Goal: Information Seeking & Learning: Find specific fact

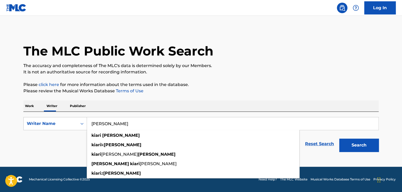
type input "Kiari Cephus"
click at [345, 143] on button "Search" at bounding box center [358, 144] width 39 height 13
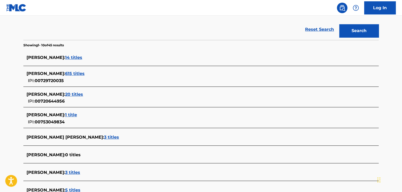
scroll to position [105, 0]
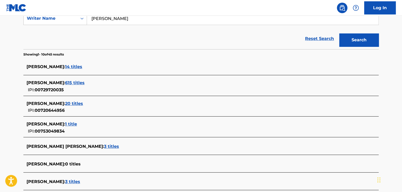
click at [85, 83] on span "615 titles" at bounding box center [74, 82] width 19 height 5
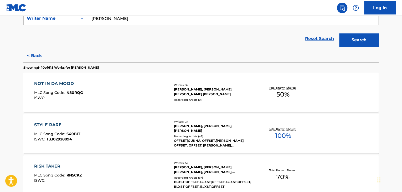
scroll to position [184, 0]
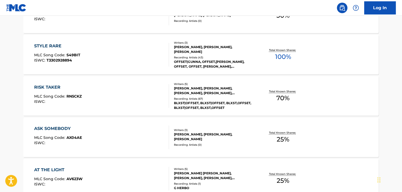
click at [146, 61] on div "STYLE RARE MLC Song Code : S49BIT ISWC : T3302928894" at bounding box center [101, 55] width 135 height 24
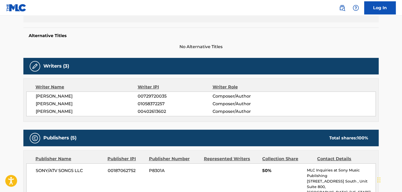
scroll to position [158, 0]
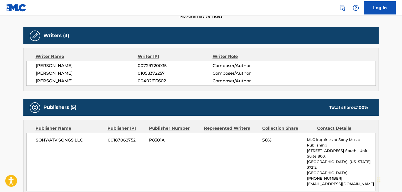
click at [87, 67] on span "[PERSON_NAME]" at bounding box center [87, 65] width 102 height 6
copy div "[PERSON_NAME]"
click at [156, 65] on span "00729720035" at bounding box center [175, 65] width 75 height 6
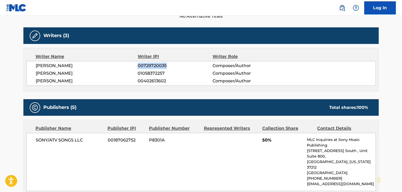
click at [156, 65] on span "00729720035" at bounding box center [175, 65] width 75 height 6
copy span "00729720035"
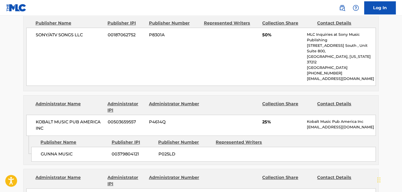
scroll to position [341, 0]
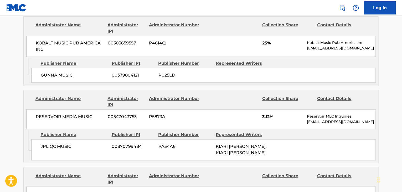
click at [51, 113] on span "RESERVOIR MEDIA MUSIC" at bounding box center [70, 116] width 68 height 6
copy div "RESERVOIR MEDIA MUSIC"
click at [130, 113] on span "00547043753" at bounding box center [126, 116] width 37 height 6
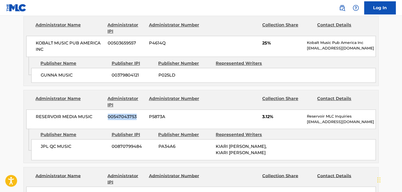
click at [130, 113] on span "00547043753" at bounding box center [126, 116] width 37 height 6
copy span "00547043753"
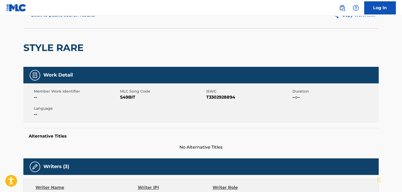
scroll to position [26, 0]
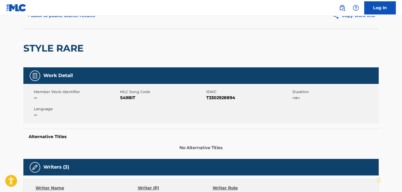
click at [131, 99] on span "S49BIT" at bounding box center [162, 98] width 85 height 6
copy span "S49BIT"
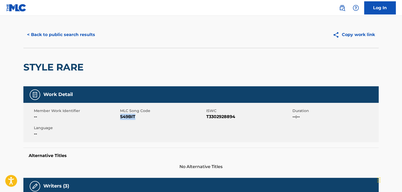
scroll to position [0, 0]
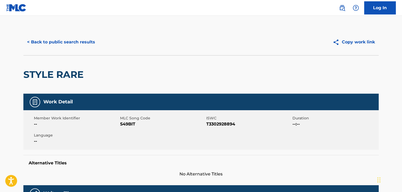
click at [62, 33] on div "< Back to public search results Copy work link" at bounding box center [200, 42] width 355 height 26
click at [62, 38] on button "< Back to public search results" at bounding box center [60, 41] width 75 height 13
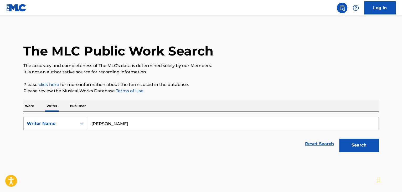
scroll to position [6, 0]
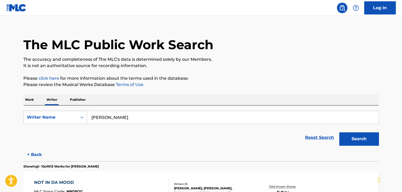
click at [30, 98] on p "Work" at bounding box center [29, 99] width 12 height 11
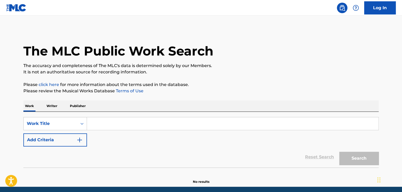
click at [112, 123] on input "Search Form" at bounding box center [232, 123] width 291 height 13
paste input "Automatic Love"
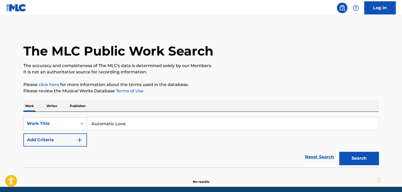
type input "Automatic Love"
click at [75, 139] on button "Add Criteria" at bounding box center [55, 139] width 64 height 13
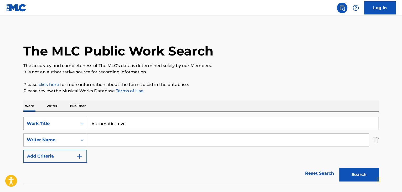
click at [107, 140] on input "Search Form" at bounding box center [227, 139] width 281 height 13
paste input "Marcus Brown"
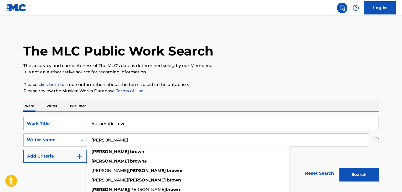
type input "Marcus Brown"
click at [360, 171] on button "Search" at bounding box center [358, 174] width 39 height 13
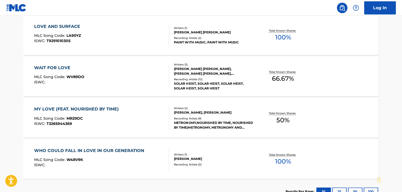
scroll to position [424, 0]
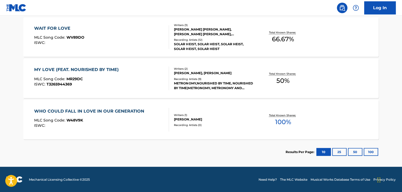
click at [163, 68] on div "MY LOVE (FEAT. NOURISHED BY TIME) MLC Song Code : MR29DC ISWC : T3265944369" at bounding box center [101, 78] width 135 height 24
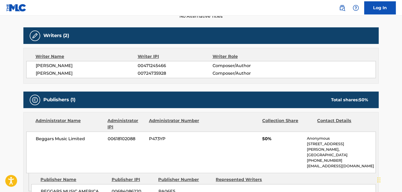
scroll to position [158, 0]
click at [76, 72] on span "MARCUS ELLIOTT BROWN" at bounding box center [87, 73] width 102 height 6
copy div "MARCUS ELLIOTT BROWN"
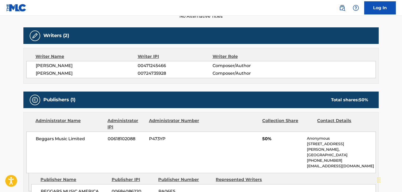
click at [155, 74] on span "00724735928" at bounding box center [175, 73] width 75 height 6
copy span "00724735928"
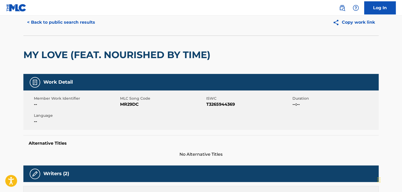
scroll to position [0, 0]
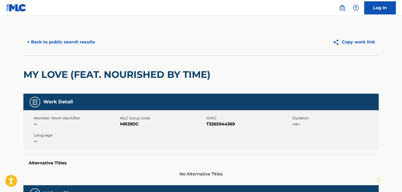
click at [65, 41] on button "< Back to public search results" at bounding box center [60, 41] width 75 height 13
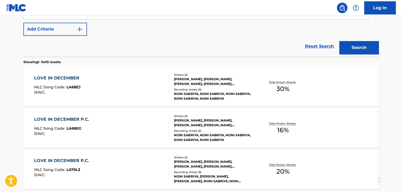
scroll to position [56, 0]
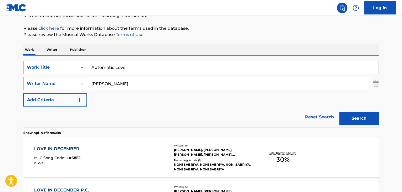
click at [52, 53] on p "Writer" at bounding box center [52, 49] width 14 height 11
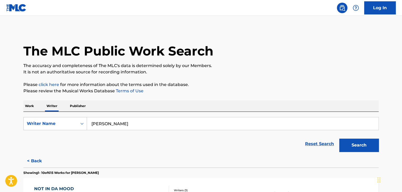
click at [75, 131] on form "SearchWithCriteria63fec024-783b-4cff-ad9d-38eb7945c5de Writer Name Kiari Cephus…" at bounding box center [200, 135] width 355 height 37
click at [71, 125] on div "Writer Name" at bounding box center [50, 123] width 47 height 6
click at [60, 135] on div "Writer IPI" at bounding box center [55, 136] width 63 height 13
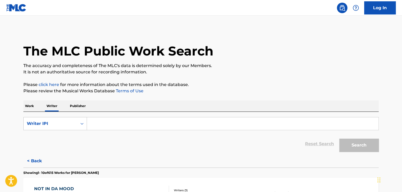
click at [114, 120] on input "Search Form" at bounding box center [232, 123] width 291 height 13
paste input "00724735928"
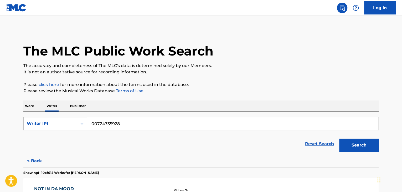
type input "00724735928"
click at [277, 74] on p "It is not an authoritative source for recording information." at bounding box center [200, 72] width 355 height 6
click at [351, 146] on button "Search" at bounding box center [358, 144] width 39 height 13
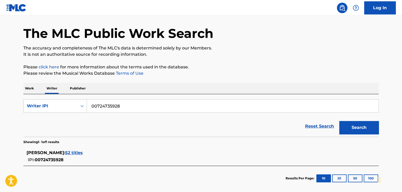
scroll to position [44, 0]
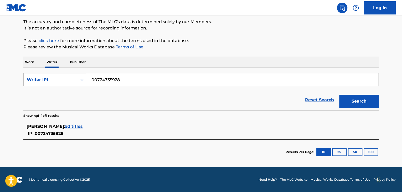
click at [83, 125] on span "52 titles" at bounding box center [74, 126] width 18 height 5
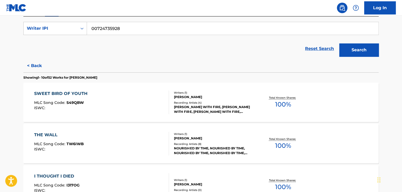
scroll to position [123, 0]
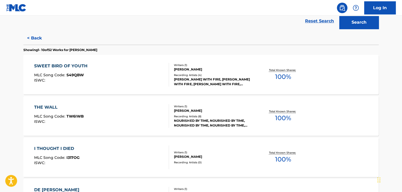
click at [131, 73] on div "SWEET BIRD OF YOUTH MLC Song Code : S49QBW ISWC :" at bounding box center [101, 75] width 135 height 24
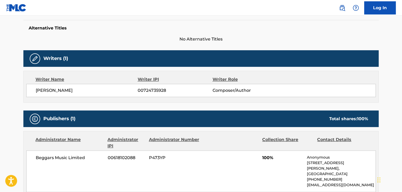
scroll to position [158, 0]
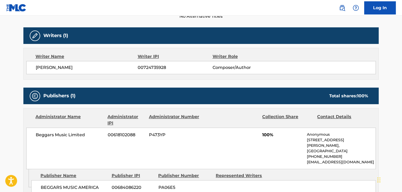
click at [55, 133] on span "Beggars Music Limited" at bounding box center [70, 135] width 68 height 6
copy div "Beggars Music Limited"
click at [120, 135] on span "00618102088" at bounding box center [126, 135] width 37 height 6
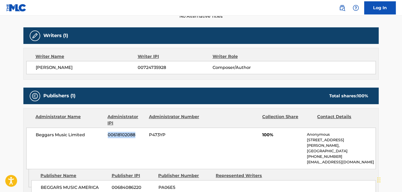
click at [120, 135] on span "00618102088" at bounding box center [126, 135] width 37 height 6
copy span "00618102088"
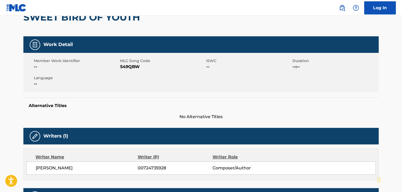
scroll to position [0, 0]
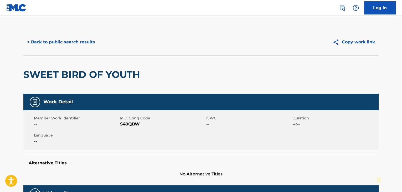
click at [124, 124] on span "S49QBW" at bounding box center [162, 124] width 85 height 6
copy span "S49QBW"
click at [74, 41] on button "< Back to public search results" at bounding box center [60, 41] width 75 height 13
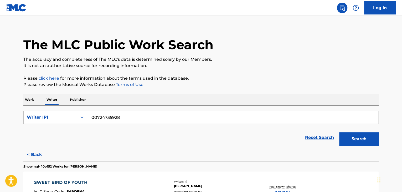
click at [30, 100] on p "Work" at bounding box center [29, 99] width 12 height 11
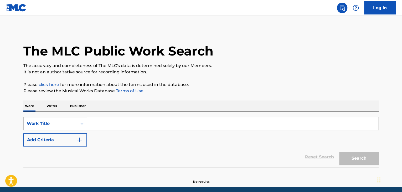
click at [110, 125] on input "Search Form" at bounding box center [232, 123] width 291 height 13
paste input "Sacrifice"
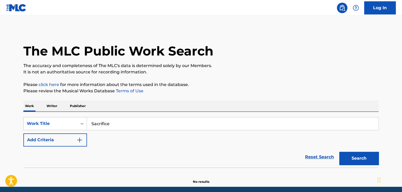
type input "Sacrifice"
click at [71, 143] on button "Add Criteria" at bounding box center [55, 139] width 64 height 13
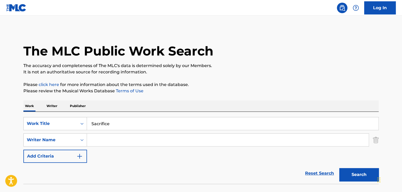
click at [103, 138] on input "Search Form" at bounding box center [227, 139] width 281 height 13
paste input "Paul Jefferies"
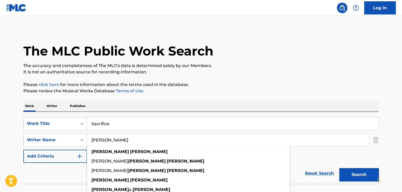
type input "Paul Jefferies"
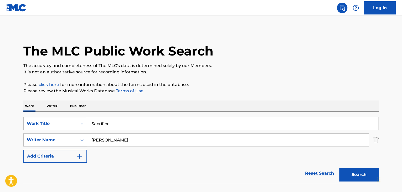
click at [350, 171] on button "Search" at bounding box center [358, 174] width 39 height 13
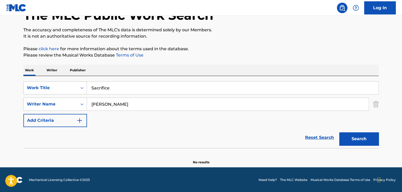
scroll to position [36, 0]
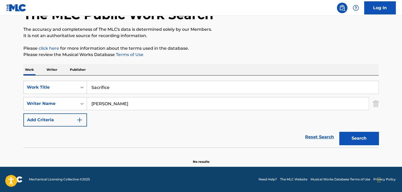
click at [47, 71] on p "Writer" at bounding box center [52, 69] width 14 height 11
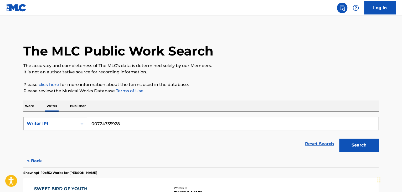
click at [125, 123] on input "00724735928" at bounding box center [232, 123] width 291 height 13
paste input "Paul Jefferies"
type input "Paul Jefferies"
click at [56, 126] on div "Writer IPI" at bounding box center [50, 123] width 47 height 6
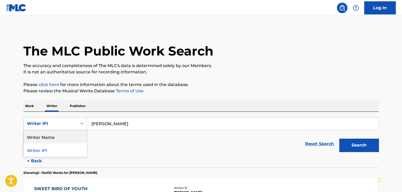
click at [46, 139] on div "Writer Name" at bounding box center [55, 136] width 63 height 13
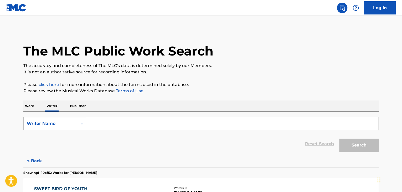
click at [126, 125] on input "Search Form" at bounding box center [232, 123] width 291 height 13
paste input "Paul Jefferies"
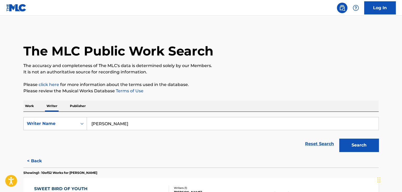
type input "Paul Jefferies"
click at [181, 92] on p "Please review the Musical Works Database Terms of Use" at bounding box center [200, 91] width 355 height 6
click at [355, 142] on button "Search" at bounding box center [358, 144] width 39 height 13
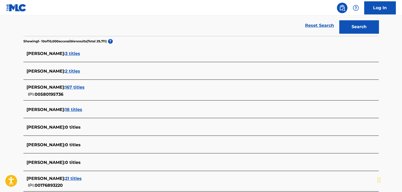
scroll to position [105, 0]
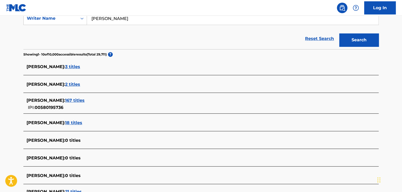
click at [80, 67] on span "3 titles" at bounding box center [72, 66] width 15 height 5
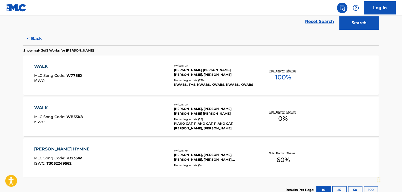
scroll to position [131, 0]
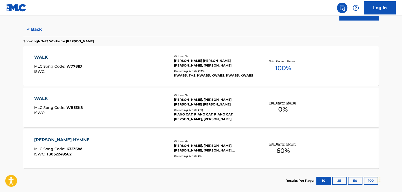
click at [36, 27] on button "< Back" at bounding box center [39, 29] width 32 height 13
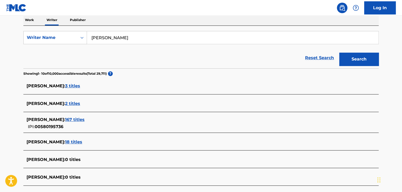
scroll to position [105, 0]
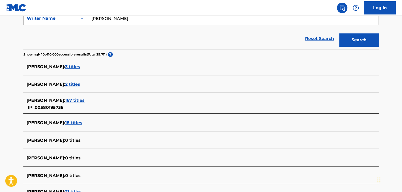
click at [85, 99] on span "167 titles" at bounding box center [74, 100] width 19 height 5
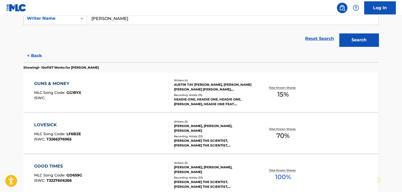
scroll to position [236, 0]
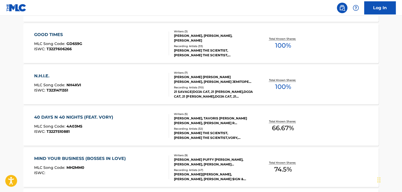
click at [145, 80] on div "N.H.I.E. MLC Song Code : NH4KVI ISWC : T3231471351" at bounding box center [101, 85] width 135 height 24
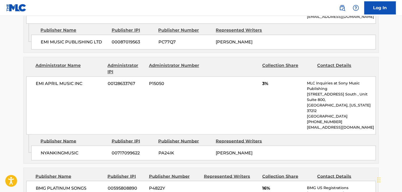
scroll to position [289, 0]
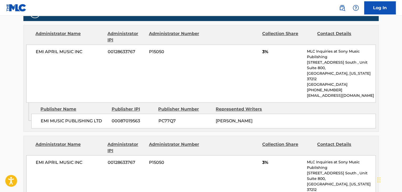
click at [61, 56] on div "EMI APRIL MUSIC INC 00128633767 P15050 3% MLC Inquiries at Sony Music Publishin…" at bounding box center [200, 73] width 349 height 58
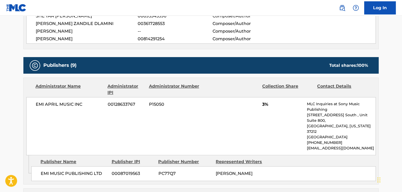
click at [93, 91] on div "Administrator Name" at bounding box center [69, 89] width 68 height 13
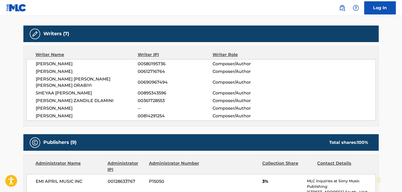
scroll to position [158, 0]
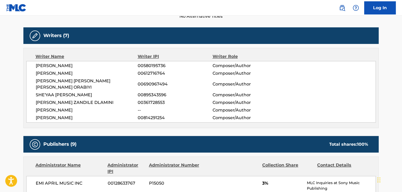
click at [67, 64] on span "ANTHONY PAUL JEFFERIES" at bounding box center [87, 65] width 102 height 6
click at [148, 67] on span "00580195736" at bounding box center [175, 65] width 75 height 6
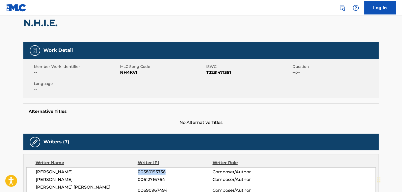
scroll to position [26, 0]
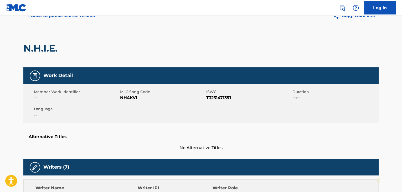
click at [128, 104] on div "Member Work Identifier -- MLC Song Code NH4KVI ISWC T3231471351 Duration --:-- …" at bounding box center [200, 103] width 355 height 39
click at [127, 102] on div "Member Work Identifier -- MLC Song Code NH4KVI ISWC T3231471351 Duration --:-- …" at bounding box center [200, 103] width 355 height 39
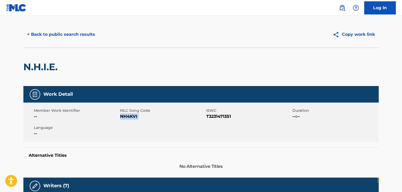
scroll to position [0, 0]
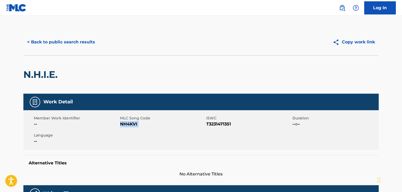
click at [64, 38] on button "< Back to public search results" at bounding box center [60, 41] width 75 height 13
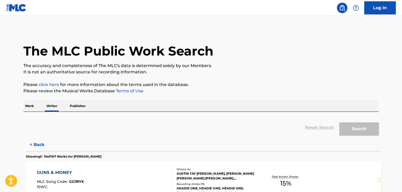
scroll to position [6, 0]
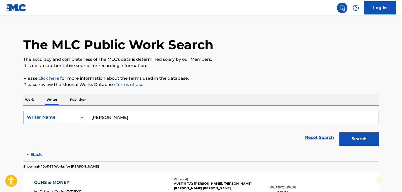
click at [30, 99] on p "Work" at bounding box center [29, 99] width 12 height 11
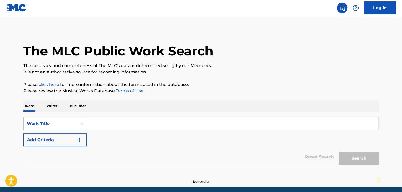
click at [104, 121] on input "Search Form" at bounding box center [232, 123] width 291 height 13
paste input "Sacrifice"
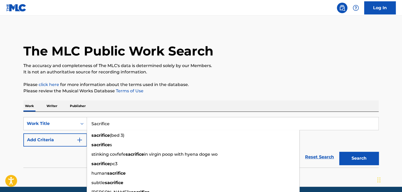
type input "Sacrifice"
click at [72, 143] on button "Add Criteria" at bounding box center [55, 139] width 64 height 13
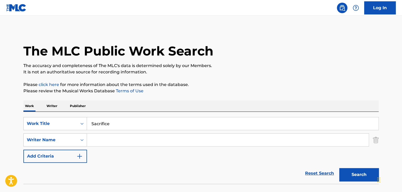
click at [111, 135] on input "Search Form" at bounding box center [227, 139] width 281 height 13
paste input "ANTHONY PAUL JEFFERIES"
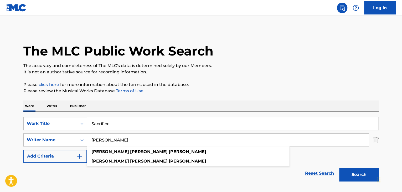
type input "ANTHONY PAUL JEFFERIES"
click at [345, 173] on button "Search" at bounding box center [358, 174] width 39 height 13
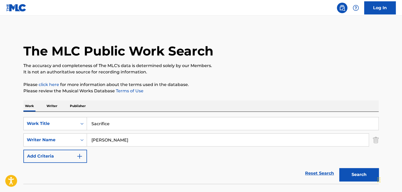
click at [117, 127] on input "Sacrifice" at bounding box center [232, 123] width 291 height 13
paste input "Arboretum on Fir"
type input "Arboretum on Fire"
click at [122, 108] on div "Work Writer Publisher" at bounding box center [200, 105] width 355 height 11
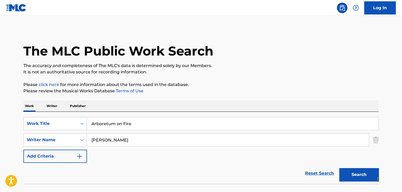
click at [128, 142] on input "ANTHONY PAUL JEFFERIES" at bounding box center [227, 139] width 281 height 13
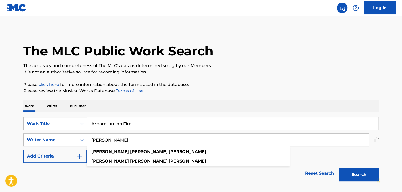
click at [128, 142] on input "ANTHONY PAUL JEFFERIES" at bounding box center [227, 139] width 281 height 13
paste input "Ethereal Treason"
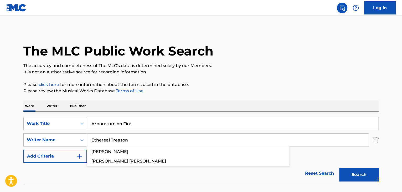
type input "Ethereal Treason"
click at [295, 73] on p "It is not an authoritative source for recording information." at bounding box center [200, 72] width 355 height 6
click at [355, 171] on button "Search" at bounding box center [358, 174] width 39 height 13
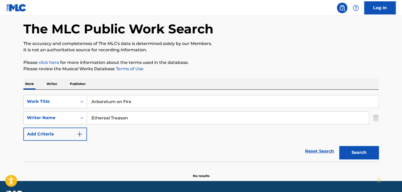
scroll to position [36, 0]
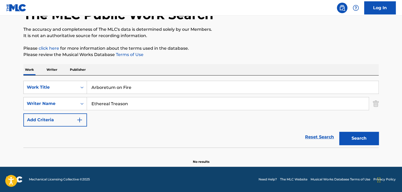
click at [51, 70] on p "Writer" at bounding box center [52, 69] width 14 height 11
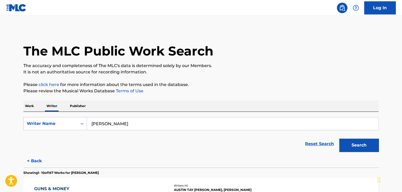
click at [123, 122] on input "Paul Jefferies" at bounding box center [232, 123] width 291 height 13
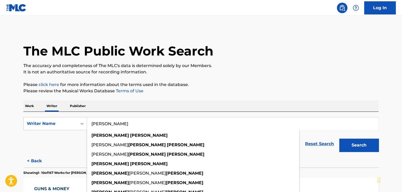
click at [123, 122] on input "Paul Jefferies" at bounding box center [232, 123] width 291 height 13
paste input "Ethereal Treason"
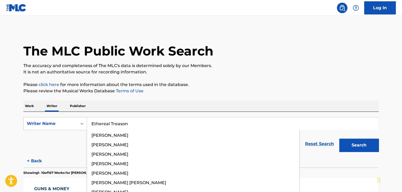
type input "Ethereal Treason"
click at [211, 86] on p "Please click here for more information about the terms used in the database." at bounding box center [200, 84] width 355 height 6
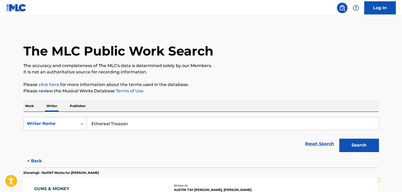
click at [355, 144] on button "Search" at bounding box center [358, 144] width 39 height 13
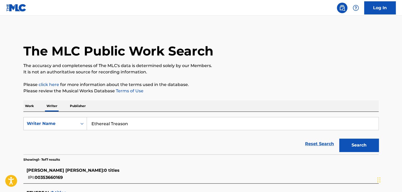
click at [26, 105] on p "Work" at bounding box center [29, 105] width 12 height 11
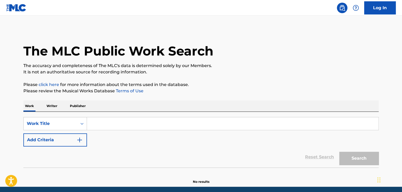
click at [107, 122] on input "Search Form" at bounding box center [232, 123] width 291 height 13
paste input "Salesman"
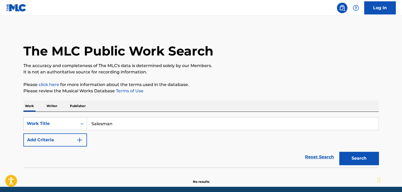
type input "Salesman"
click at [75, 143] on button "Add Criteria" at bounding box center [55, 139] width 64 height 13
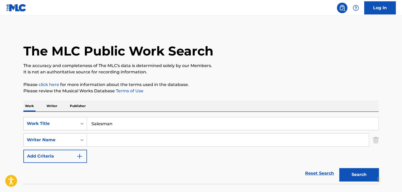
click at [95, 141] on input "Search Form" at bounding box center [227, 139] width 281 height 13
paste input "Greg Freeman"
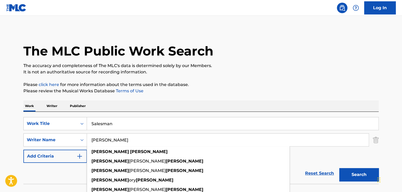
type input "Greg Freeman"
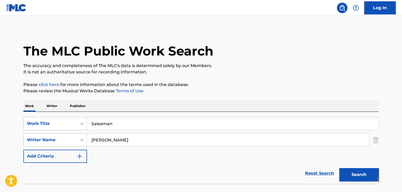
click at [364, 176] on button "Search" at bounding box center [358, 174] width 39 height 13
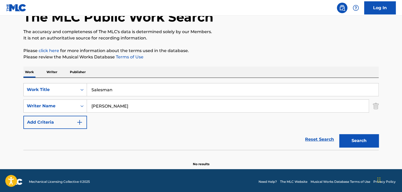
scroll to position [36, 0]
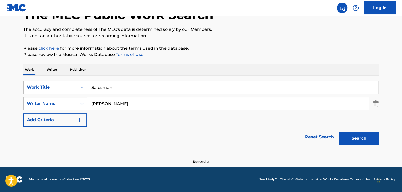
click at [51, 72] on p "Writer" at bounding box center [52, 69] width 14 height 11
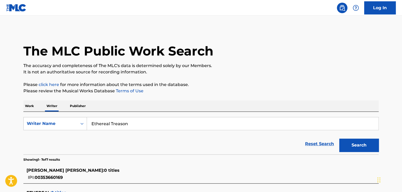
click at [128, 123] on input "Ethereal Treason" at bounding box center [232, 123] width 291 height 13
paste input "Greg Freema"
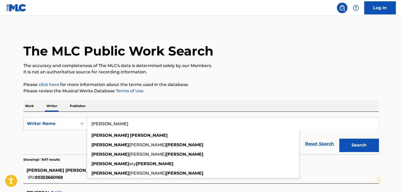
type input "Greg Freeman"
click at [349, 142] on button "Search" at bounding box center [358, 144] width 39 height 13
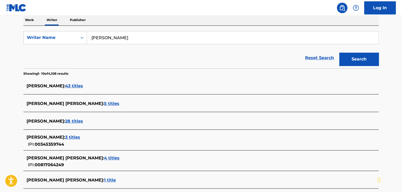
scroll to position [79, 0]
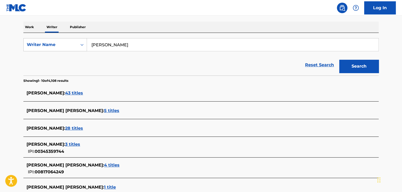
click at [77, 93] on span "43 titles" at bounding box center [74, 92] width 18 height 5
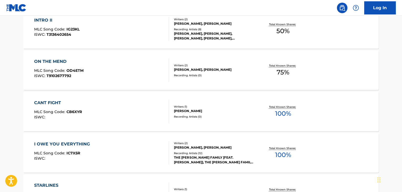
scroll to position [210, 0]
click at [141, 106] on div "CANT FIGHT MLC Song Code : CB6XYR ISWC :" at bounding box center [101, 111] width 135 height 24
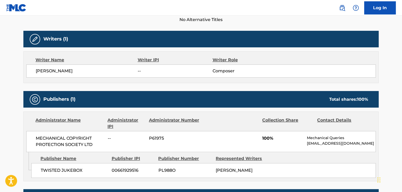
scroll to position [158, 0]
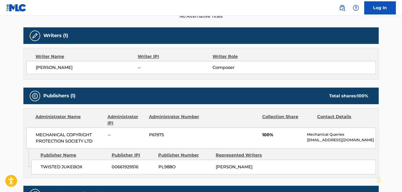
click at [57, 67] on span "GREG FREEMAN" at bounding box center [87, 67] width 102 height 6
click at [65, 141] on span "MECHANICAL COPYRIGHT PROTECTION SOCIETY LTD" at bounding box center [70, 138] width 68 height 13
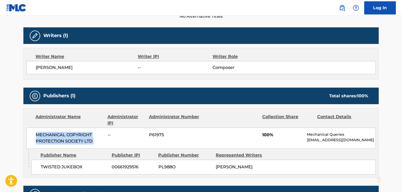
click at [65, 141] on span "MECHANICAL COPYRIGHT PROTECTION SOCIETY LTD" at bounding box center [70, 138] width 68 height 13
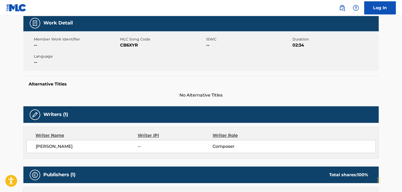
scroll to position [53, 0]
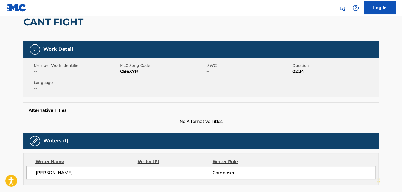
click at [128, 70] on span "CB6XYR" at bounding box center [162, 71] width 85 height 6
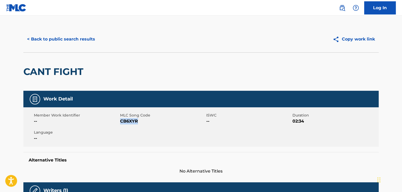
scroll to position [0, 0]
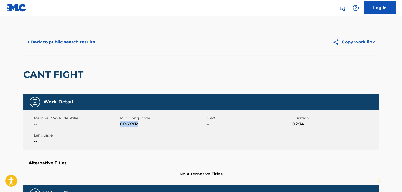
click at [62, 42] on button "< Back to public search results" at bounding box center [60, 41] width 75 height 13
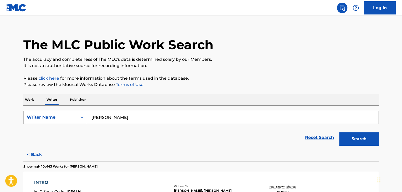
click at [28, 98] on p "Work" at bounding box center [29, 99] width 12 height 11
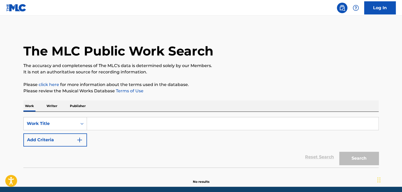
click at [104, 125] on input "Search Form" at bounding box center [232, 123] width 291 height 13
paste input "Smile"
type input "Smile"
click at [80, 139] on img "Search Form" at bounding box center [79, 140] width 6 height 6
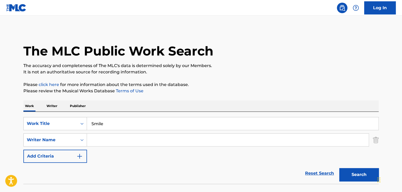
click at [103, 139] on input "Search Form" at bounding box center [227, 139] width 281 height 13
paste input "Dominic Fike"
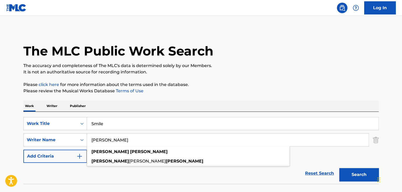
type input "Dominic Fike"
click at [356, 174] on button "Search" at bounding box center [358, 174] width 39 height 13
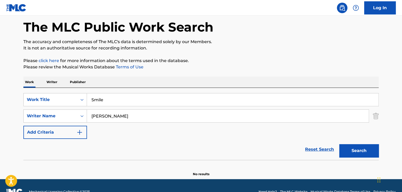
scroll to position [36, 0]
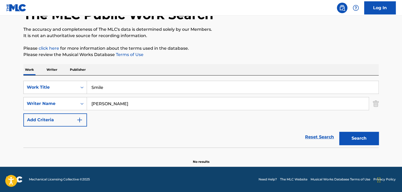
click at [55, 67] on p "Writer" at bounding box center [52, 69] width 14 height 11
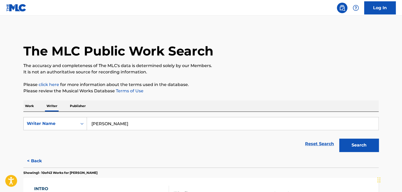
click at [133, 124] on input "Greg Freeman" at bounding box center [232, 123] width 291 height 13
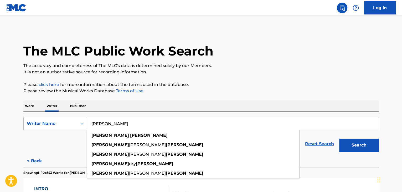
click at [133, 124] on input "Greg Freeman" at bounding box center [232, 123] width 291 height 13
paste input "Dominic Fike"
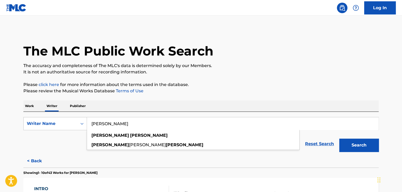
type input "Dominic Fike"
click at [195, 101] on div "Work Writer Publisher" at bounding box center [200, 105] width 355 height 11
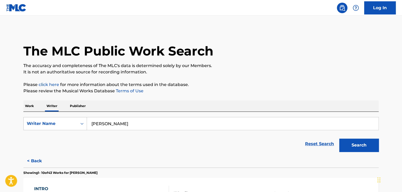
click at [350, 148] on button "Search" at bounding box center [358, 144] width 39 height 13
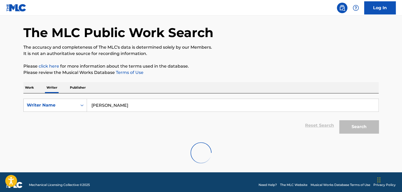
scroll to position [24, 0]
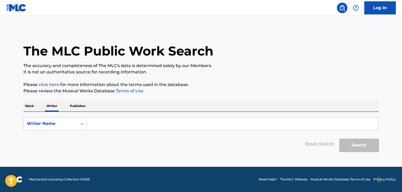
click at [102, 120] on input "Search Form" at bounding box center [232, 123] width 291 height 13
paste input "[PERSON_NAME]"
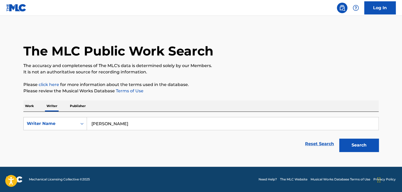
type input "[PERSON_NAME]"
click at [248, 79] on div "The MLC Public Work Search The accuracy and completeness of The MLC's data is d…" at bounding box center [201, 91] width 368 height 125
click at [364, 145] on button "Search" at bounding box center [358, 144] width 39 height 13
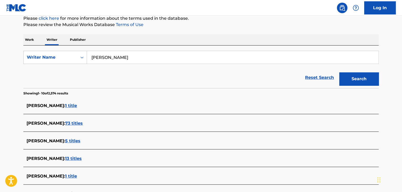
scroll to position [76, 0]
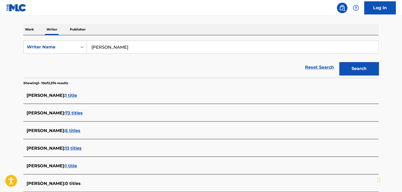
click at [71, 113] on span "73 titles" at bounding box center [74, 112] width 18 height 5
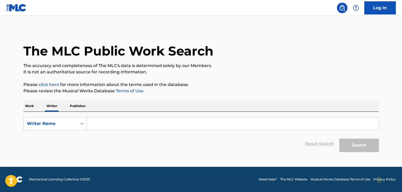
click at [114, 127] on input "Search Form" at bounding box center [232, 123] width 291 height 13
paste input "Dominic Fike"
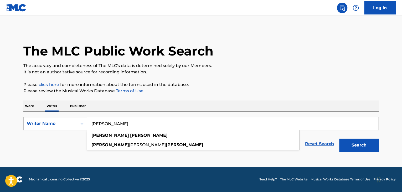
click at [348, 142] on button "Search" at bounding box center [358, 144] width 39 height 13
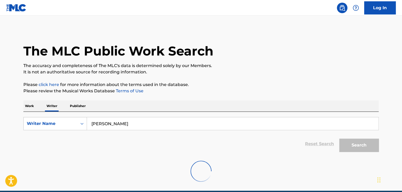
click at [107, 124] on input "Dominic Fike" at bounding box center [232, 123] width 291 height 13
paste input "Sam Homae"
type input "Sam Homaee"
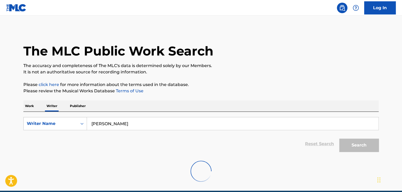
click at [129, 102] on div "Work Writer Publisher" at bounding box center [200, 105] width 355 height 11
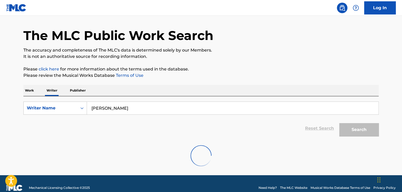
scroll to position [24, 0]
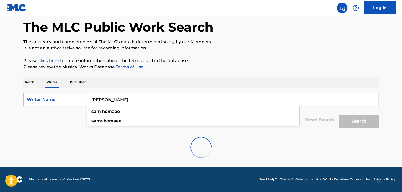
click at [109, 98] on input "Sam Homaee" at bounding box center [232, 99] width 291 height 13
click at [159, 87] on div "Work Writer Publisher" at bounding box center [200, 81] width 355 height 11
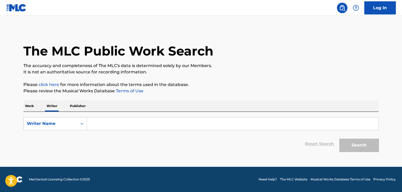
click at [94, 122] on input "Search Form" at bounding box center [232, 123] width 291 height 13
paste input "Sam Homaee"
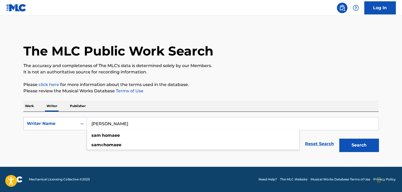
type input "[PERSON_NAME]"
click at [201, 92] on p "Please review the Musical Works Database Terms of Use" at bounding box center [200, 91] width 355 height 6
click at [355, 144] on button "Search" at bounding box center [358, 144] width 39 height 13
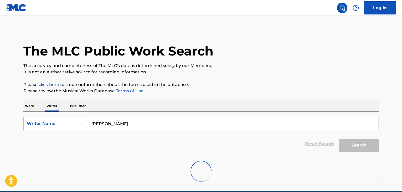
scroll to position [24, 0]
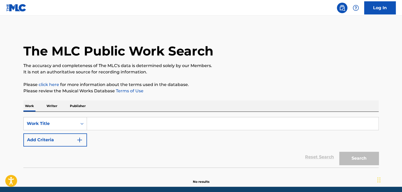
click at [52, 104] on p "Writer" at bounding box center [52, 105] width 14 height 11
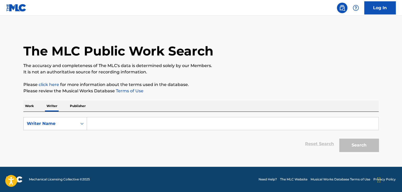
click at [113, 122] on input "Search Form" at bounding box center [232, 123] width 291 height 13
paste input "[PERSON_NAME]"
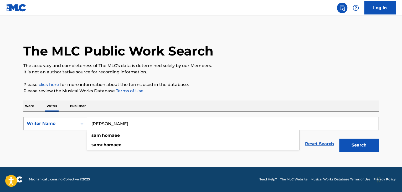
type input "[PERSON_NAME]"
click at [352, 147] on button "Search" at bounding box center [358, 144] width 39 height 13
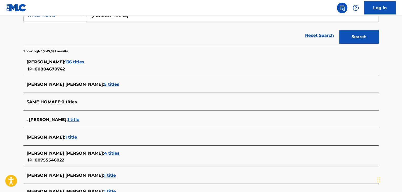
scroll to position [103, 0]
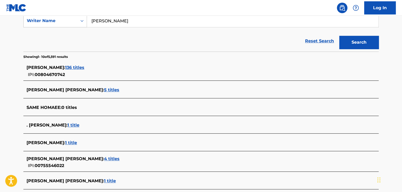
click at [70, 68] on span "136 titles" at bounding box center [74, 67] width 19 height 5
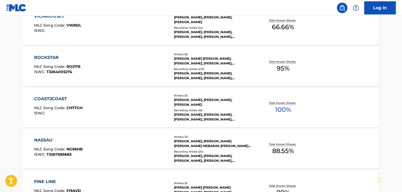
scroll to position [365, 0]
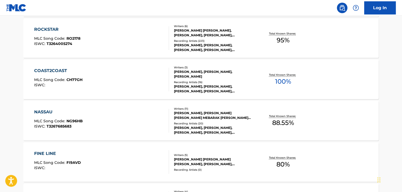
click at [132, 85] on div "COAST2COAST MLC Song Code : CH77GH ISWC :" at bounding box center [101, 79] width 135 height 24
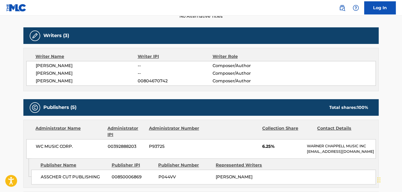
scroll to position [131, 0]
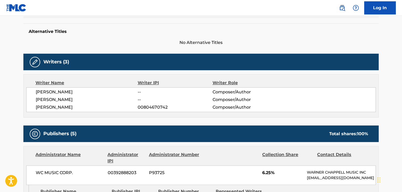
click at [64, 107] on span "[PERSON_NAME]" at bounding box center [87, 107] width 102 height 6
copy div "[PERSON_NAME]"
click at [151, 108] on span "00804670742" at bounding box center [175, 107] width 75 height 6
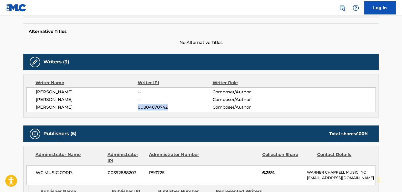
click at [151, 108] on span "00804670742" at bounding box center [175, 107] width 75 height 6
copy span "00804670742"
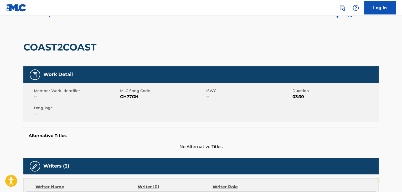
scroll to position [26, 0]
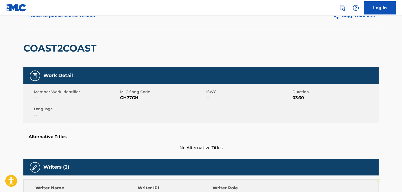
click at [124, 95] on span "CH77GH" at bounding box center [162, 98] width 85 height 6
copy span "CH77GH"
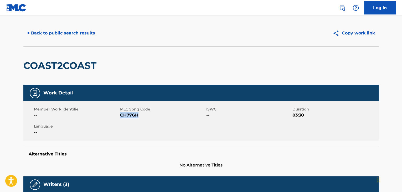
scroll to position [0, 0]
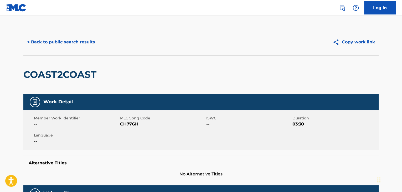
click at [72, 32] on div "< Back to public search results Copy work link" at bounding box center [200, 42] width 355 height 26
click at [71, 41] on button "< Back to public search results" at bounding box center [60, 41] width 75 height 13
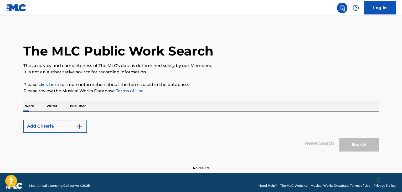
scroll to position [6, 0]
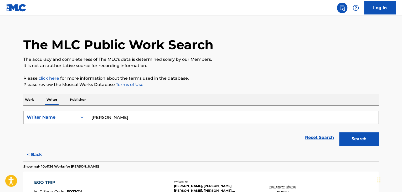
click at [32, 105] on div "SearchWithCriteria549bc8d3-06d3-4fcc-969b-7a2f79fbee00 Writer Name Sam Homaee R…" at bounding box center [200, 126] width 355 height 43
click at [32, 99] on p "Work" at bounding box center [29, 99] width 12 height 11
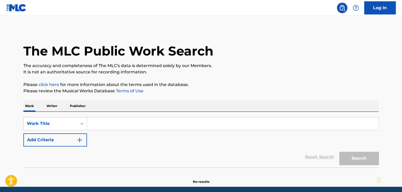
click at [103, 118] on input "Search Form" at bounding box center [232, 123] width 291 height 13
paste input "Sick of Being Down"
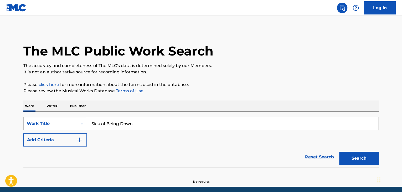
type input "Sick of Being Down"
click at [143, 101] on div "Work Writer Publisher" at bounding box center [200, 105] width 355 height 11
click at [69, 145] on button "Add Criteria" at bounding box center [55, 139] width 64 height 13
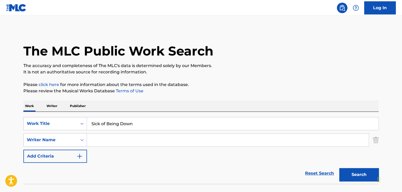
click at [102, 140] on input "Search Form" at bounding box center [227, 139] width 281 height 13
paste input "Matt Bigland"
type input "Matt Bigland"
drag, startPoint x: 268, startPoint y: 88, endPoint x: 275, endPoint y: 91, distance: 7.7
click at [268, 88] on p "Please review the Musical Works Database Terms of Use" at bounding box center [200, 91] width 355 height 6
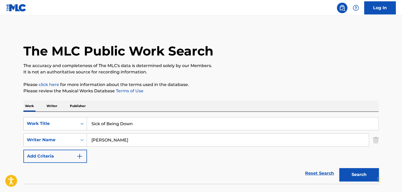
click at [347, 173] on button "Search" at bounding box center [358, 174] width 39 height 13
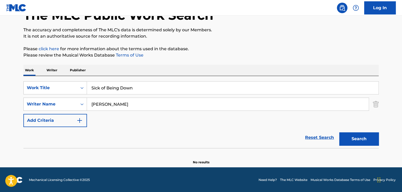
scroll to position [36, 0]
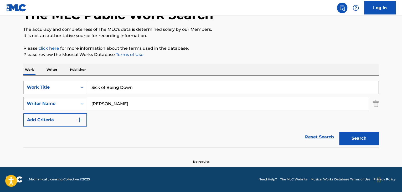
click at [55, 70] on p "Writer" at bounding box center [52, 69] width 14 height 11
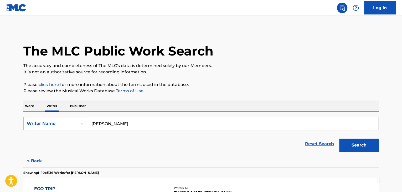
click at [129, 126] on input "Sam Homaee" at bounding box center [232, 123] width 291 height 13
paste input "Matt Bigland"
type input "Matt Bigland"
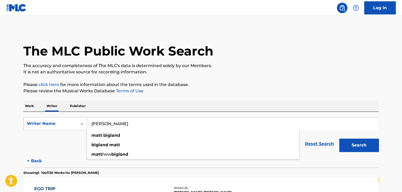
click at [377, 145] on button "Search" at bounding box center [358, 144] width 39 height 13
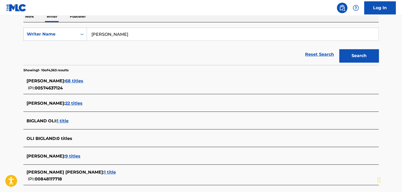
scroll to position [76, 0]
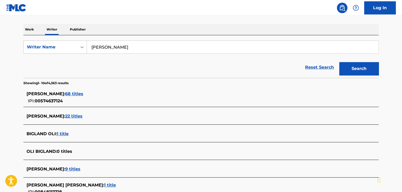
click at [82, 92] on span "68 titles" at bounding box center [74, 93] width 18 height 5
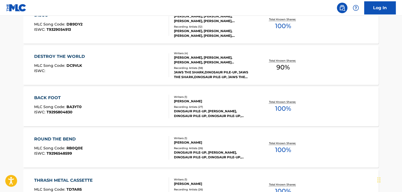
scroll to position [181, 0]
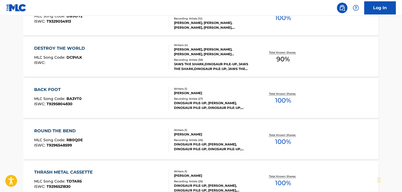
click at [119, 95] on div "BACK FOOT MLC Song Code : BA3YT0 ISWC : T9295804830" at bounding box center [101, 98] width 135 height 24
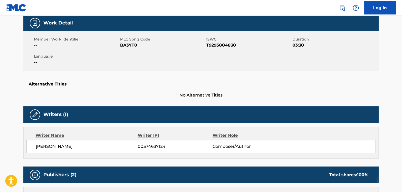
scroll to position [158, 0]
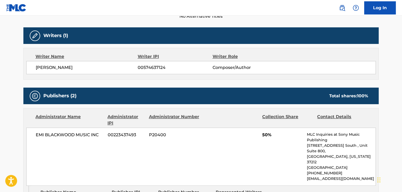
click at [65, 65] on span "MATTHEW BIGLAND" at bounding box center [87, 67] width 102 height 6
copy div "MATTHEW BIGLAND"
click at [147, 65] on span "00574637124" at bounding box center [175, 67] width 75 height 6
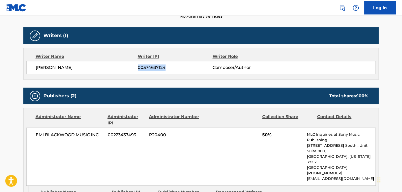
click at [147, 65] on span "00574637124" at bounding box center [175, 67] width 75 height 6
copy span "00574637124"
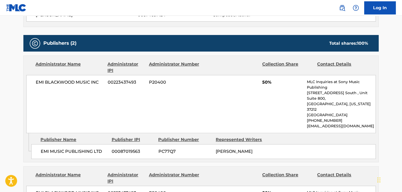
click at [75, 84] on span "EMI BLACKWOOD MUSIC INC" at bounding box center [70, 82] width 68 height 6
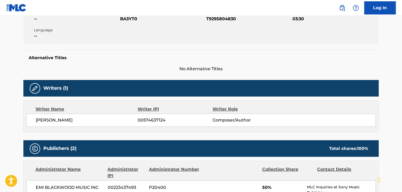
scroll to position [158, 0]
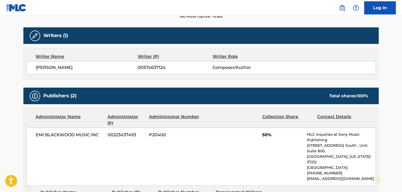
click at [69, 133] on span "EMI BLACKWOOD MUSIC INC" at bounding box center [70, 135] width 68 height 6
copy div "EMI BLACKWOOD MUSIC INC"
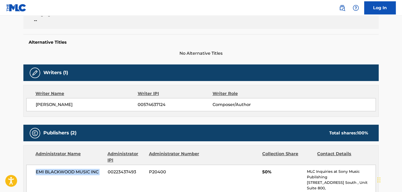
scroll to position [79, 0]
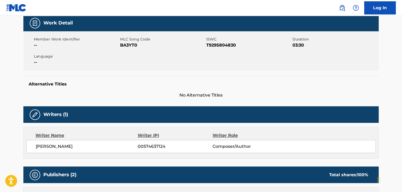
click at [131, 46] on span "BA3YT0" at bounding box center [162, 45] width 85 height 6
copy span "BA3YT0"
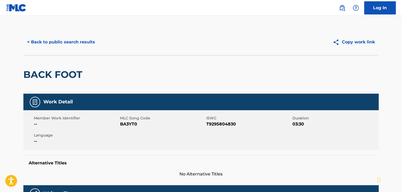
click at [61, 49] on div "< Back to public search results Copy work link" at bounding box center [200, 42] width 355 height 26
click at [65, 44] on button "< Back to public search results" at bounding box center [60, 41] width 75 height 13
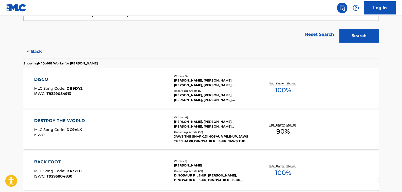
scroll to position [138, 0]
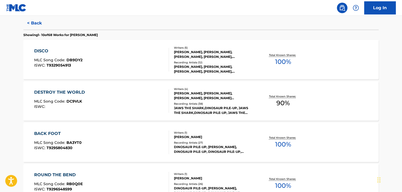
click at [158, 61] on div "DISCO MLC Song Code : DB9DY2 ISWC : T9329054913" at bounding box center [101, 60] width 135 height 24
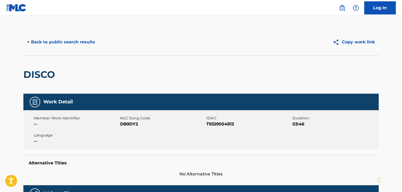
click at [63, 43] on button "< Back to public search results" at bounding box center [60, 41] width 75 height 13
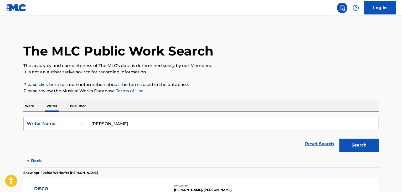
click at [124, 121] on input "Matt Bigland" at bounding box center [232, 123] width 291 height 13
paste input "Scott Stevens"
type input "Scott Stevens"
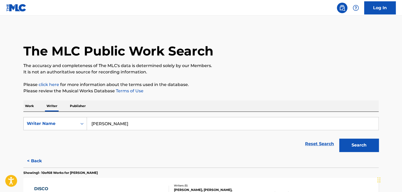
drag, startPoint x: 303, startPoint y: 57, endPoint x: 321, endPoint y: 66, distance: 19.7
click at [305, 58] on div "The MLC Public Work Search" at bounding box center [200, 48] width 355 height 38
click at [348, 145] on button "Search" at bounding box center [358, 144] width 39 height 13
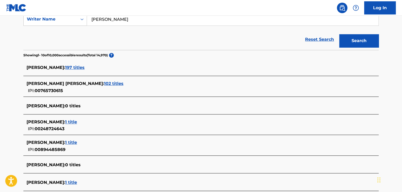
scroll to position [62, 0]
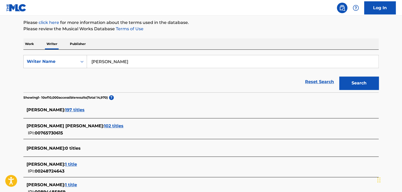
click at [77, 107] on div "SCOTT STEVENS : 197 titles" at bounding box center [194, 110] width 335 height 6
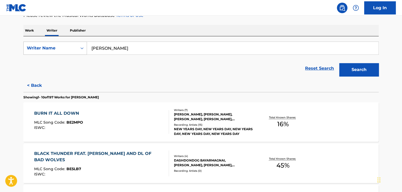
scroll to position [31, 0]
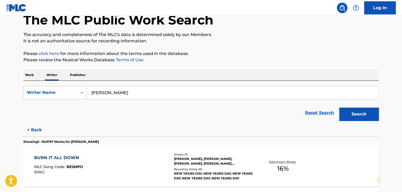
click at [27, 76] on p "Work" at bounding box center [29, 74] width 12 height 11
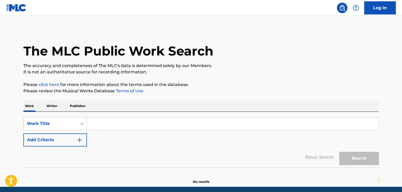
click at [110, 119] on input "Search Form" at bounding box center [232, 123] width 291 height 13
paste input "JUAN DAZA"
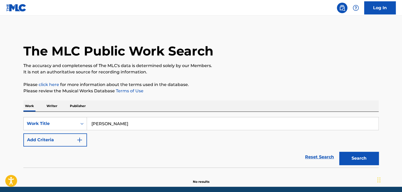
type input "JUAN DAZA"
click at [52, 106] on p "Writer" at bounding box center [52, 105] width 14 height 11
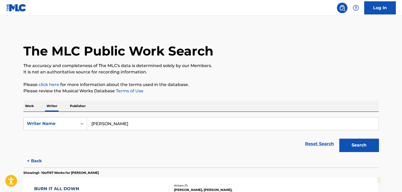
click at [31, 106] on p "Work" at bounding box center [29, 105] width 12 height 11
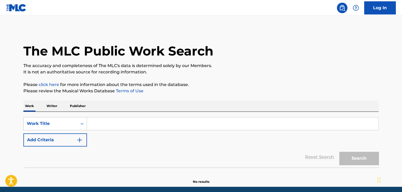
click at [115, 121] on input "Search Form" at bounding box center [232, 123] width 291 height 13
paste input "CONTANDO LAS HORAS JUAN DAZA"
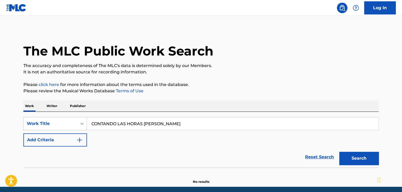
type input "CONTANDO LAS HORAS JUAN DAZA"
click at [369, 154] on button "Search" at bounding box center [358, 157] width 39 height 13
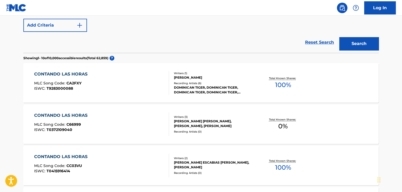
scroll to position [63, 0]
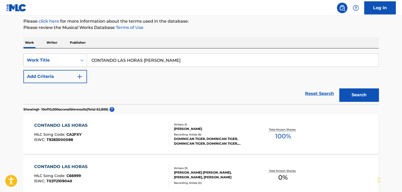
click at [56, 43] on p "Writer" at bounding box center [52, 42] width 14 height 11
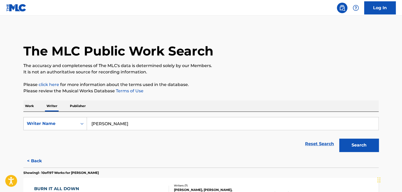
click at [112, 129] on input "Scott Stevens" at bounding box center [232, 123] width 291 height 13
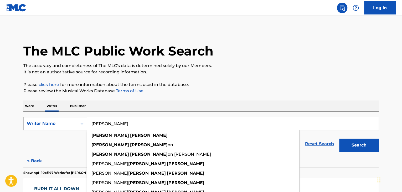
click at [112, 129] on input "Scott Stevens" at bounding box center [232, 123] width 291 height 13
paste input "JUAN DAZA"
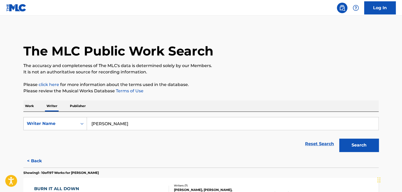
type input "JUAN DAZA"
click at [353, 143] on button "Search" at bounding box center [358, 144] width 39 height 13
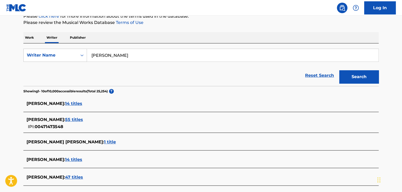
scroll to position [24, 0]
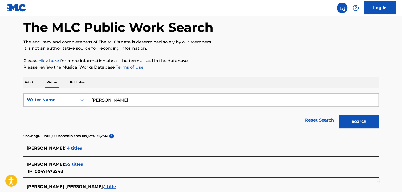
click at [112, 99] on input "JUAN DAZA" at bounding box center [232, 99] width 291 height 13
click at [17, 80] on div "The MLC Public Work Search The accuracy and completeness of The MLC's data is d…" at bounding box center [201, 176] width 368 height 343
click at [32, 82] on p "Work" at bounding box center [29, 82] width 12 height 11
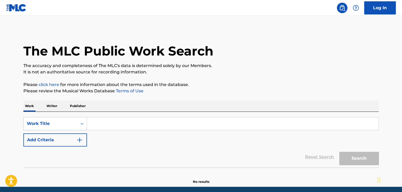
click at [114, 117] on input "Search Form" at bounding box center [232, 123] width 291 height 13
paste input "Fue Asi y Para Siempre Sera Israel Fuera de Todo"
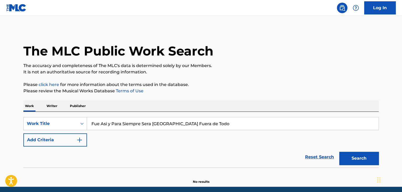
type input "Fue Asi y Para Siempre Sera Israel Fuera de Todo"
click at [213, 103] on div "Work Writer Publisher" at bounding box center [200, 105] width 355 height 11
click at [356, 155] on button "Search" at bounding box center [358, 157] width 39 height 13
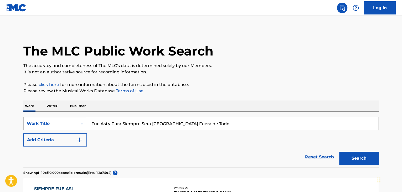
drag, startPoint x: 49, startPoint y: 105, endPoint x: 52, endPoint y: 107, distance: 3.4
click at [49, 105] on p "Writer" at bounding box center [52, 105] width 14 height 11
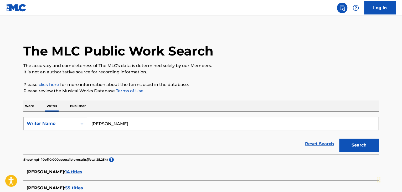
click at [111, 122] on input "JUAN DAZA" at bounding box center [232, 123] width 291 height 13
paste input "ANGELS"
type input "ANGELS"
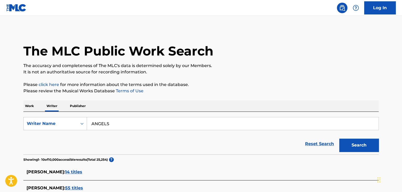
click at [156, 103] on div "Work Writer Publisher" at bounding box center [200, 105] width 355 height 11
click at [29, 106] on p "Work" at bounding box center [29, 105] width 12 height 11
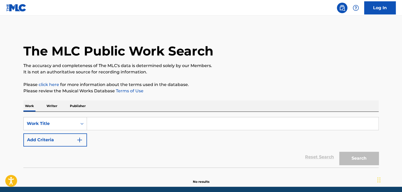
click at [111, 124] on input "Search Form" at bounding box center [232, 123] width 291 height 13
paste input "ANGELS"
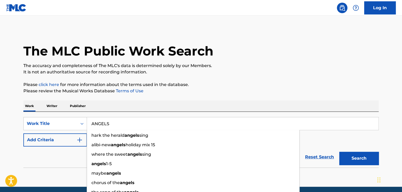
type input "ANGELS"
click at [71, 146] on button "Add Criteria" at bounding box center [55, 139] width 64 height 13
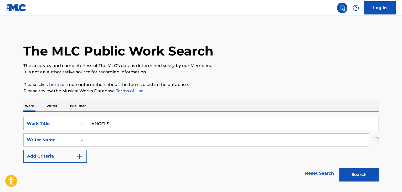
click at [106, 138] on input "Search Form" at bounding box center [227, 139] width 281 height 13
paste input "Ernest Wilson"
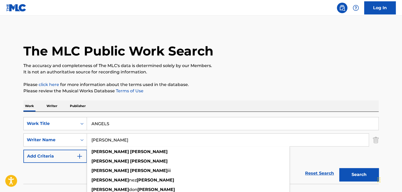
type input "Ernest Wilson"
click at [359, 171] on button "Search" at bounding box center [358, 174] width 39 height 13
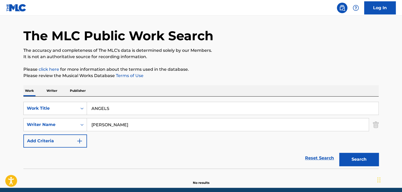
scroll to position [36, 0]
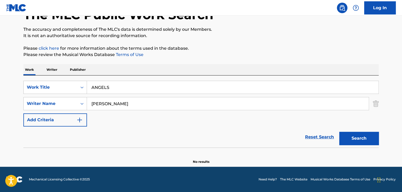
click at [50, 69] on p "Writer" at bounding box center [52, 69] width 14 height 11
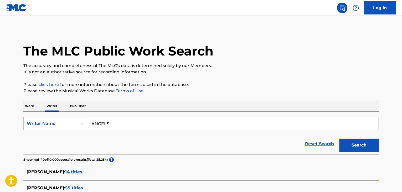
click at [117, 123] on input "ANGELS" at bounding box center [232, 123] width 291 height 13
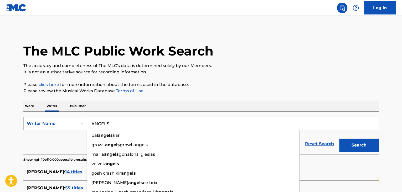
click at [117, 123] on input "ANGELS" at bounding box center [232, 123] width 291 height 13
paste input "Ernest Wilson"
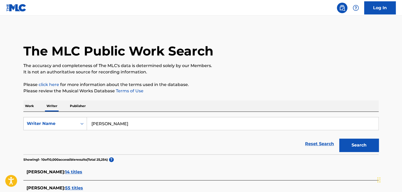
click at [234, 93] on p "Please review the Musical Works Database Terms of Use" at bounding box center [200, 91] width 355 height 6
click at [369, 143] on button "Search" at bounding box center [358, 144] width 39 height 13
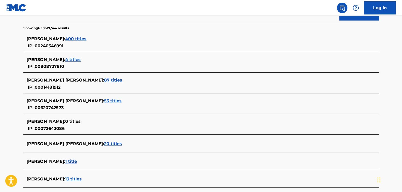
scroll to position [26, 0]
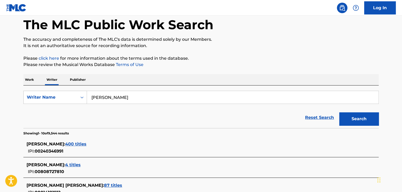
click at [113, 97] on input "Ernest Wilson" at bounding box center [232, 97] width 291 height 13
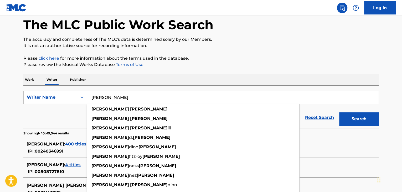
paste input "Jonathan Michael Batiste"
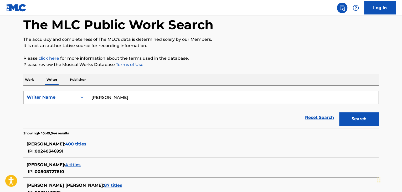
type input "Jonathan Michael Batiste"
click at [311, 74] on div "The MLC Public Work Search The accuracy and completeness of The MLC's data is d…" at bounding box center [201, 180] width 368 height 355
click at [361, 117] on button "Search" at bounding box center [358, 118] width 39 height 13
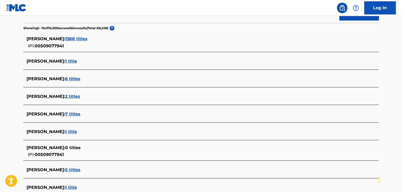
scroll to position [184, 0]
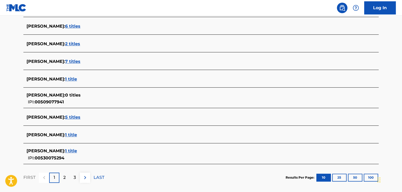
click at [77, 77] on span "1 title" at bounding box center [71, 78] width 12 height 5
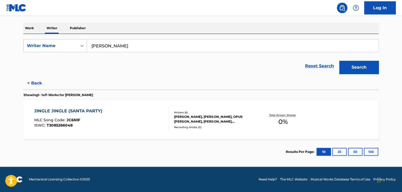
scroll to position [78, 0]
click at [36, 83] on button "< Back" at bounding box center [39, 82] width 32 height 13
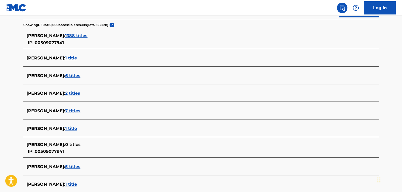
scroll to position [104, 0]
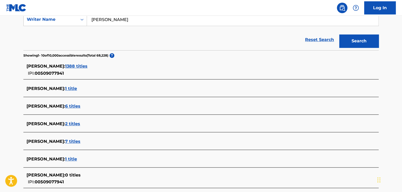
click at [82, 67] on span "1388 titles" at bounding box center [76, 66] width 22 height 5
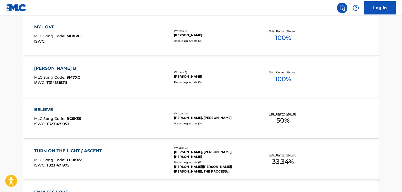
scroll to position [314, 0]
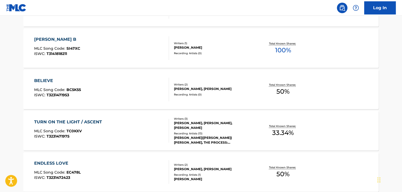
click at [135, 50] on div "SANDY B MLC Song Code : SI47XC ISWC : T3141818211" at bounding box center [101, 48] width 135 height 24
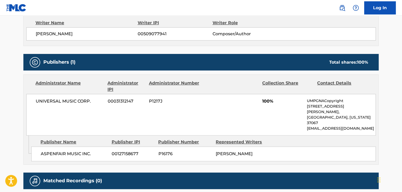
scroll to position [158, 0]
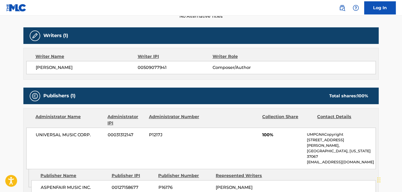
click at [63, 63] on div "JONATHAN BATISTE 00509077941 Composer/Author" at bounding box center [200, 67] width 349 height 13
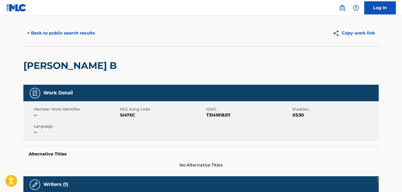
scroll to position [0, 0]
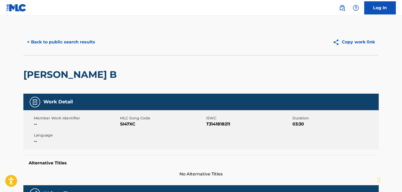
click at [50, 33] on div "< Back to public search results Copy work link" at bounding box center [200, 42] width 355 height 26
click at [50, 42] on button "< Back to public search results" at bounding box center [60, 41] width 75 height 13
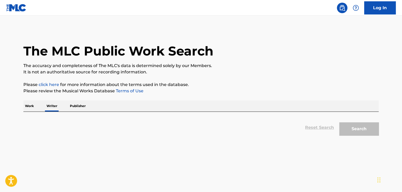
scroll to position [6, 0]
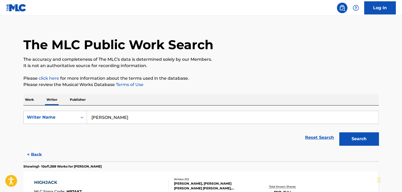
click at [30, 97] on p "Work" at bounding box center [29, 99] width 12 height 11
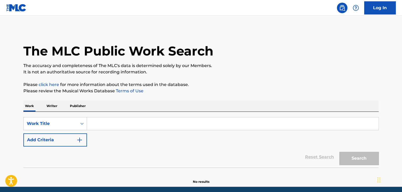
click at [99, 122] on input "Search Form" at bounding box center [232, 123] width 291 height 13
paste input "ANGELS"
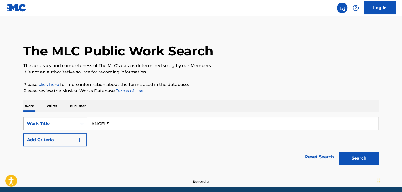
type input "ANGELS"
click at [78, 141] on img "Search Form" at bounding box center [79, 140] width 6 height 6
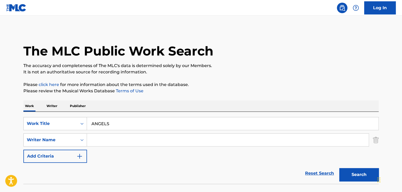
click at [101, 140] on input "Search Form" at bounding box center [227, 139] width 281 height 13
paste input "Jon Batiste"
type input "Jon Batiste"
drag, startPoint x: 262, startPoint y: 90, endPoint x: 276, endPoint y: 97, distance: 15.5
click at [262, 90] on p "Please review the Musical Works Database Terms of Use" at bounding box center [200, 91] width 355 height 6
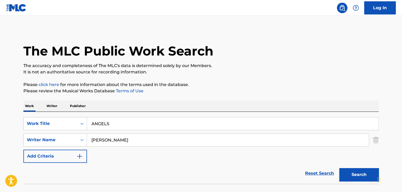
click at [355, 174] on button "Search" at bounding box center [358, 174] width 39 height 13
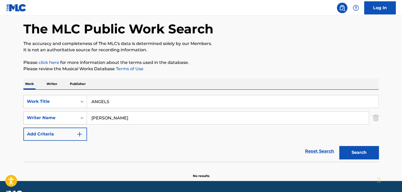
scroll to position [36, 0]
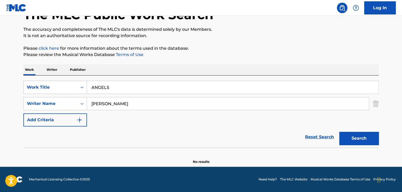
click at [54, 71] on p "Writer" at bounding box center [52, 69] width 14 height 11
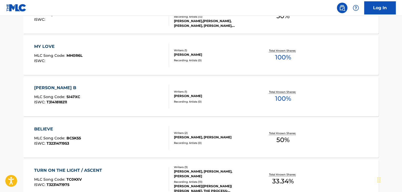
scroll to position [289, 0]
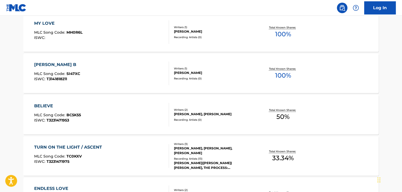
click at [126, 69] on div "SANDY B MLC Song Code : SI47XC ISWC : T3141818211" at bounding box center [101, 73] width 135 height 24
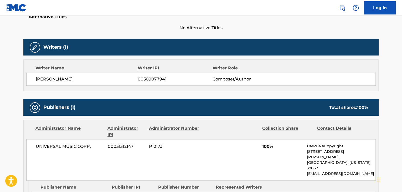
scroll to position [105, 0]
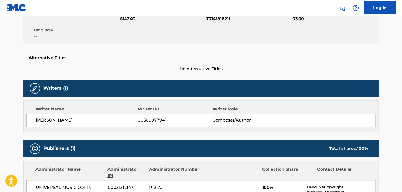
click at [65, 120] on span "JONATHAN BATISTE" at bounding box center [87, 120] width 102 height 6
copy div "JONATHAN BATISTE"
click at [144, 120] on span "00509077941" at bounding box center [175, 120] width 75 height 6
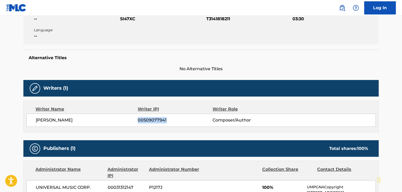
click at [144, 120] on span "00509077941" at bounding box center [175, 120] width 75 height 6
copy span "00509077941"
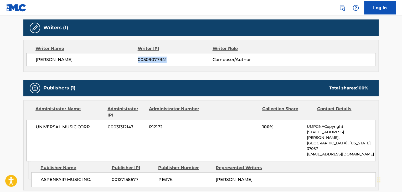
scroll to position [158, 0]
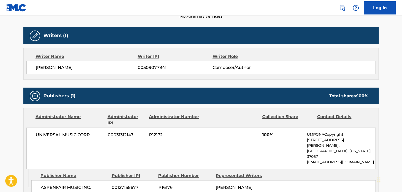
click at [62, 140] on div "UNIVERSAL MUSIC CORP. 00031312147 P1217J 100% UMPGNACopyright 1550 W. McEwen Dr…" at bounding box center [200, 147] width 349 height 41
copy div "UNIVERSAL MUSIC CORP."
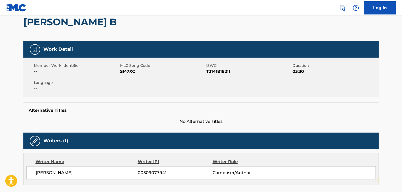
scroll to position [0, 0]
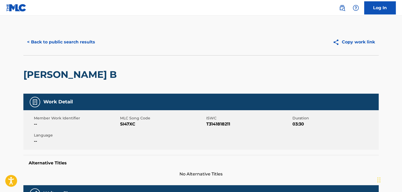
click at [126, 124] on span "SI47XC" at bounding box center [162, 124] width 85 height 6
click at [74, 45] on button "< Back to public search results" at bounding box center [60, 41] width 75 height 13
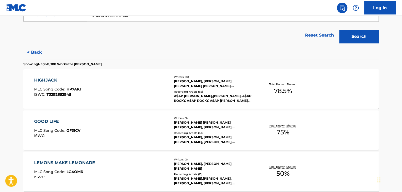
scroll to position [57, 0]
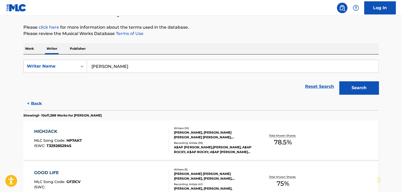
click at [116, 66] on input "Jonathan Michael Batiste" at bounding box center [232, 66] width 291 height 13
paste input "Rudimental"
click at [201, 81] on div "rudimental rudimental" at bounding box center [193, 77] width 212 height 9
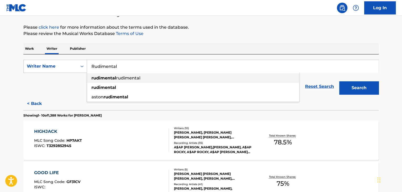
type input "rudimental rudimental"
click at [363, 93] on button "Search" at bounding box center [358, 87] width 39 height 13
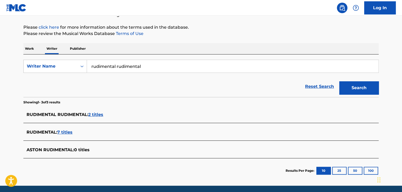
click at [98, 114] on span "2 titles" at bounding box center [95, 114] width 15 height 5
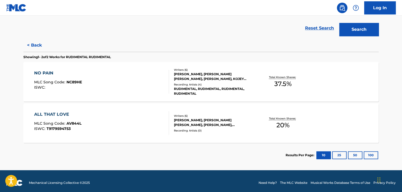
scroll to position [119, 0]
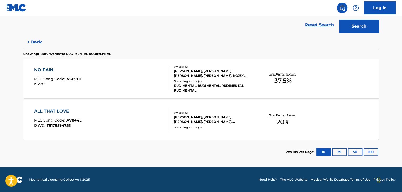
click at [157, 83] on div "NO PAIN MLC Song Code : NC89HE ISWC :" at bounding box center [101, 79] width 135 height 24
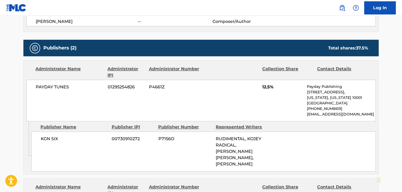
scroll to position [210, 0]
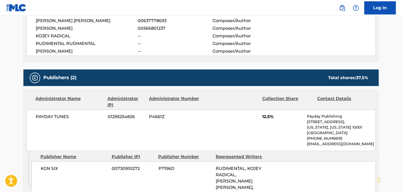
click at [59, 117] on span "PAYDAY TUNES" at bounding box center [70, 116] width 68 height 6
click at [116, 116] on span "01295254826" at bounding box center [126, 116] width 37 height 6
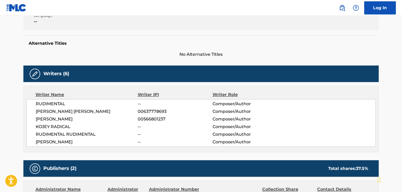
scroll to position [79, 0]
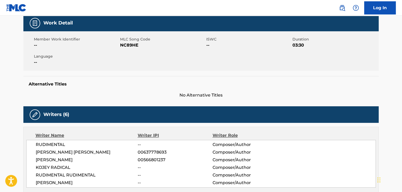
click at [130, 46] on span "NC89HE" at bounding box center [162, 45] width 85 height 6
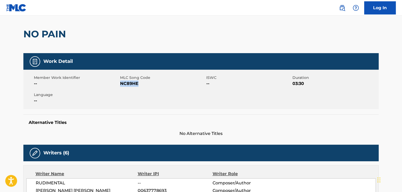
scroll to position [0, 0]
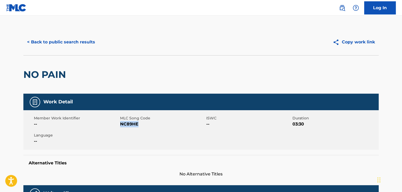
click at [82, 45] on button "< Back to public search results" at bounding box center [60, 41] width 75 height 13
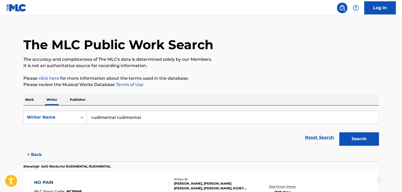
click at [118, 115] on input "rudimental rudimental" at bounding box center [232, 117] width 291 height 13
paste input "RainingLo"
type input "RainingLol"
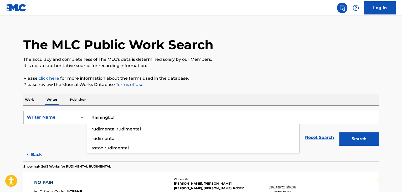
click at [230, 89] on div "The MLC Public Work Search The accuracy and completeness of The MLC's data is d…" at bounding box center [201, 150] width 368 height 254
click at [365, 142] on button "Search" at bounding box center [358, 138] width 39 height 13
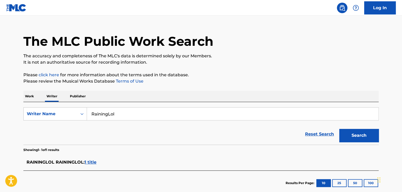
scroll to position [41, 0]
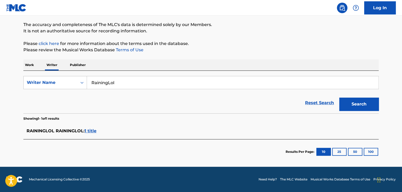
click at [93, 131] on span "1 title" at bounding box center [91, 130] width 12 height 5
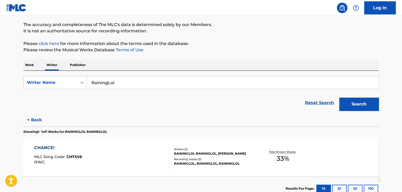
click at [156, 146] on div "CHANCE! MLC Song Code : CH7XV6 ISWC :" at bounding box center [101, 156] width 135 height 24
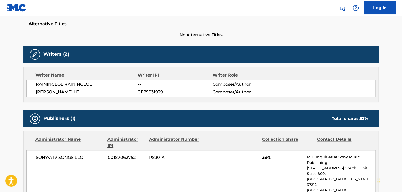
scroll to position [131, 0]
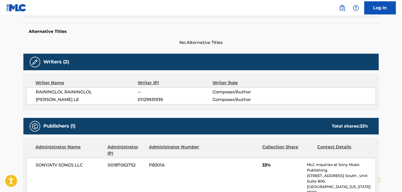
click at [64, 100] on span "BRANDON STEVEN LE" at bounding box center [87, 99] width 102 height 6
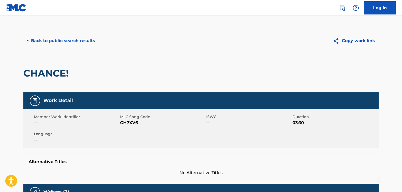
scroll to position [0, 0]
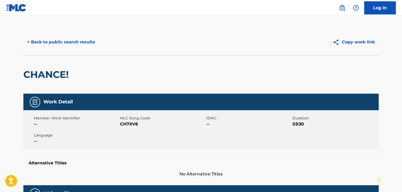
click at [72, 41] on button "< Back to public search results" at bounding box center [60, 41] width 75 height 13
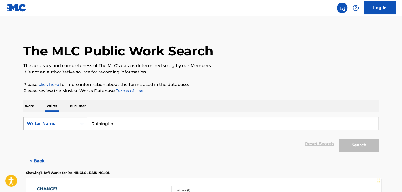
scroll to position [6, 0]
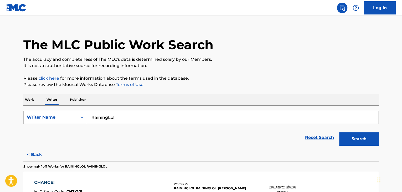
click at [115, 114] on input "RainingLol" at bounding box center [232, 117] width 291 height 13
click at [216, 94] on div "The MLC Public Work Search The accuracy and completeness of The MLC's data is d…" at bounding box center [201, 129] width 368 height 213
click at [105, 120] on input "v" at bounding box center [232, 117] width 291 height 13
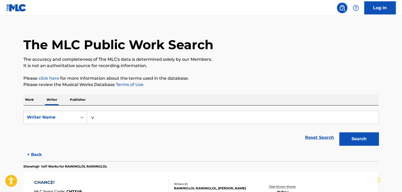
click at [105, 120] on input "v" at bounding box center [232, 117] width 291 height 13
paste input "PaperWay Moon"
click at [230, 93] on div "The MLC Public Work Search The accuracy and completeness of The MLC's data is d…" at bounding box center [201, 129] width 368 height 213
click at [355, 139] on button "Search" at bounding box center [358, 138] width 39 height 13
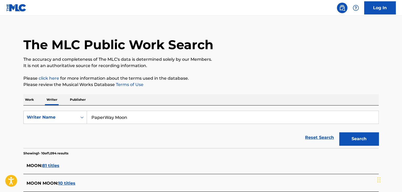
click at [116, 111] on div "PaperWay Moon" at bounding box center [232, 117] width 291 height 13
click at [123, 118] on input "PaperWay Moon" at bounding box center [232, 117] width 291 height 13
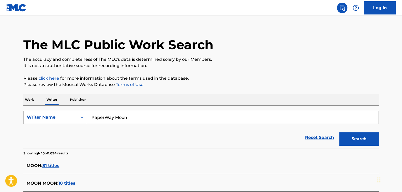
click at [123, 118] on input "PaperWay Moon" at bounding box center [232, 117] width 291 height 13
paste input "1.3shawtyworld"
click at [343, 135] on button "Search" at bounding box center [358, 138] width 39 height 13
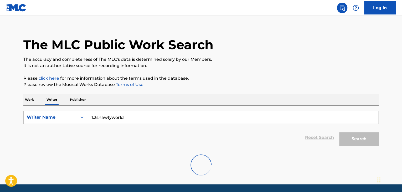
scroll to position [0, 0]
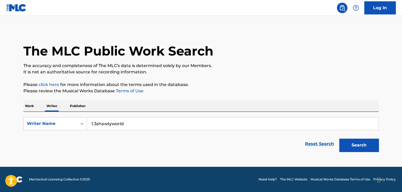
click at [99, 124] on input "1.3shawtyworld" at bounding box center [232, 123] width 291 height 13
paste input "Show Out"
type input "Show Out"
click at [32, 105] on p "Work" at bounding box center [29, 105] width 12 height 11
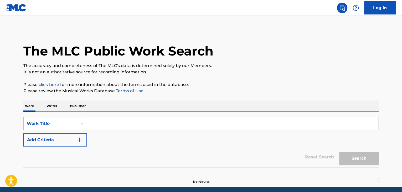
click at [106, 129] on input "Search Form" at bounding box center [232, 123] width 291 height 13
paste input "Show Out"
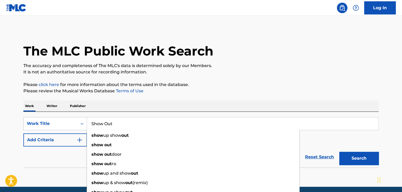
type input "Show Out"
click at [79, 138] on img "Search Form" at bounding box center [79, 140] width 6 height 6
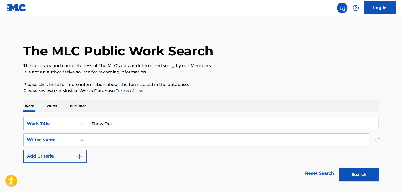
click at [97, 138] on input "Search Form" at bounding box center [227, 139] width 281 height 13
paste input "Show Out"
click at [107, 140] on input "Show Out" at bounding box center [227, 139] width 281 height 13
click at [99, 140] on input "Show Out" at bounding box center [227, 139] width 281 height 13
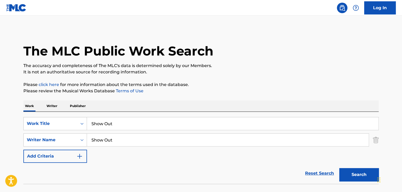
click at [99, 140] on input "Show Out" at bounding box center [227, 139] width 281 height 13
paste input "Chef Boy"
type input "Chef Boy"
click at [350, 171] on button "Search" at bounding box center [358, 174] width 39 height 13
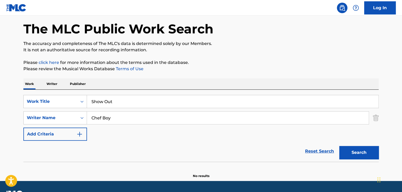
scroll to position [36, 0]
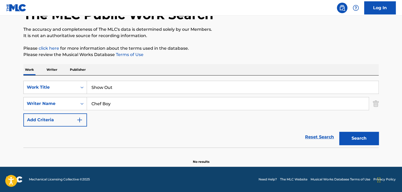
click at [49, 69] on p "Writer" at bounding box center [52, 69] width 14 height 11
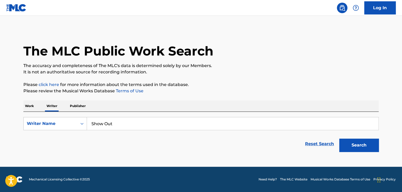
click at [121, 123] on input "Show Out" at bounding box center [232, 123] width 291 height 13
paste input "Chef Boy"
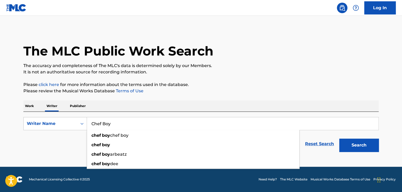
type input "Chef Boy"
click at [265, 88] on p "Please review the Musical Works Database Terms of Use" at bounding box center [200, 91] width 355 height 6
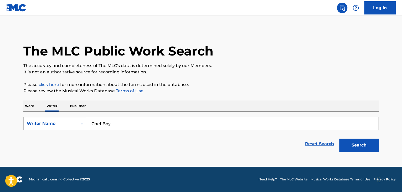
click at [354, 141] on button "Search" at bounding box center [358, 144] width 39 height 13
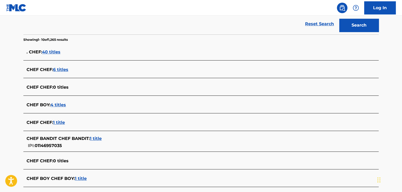
scroll to position [129, 0]
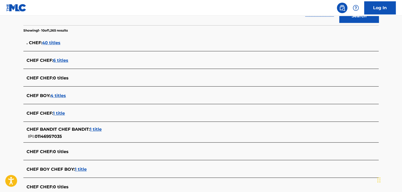
click at [58, 96] on span "4 titles" at bounding box center [57, 95] width 15 height 5
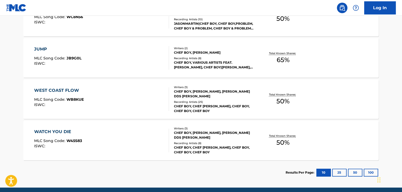
scroll to position [201, 0]
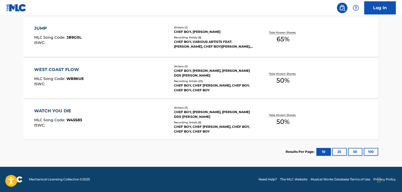
click at [150, 112] on div "WATCH YOU DIE MLC Song Code : W45S83 ISWC :" at bounding box center [101, 120] width 135 height 24
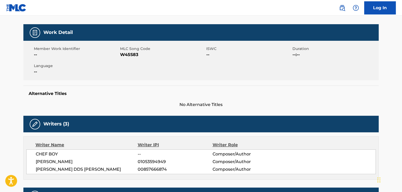
scroll to position [26, 0]
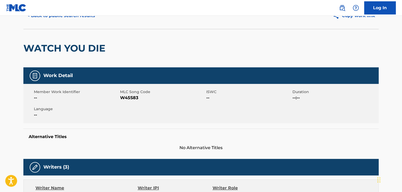
click at [78, 18] on button "< Back to public search results" at bounding box center [60, 15] width 75 height 13
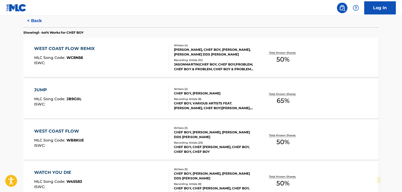
scroll to position [201, 0]
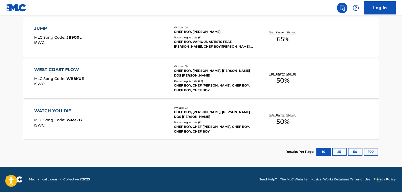
click at [161, 44] on div "JUMP MLC Song Code : JB9G0L ISWC :" at bounding box center [101, 37] width 135 height 24
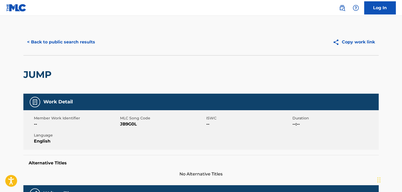
click at [85, 34] on div "< Back to public search results Copy work link" at bounding box center [200, 42] width 355 height 26
click at [87, 45] on button "< Back to public search results" at bounding box center [60, 41] width 75 height 13
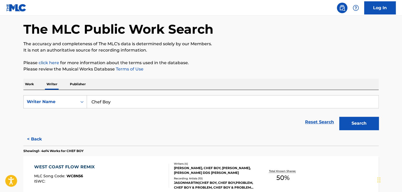
scroll to position [85, 0]
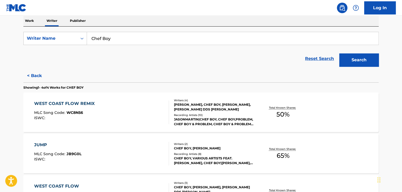
click at [167, 102] on div at bounding box center [166, 112] width 4 height 24
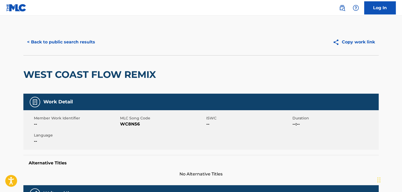
click at [60, 42] on button "< Back to public search results" at bounding box center [60, 41] width 75 height 13
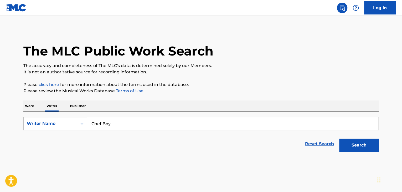
scroll to position [6, 0]
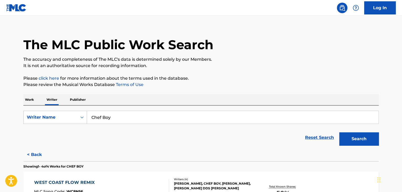
click at [103, 119] on input "Chef Boy" at bounding box center [232, 117] width 291 height 13
click at [24, 97] on p "Work" at bounding box center [29, 99] width 12 height 11
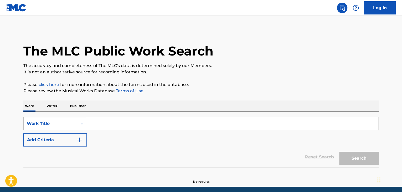
click at [111, 126] on input "Search Form" at bounding box center [232, 123] width 291 height 13
paste input "925"
type input "925"
click at [72, 140] on button "Add Criteria" at bounding box center [55, 139] width 64 height 13
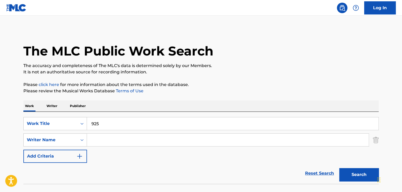
click at [118, 139] on input "Search Form" at bounding box center [227, 139] width 281 height 13
paste input "Nariman Akrami"
type input "Nariman Akrami"
click at [351, 173] on button "Search" at bounding box center [358, 174] width 39 height 13
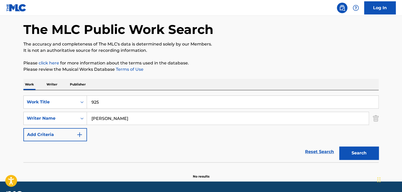
scroll to position [36, 0]
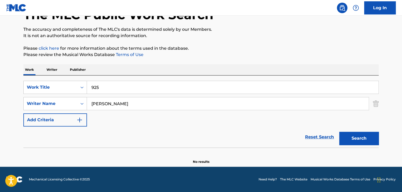
click at [51, 69] on p "Writer" at bounding box center [52, 69] width 14 height 11
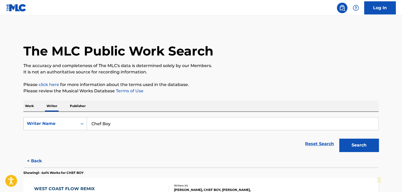
click at [130, 123] on input "Chef Boy" at bounding box center [232, 123] width 291 height 13
paste input "Nariman Akrami"
type input "Nariman Akrami"
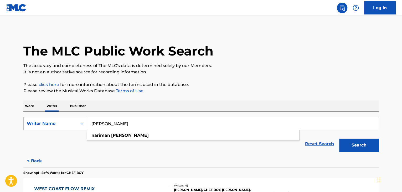
click at [234, 90] on p "Please review the Musical Works Database Terms of Use" at bounding box center [200, 91] width 355 height 6
click at [350, 147] on button "Search" at bounding box center [358, 144] width 39 height 13
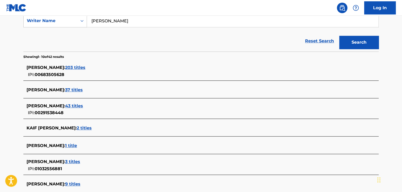
scroll to position [208, 0]
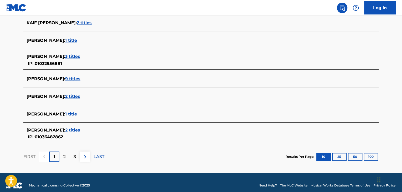
click at [75, 130] on span "2 titles" at bounding box center [72, 129] width 15 height 5
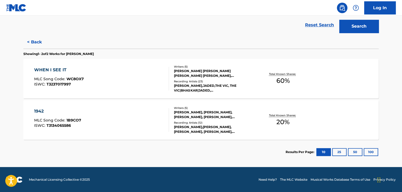
scroll to position [66, 0]
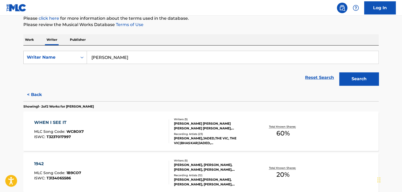
click at [38, 94] on button "< Back" at bounding box center [39, 94] width 32 height 13
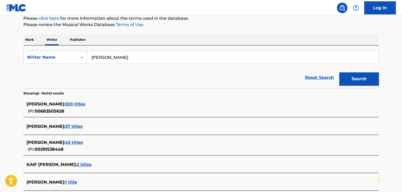
scroll to position [92, 0]
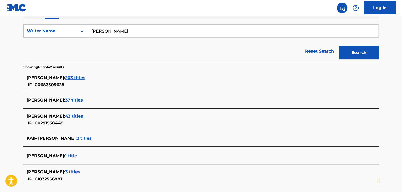
click at [77, 96] on div "NARIMAN AKRAMI : 37 titles" at bounding box center [200, 100] width 355 height 12
click at [78, 98] on span "37 titles" at bounding box center [74, 99] width 18 height 5
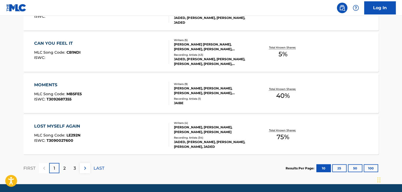
scroll to position [381, 0]
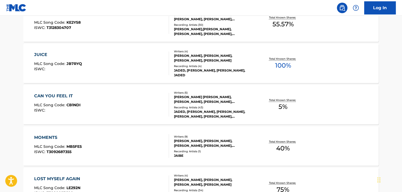
click at [148, 64] on div "JUICE MLC Song Code : JB7RYQ ISWC :" at bounding box center [101, 63] width 135 height 24
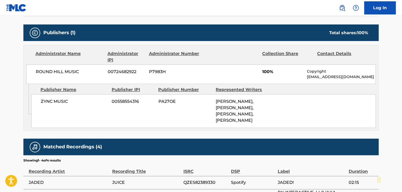
scroll to position [263, 0]
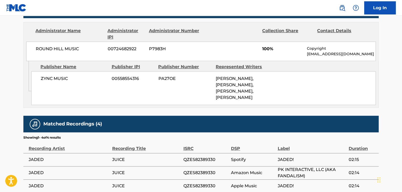
click at [60, 49] on span "ROUND HILL MUSIC" at bounding box center [70, 49] width 68 height 6
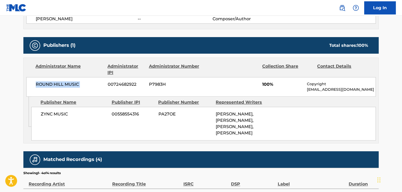
scroll to position [184, 0]
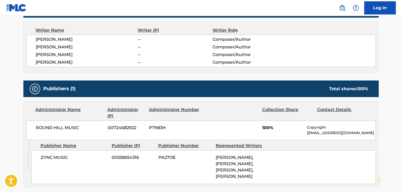
click at [116, 127] on span "00724682922" at bounding box center [126, 127] width 37 height 6
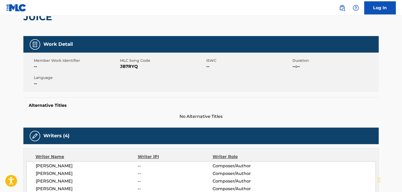
scroll to position [0, 0]
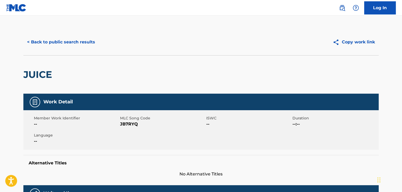
click at [128, 125] on span "JB7RYQ" at bounding box center [162, 124] width 85 height 6
click at [81, 35] on button "< Back to public search results" at bounding box center [60, 41] width 75 height 13
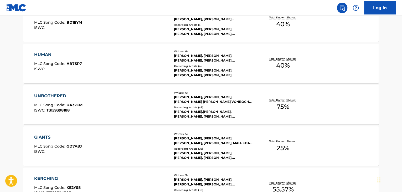
scroll to position [138, 0]
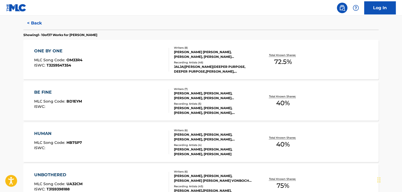
click at [140, 67] on div "ONE BY ONE MLC Song Code : OM33R4 ISWC : T3259547354" at bounding box center [101, 60] width 135 height 24
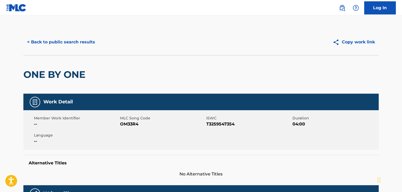
click at [77, 33] on div "< Back to public search results Copy work link" at bounding box center [200, 42] width 355 height 26
click at [82, 45] on button "< Back to public search results" at bounding box center [60, 41] width 75 height 13
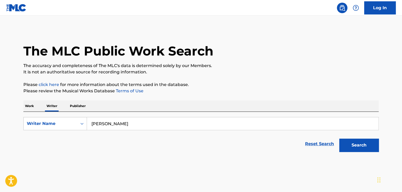
scroll to position [6, 0]
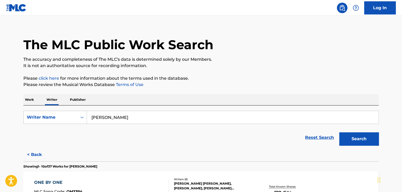
click at [129, 115] on input "Nariman Akrami" at bounding box center [232, 117] width 291 height 13
paste input "Myles Fairbairn"
type input "Myles Fairbairn"
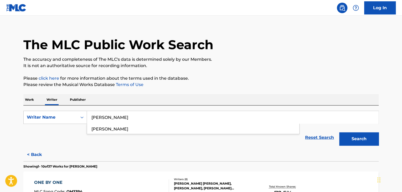
click at [346, 138] on button "Search" at bounding box center [358, 138] width 39 height 13
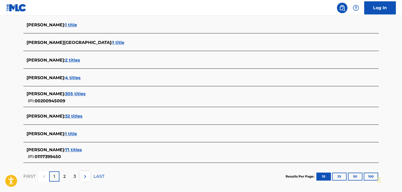
scroll to position [190, 0]
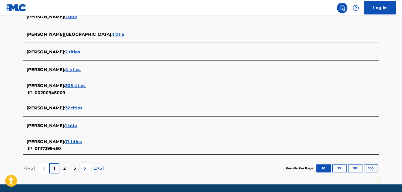
click at [70, 142] on span "71 titles" at bounding box center [73, 141] width 17 height 5
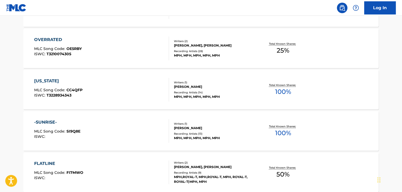
click at [150, 120] on div "-SUNRISE- MLC Song Code : SI9Q8E ISWC :" at bounding box center [101, 131] width 135 height 24
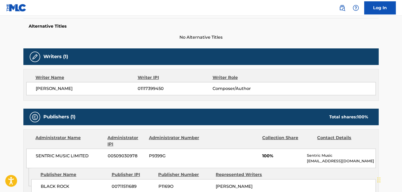
scroll to position [158, 0]
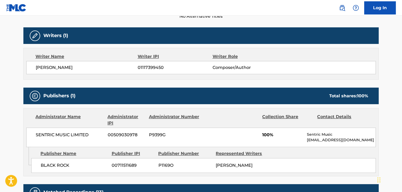
click at [57, 66] on span "MYLES FAIRBAIRN" at bounding box center [87, 67] width 102 height 6
click at [149, 66] on span "01117399450" at bounding box center [175, 67] width 75 height 6
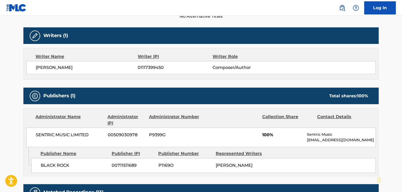
click at [45, 137] on span "SENTRIC MUSIC LIMITED" at bounding box center [70, 135] width 68 height 6
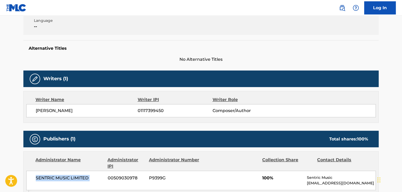
scroll to position [79, 0]
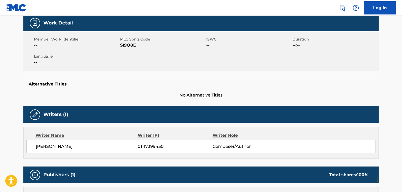
click at [125, 49] on div "Member Work Identifier -- MLC Song Code SI9Q8E ISWC -- Duration --:-- Language …" at bounding box center [200, 50] width 355 height 39
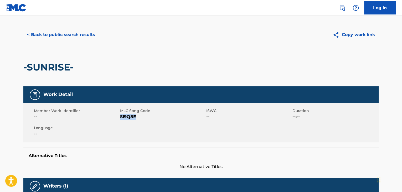
scroll to position [0, 0]
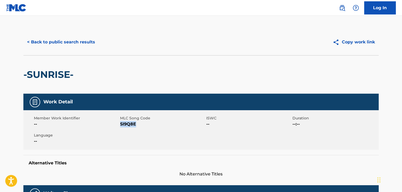
click at [57, 43] on button "< Back to public search results" at bounding box center [60, 41] width 75 height 13
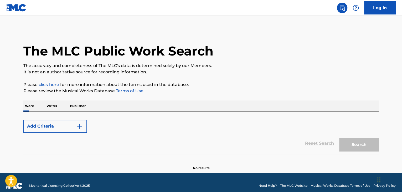
scroll to position [6, 0]
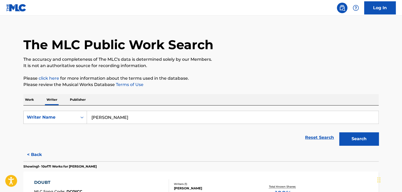
click at [104, 116] on input "Myles Fairbairn" at bounding box center [232, 117] width 291 height 13
paste input "University"
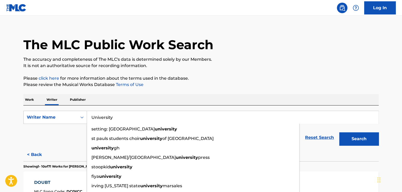
type input "University"
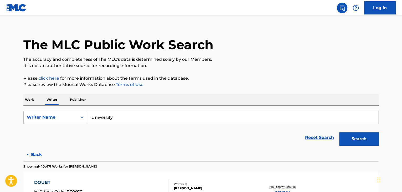
click at [34, 101] on p "Work" at bounding box center [29, 99] width 12 height 11
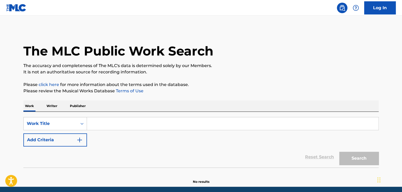
click at [113, 133] on div "SearchWithCriteria1de5ac3d-ffe6-470e-892b-fd4232674eff Work Title Add Criteria" at bounding box center [200, 131] width 355 height 29
click at [103, 124] on input "Search Form" at bounding box center [232, 123] width 291 height 13
paste input "University"
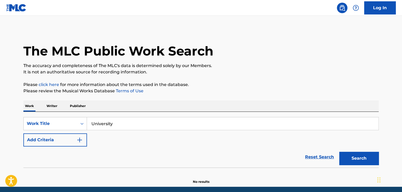
type input "University"
click at [146, 102] on div "Work Writer Publisher" at bounding box center [200, 105] width 355 height 11
click at [71, 138] on button "Add Criteria" at bounding box center [55, 139] width 64 height 13
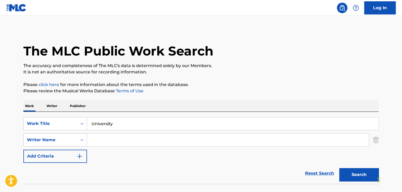
click at [101, 138] on input "Search Form" at bounding box center [227, 139] width 281 height 13
paste input "Robert Sutherland Johnson"
type input "Robert Sutherland Johnson"
drag, startPoint x: 126, startPoint y: 123, endPoint x: 259, endPoint y: 103, distance: 134.8
click at [234, 92] on p "Please review the Musical Works Database Terms of Use" at bounding box center [200, 91] width 355 height 6
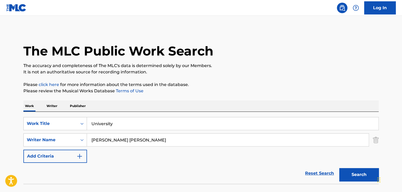
click at [343, 172] on button "Search" at bounding box center [358, 174] width 39 height 13
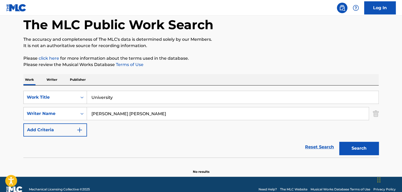
scroll to position [36, 0]
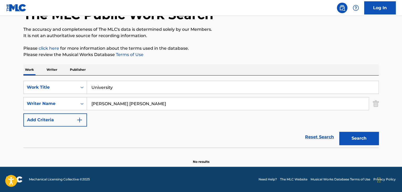
click at [45, 68] on p "Writer" at bounding box center [52, 69] width 14 height 11
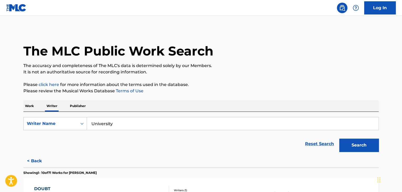
click at [118, 123] on input "University" at bounding box center [232, 123] width 291 height 13
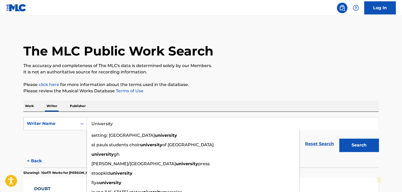
paste input "Robert Sutherland Johnson"
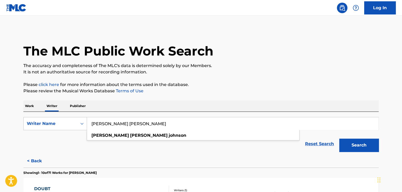
type input "Robert Sutherland Johnson"
click at [348, 143] on button "Search" at bounding box center [358, 144] width 39 height 13
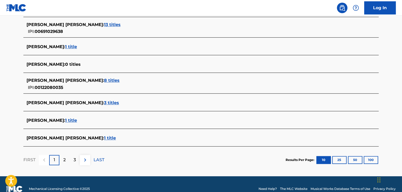
scroll to position [210, 0]
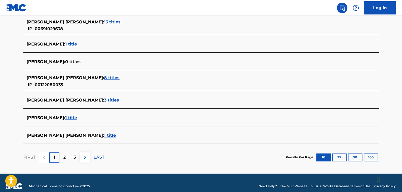
click at [106, 137] on span "1 title" at bounding box center [110, 135] width 12 height 5
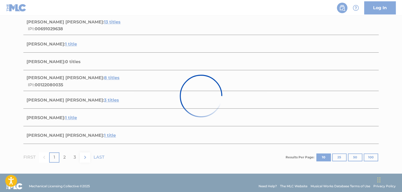
scroll to position [78, 0]
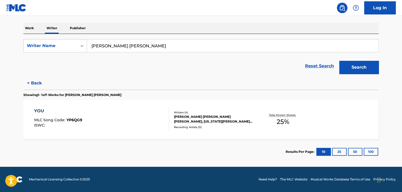
click at [131, 119] on div "YOU MLC Song Code : YP6QG9 ISWC :" at bounding box center [101, 120] width 135 height 24
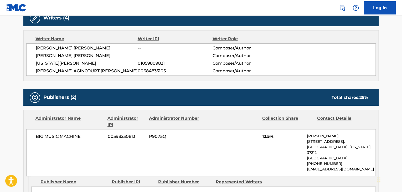
scroll to position [184, 0]
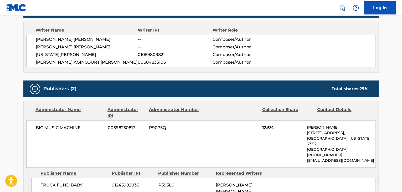
click at [63, 126] on span "BIG MUSIC MACHINE" at bounding box center [70, 127] width 68 height 6
click at [58, 127] on span "BIG MUSIC MACHINE" at bounding box center [70, 127] width 68 height 6
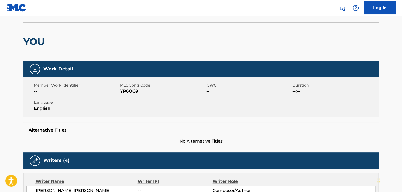
scroll to position [0, 0]
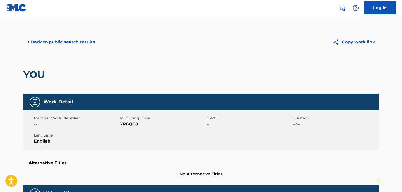
click at [128, 124] on span "YP6QG9" at bounding box center [162, 124] width 85 height 6
click at [77, 37] on button "< Back to public search results" at bounding box center [60, 41] width 75 height 13
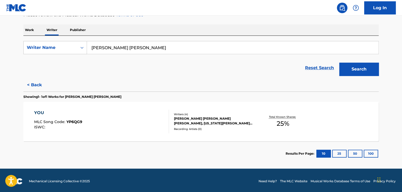
scroll to position [78, 0]
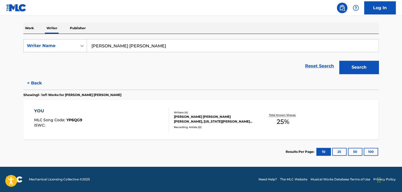
click at [129, 49] on input "Robert Sutherland Johnson" at bounding box center [232, 45] width 291 height 13
click at [128, 46] on input "Robert Sutherland Johnson" at bounding box center [232, 45] width 291 height 13
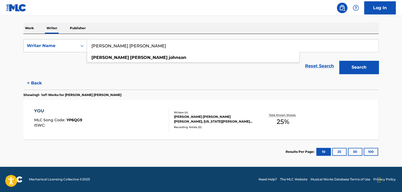
click at [128, 46] on input "Robert Sutherland Johnson" at bounding box center [232, 45] width 291 height 13
paste input "Colby Leslie"
type input "Colby Leslie Johnson"
click at [69, 81] on div "< Back Showing 1 - 1 of 1 Works for ROBERT SUTHERLAND JOHNSON YOU MLC Song Code…" at bounding box center [200, 119] width 355 height 87
click at [352, 63] on button "Search" at bounding box center [358, 67] width 39 height 13
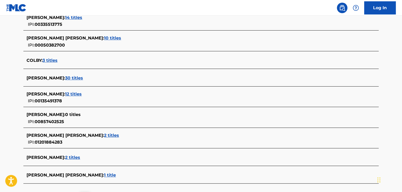
scroll to position [183, 0]
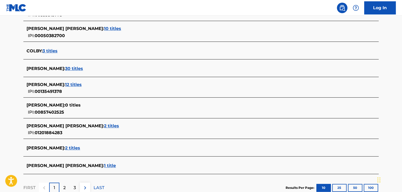
click at [104, 124] on span "2 titles" at bounding box center [111, 125] width 15 height 5
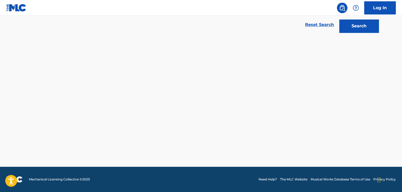
scroll to position [119, 0]
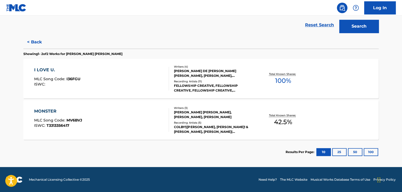
click at [145, 81] on div "I LOVE U. MLC Song Code : I36FGU ISWC :" at bounding box center [101, 79] width 135 height 24
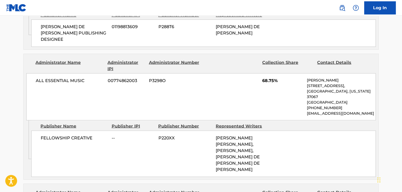
scroll to position [473, 0]
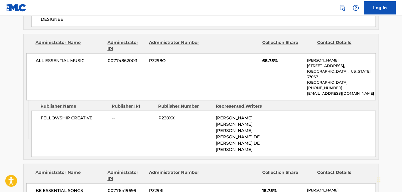
click at [62, 57] on span "ALL ESSENTIAL MUSIC" at bounding box center [70, 60] width 68 height 6
click at [114, 57] on span "00774862003" at bounding box center [126, 60] width 37 height 6
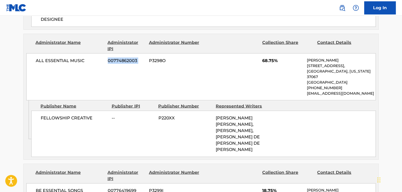
click at [114, 57] on span "00774862003" at bounding box center [126, 60] width 37 height 6
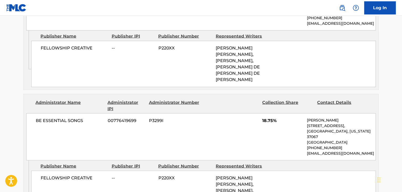
scroll to position [551, 0]
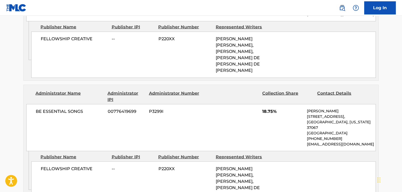
click at [90, 104] on div "BE ESSENTIAL SONGS 00776419699 P3299I 18.75% Andie Rankins 741 Cool Springs Blv…" at bounding box center [200, 127] width 349 height 47
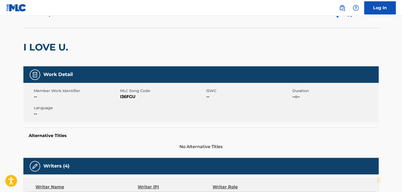
scroll to position [26, 0]
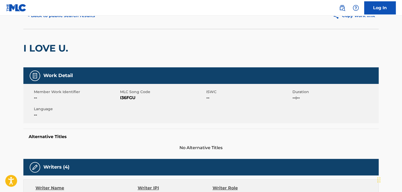
click at [133, 96] on span "I36FGU" at bounding box center [162, 98] width 85 height 6
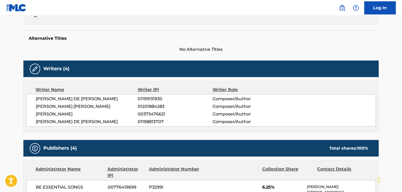
scroll to position [158, 0]
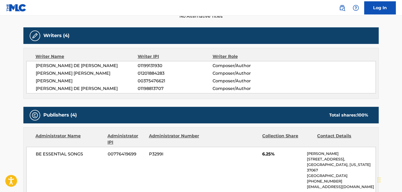
click at [140, 70] on span "01201884283" at bounding box center [175, 73] width 75 height 6
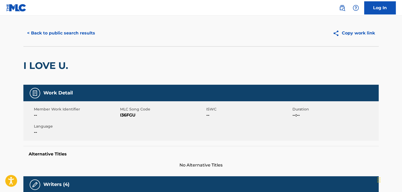
scroll to position [0, 0]
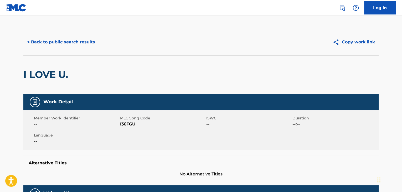
click at [72, 45] on button "< Back to public search results" at bounding box center [60, 41] width 75 height 13
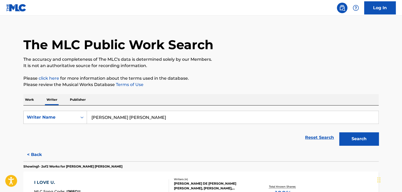
click at [35, 97] on p "Work" at bounding box center [29, 99] width 12 height 11
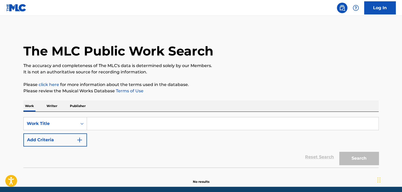
click at [95, 129] on input "Search Form" at bounding box center [232, 123] width 291 height 13
paste input "SOLITA AF"
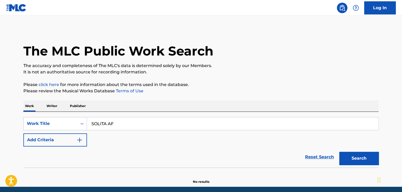
type input "SOLITA AF"
click at [236, 103] on div "Work Writer Publisher" at bounding box center [200, 105] width 355 height 11
click at [350, 155] on button "Search" at bounding box center [358, 157] width 39 height 13
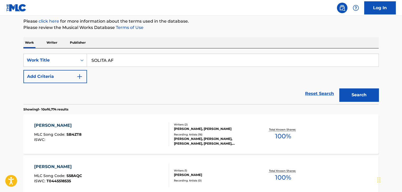
scroll to position [11, 0]
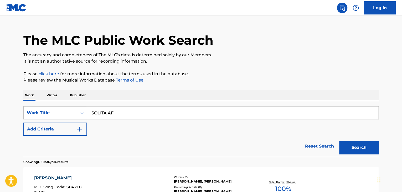
click at [70, 125] on button "Add Criteria" at bounding box center [55, 128] width 64 height 13
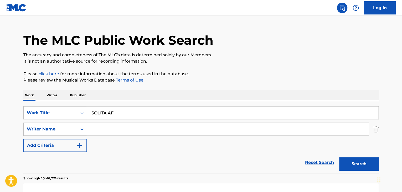
click at [118, 130] on input "Search Form" at bounding box center [227, 129] width 281 height 13
paste input "SOLITA AF"
click at [107, 127] on input "SOLITA AF" at bounding box center [227, 129] width 281 height 13
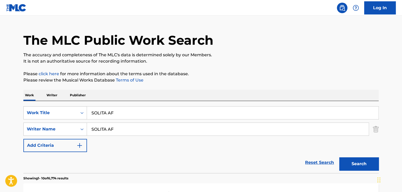
paste input "Cristina Chiluiza"
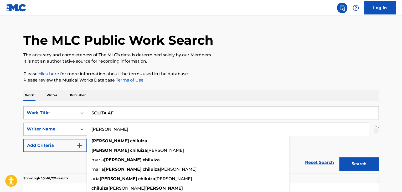
type input "Cristina Chiluiza"
click at [342, 164] on button "Search" at bounding box center [358, 163] width 39 height 13
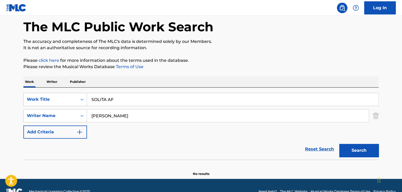
scroll to position [36, 0]
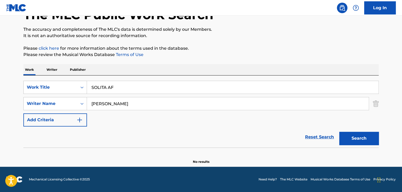
click at [57, 69] on p "Writer" at bounding box center [52, 69] width 14 height 11
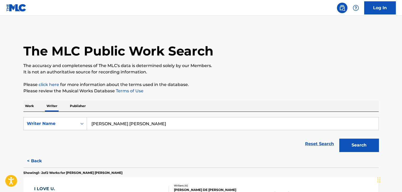
click at [145, 123] on input "Colby Leslie Johnson" at bounding box center [232, 123] width 291 height 13
paste input "Cristina Chiluiza"
click at [145, 123] on input "Colby Leslie JohnsonCristina Chiluiza" at bounding box center [232, 123] width 291 height 13
paste input "Search Form"
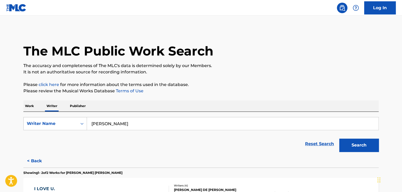
paste input "Cristina Chiluiza"
click at [145, 123] on input "Cristina ChiluizaCristina Chiluiza" at bounding box center [232, 123] width 291 height 13
paste input "Cristina Chiluiza"
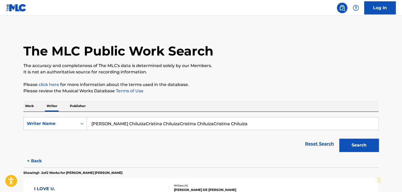
paste input "Cristina Chiluiza"
click at [171, 124] on input "Cristina ChiluizaCristina ChiluizaCristina ChiluizaCristina ChiluizaCristina Ch…" at bounding box center [232, 123] width 291 height 13
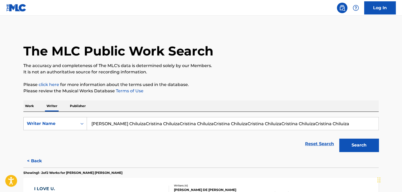
click at [171, 124] on input "Cristina ChiluizaCristina ChiluizaCristina ChiluizaCristina ChiluizaCristina Ch…" at bounding box center [232, 123] width 291 height 13
paste input "Search Form"
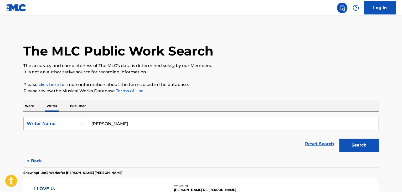
type input "Cristina Chiluiza"
click at [217, 100] on div "Work Writer Publisher" at bounding box center [200, 105] width 355 height 11
click at [348, 146] on button "Search" at bounding box center [358, 144] width 39 height 13
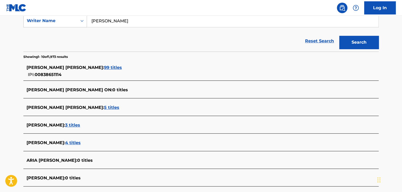
scroll to position [155, 0]
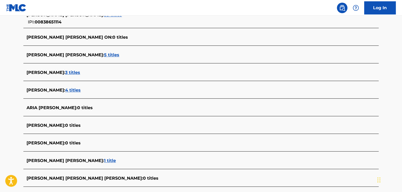
click at [78, 90] on span "4 titles" at bounding box center [72, 89] width 15 height 5
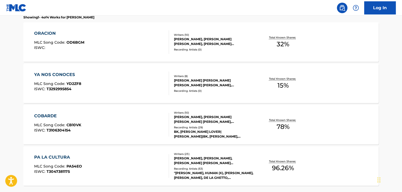
click at [148, 122] on div "COBARDE MLC Song Code : CB10VK ISWC : T3106304154" at bounding box center [101, 125] width 135 height 24
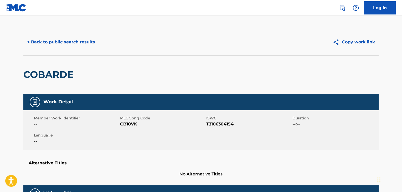
click at [61, 39] on button "< Back to public search results" at bounding box center [60, 41] width 75 height 13
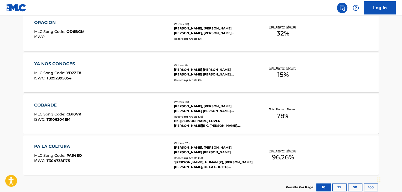
scroll to position [201, 0]
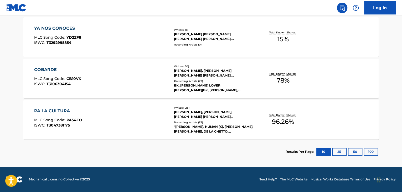
click at [170, 115] on div "Writers ( 23 ) NATHAN CUNNINGHAM, JAMES LAVIGNE, MANUEL TURIZO ZAPATA, GABRIEL …" at bounding box center [211, 120] width 84 height 28
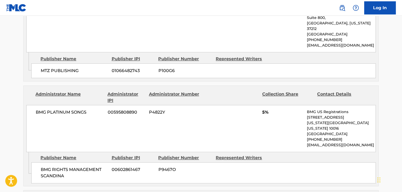
scroll to position [2258, 0]
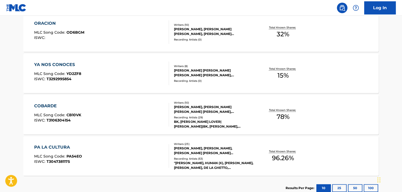
scroll to position [123, 0]
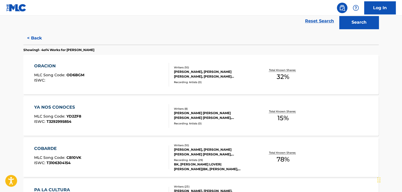
click at [147, 70] on div "ORACION MLC Song Code : OD6BGM ISWC :" at bounding box center [101, 75] width 135 height 24
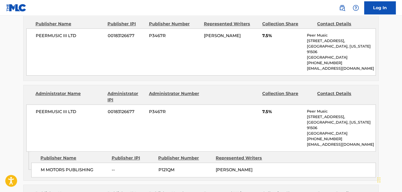
scroll to position [263, 0]
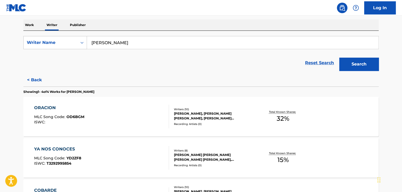
scroll to position [53, 0]
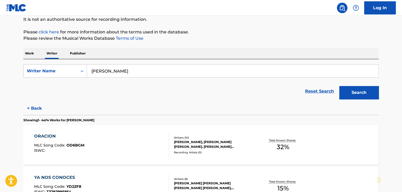
click at [35, 103] on button "< Back" at bounding box center [39, 108] width 32 height 13
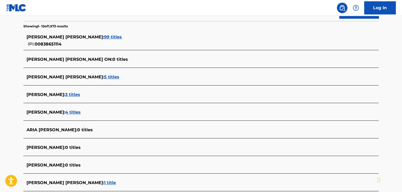
scroll to position [126, 0]
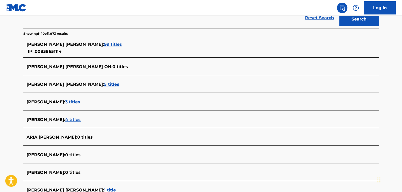
click at [121, 44] on span "99 titles" at bounding box center [113, 44] width 18 height 5
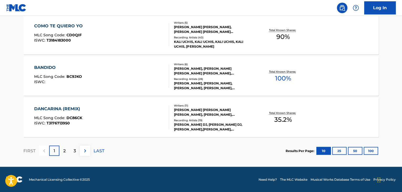
scroll to position [372, 0]
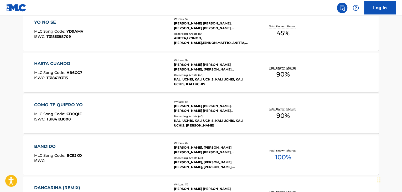
click at [149, 114] on div "COMO TE QUIERO YO MLC Song Code : CD0QIF ISWC : T3184183000" at bounding box center [101, 114] width 135 height 24
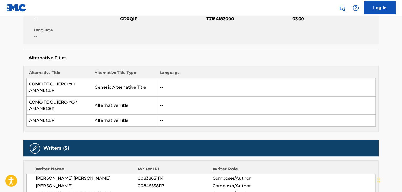
scroll to position [184, 0]
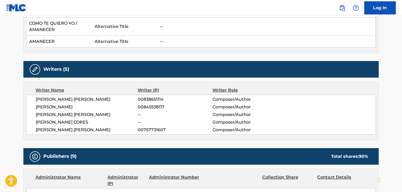
click at [88, 103] on div "MARIA CRISTINA CHILUIZA CALDERON 00838651114 Composer/Author MANUEL LARA COLMEN…" at bounding box center [200, 115] width 349 height 40
click at [87, 99] on span "MARIA CRISTINA CHILUIZA CALDERON" at bounding box center [87, 99] width 102 height 6
click at [147, 100] on span "00838651114" at bounding box center [175, 99] width 75 height 6
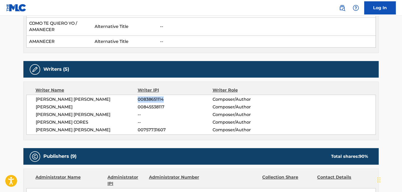
click at [147, 100] on span "00838651114" at bounding box center [175, 99] width 75 height 6
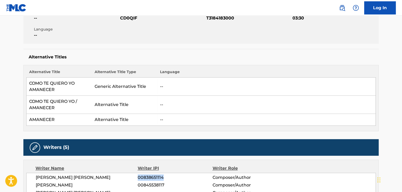
scroll to position [53, 0]
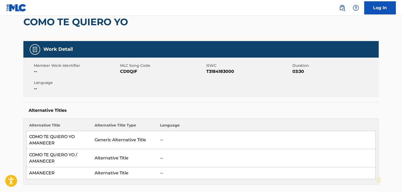
click at [130, 71] on span "CD0QIF" at bounding box center [162, 71] width 85 height 6
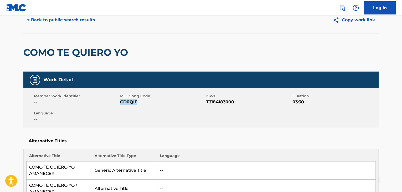
scroll to position [0, 0]
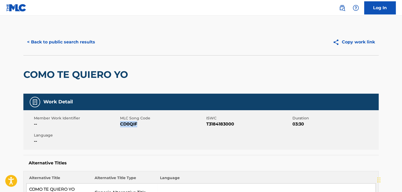
click at [59, 31] on div "< Back to public search results Copy work link" at bounding box center [200, 42] width 355 height 26
click at [63, 41] on button "< Back to public search results" at bounding box center [60, 41] width 75 height 13
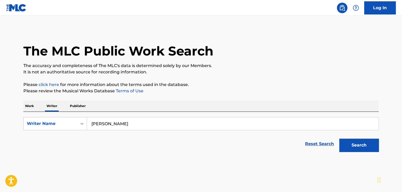
scroll to position [6, 0]
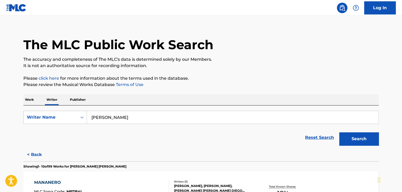
click at [98, 117] on input "Cristina Chiluiza" at bounding box center [232, 117] width 291 height 13
paste input "William Graydon"
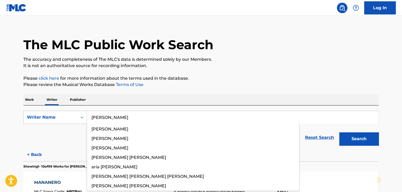
type input "William Graydon"
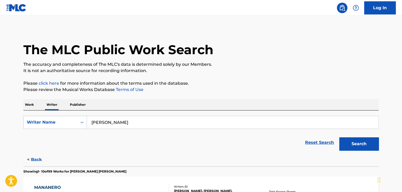
scroll to position [0, 0]
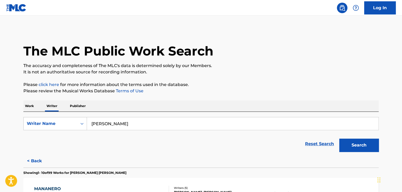
click at [350, 143] on button "Search" at bounding box center [358, 144] width 39 height 13
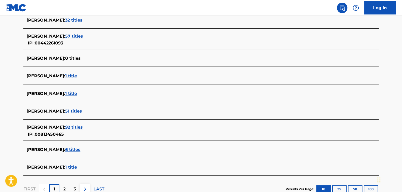
scroll to position [181, 0]
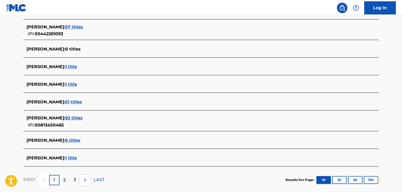
click at [82, 118] on span "92 titles" at bounding box center [74, 117] width 18 height 5
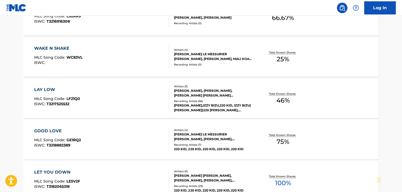
scroll to position [234, 0]
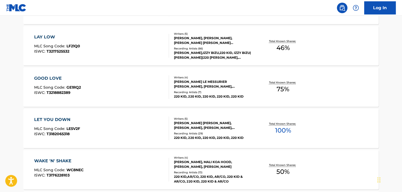
click at [146, 120] on div "LET YOU DOWN MLC Song Code : LE5V2F ISWC : T3182065318" at bounding box center [101, 128] width 135 height 24
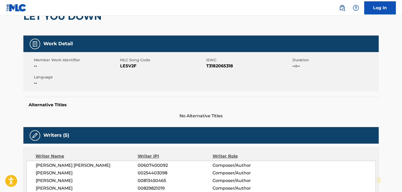
scroll to position [105, 0]
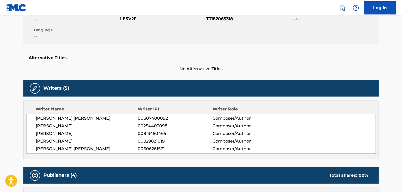
click at [64, 132] on span "WILLIAM GRAYDON" at bounding box center [87, 133] width 102 height 6
click at [149, 135] on span "00813450465" at bounding box center [175, 133] width 75 height 6
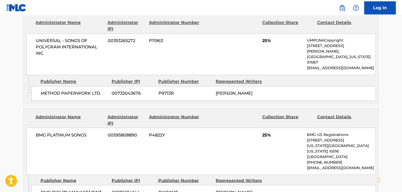
scroll to position [473, 0]
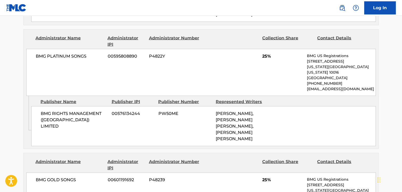
click at [64, 53] on span "BMG PLATINUM SONGS" at bounding box center [70, 56] width 68 height 6
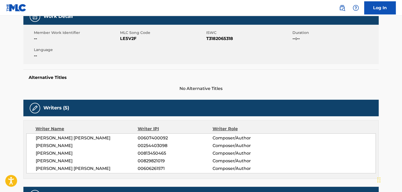
scroll to position [53, 0]
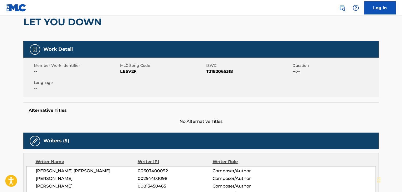
click at [129, 66] on span "MLC Song Code" at bounding box center [162, 66] width 85 height 6
click at [130, 72] on span "LE5V2F" at bounding box center [162, 71] width 85 height 6
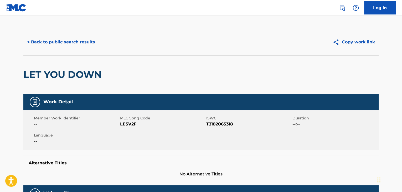
click at [71, 33] on div "< Back to public search results Copy work link" at bounding box center [200, 42] width 355 height 26
click at [74, 40] on button "< Back to public search results" at bounding box center [60, 41] width 75 height 13
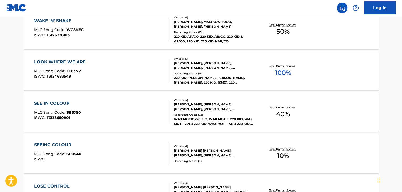
scroll to position [451, 0]
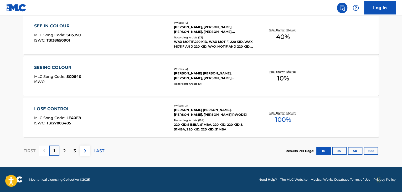
click at [149, 70] on div "SEEING COLOUR MLC Song Code : SC0540 ISWC :" at bounding box center [101, 76] width 135 height 24
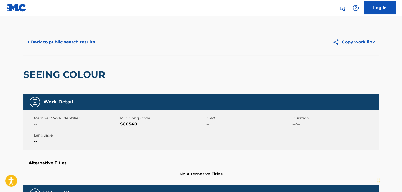
click at [74, 49] on div "< Back to public search results Copy work link" at bounding box center [200, 42] width 355 height 26
click at [70, 40] on button "< Back to public search results" at bounding box center [60, 41] width 75 height 13
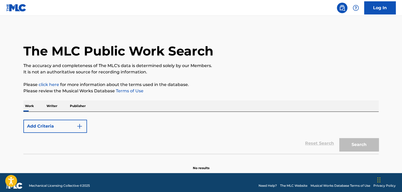
scroll to position [6, 0]
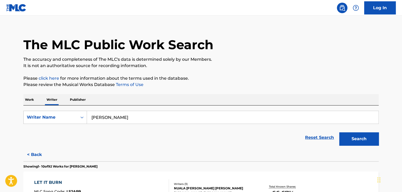
click at [120, 115] on input "William Graydon" at bounding box center [232, 117] width 291 height 13
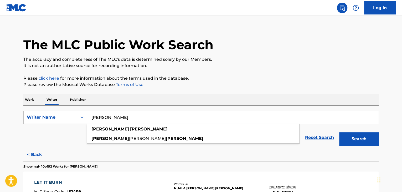
paste input "John Callum Stewart"
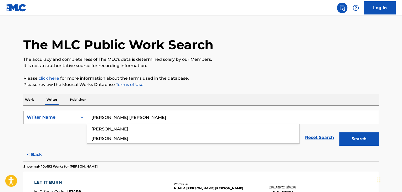
type input "John Callum Stewart"
click at [290, 77] on p "Please click here for more information about the terms used in the database." at bounding box center [200, 78] width 355 height 6
click at [352, 135] on button "Search" at bounding box center [358, 138] width 39 height 13
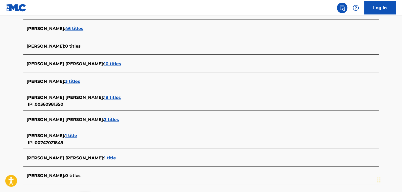
scroll to position [85, 0]
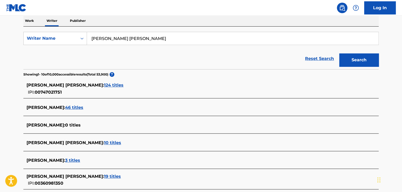
click at [104, 84] on span "124 titles" at bounding box center [113, 84] width 19 height 5
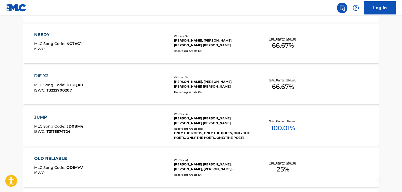
scroll to position [348, 0]
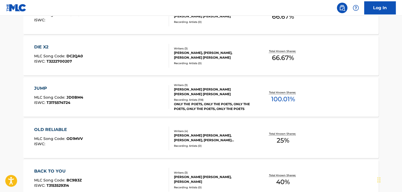
click at [138, 97] on div "JUMP MLC Song Code : JD0BM4 ISWC : T3175574724" at bounding box center [101, 97] width 135 height 24
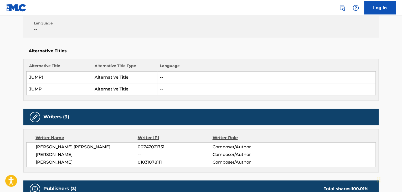
scroll to position [158, 0]
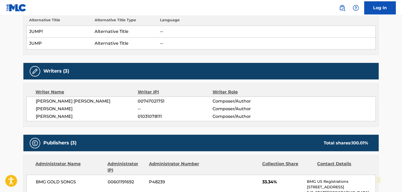
click at [64, 102] on span "JOHN CALLUM STEWART" at bounding box center [87, 101] width 102 height 6
click at [141, 102] on span "00747021751" at bounding box center [175, 101] width 75 height 6
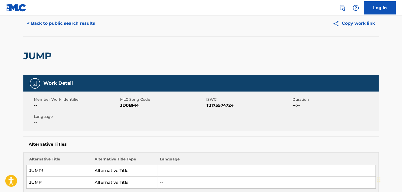
scroll to position [0, 0]
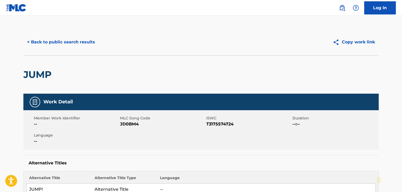
click at [64, 49] on div "< Back to public search results Copy work link" at bounding box center [200, 42] width 355 height 26
click at [64, 45] on button "< Back to public search results" at bounding box center [60, 41] width 75 height 13
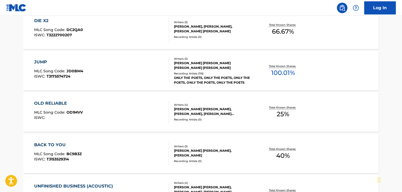
scroll to position [451, 0]
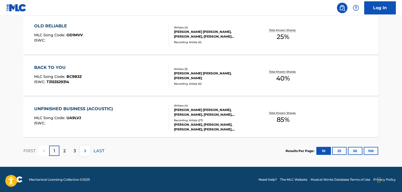
click at [135, 122] on div "UNFINISHED BUSINESS (ACOUSTIC) MLC Song Code : UA9LVJ ISWC :" at bounding box center [101, 117] width 135 height 24
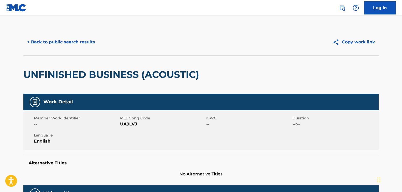
click at [68, 38] on button "< Back to public search results" at bounding box center [60, 41] width 75 height 13
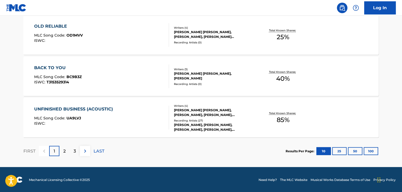
scroll to position [451, 0]
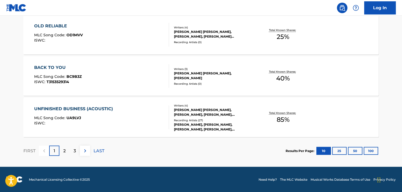
click at [98, 150] on p "LAST" at bounding box center [98, 150] width 11 height 6
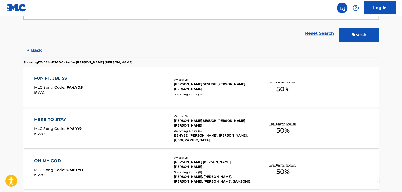
scroll to position [125, 0]
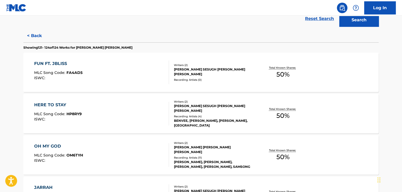
click at [142, 75] on div "FUN FT. JBLISS MLC Song Code : FA4AD5 ISWC :" at bounding box center [101, 72] width 135 height 24
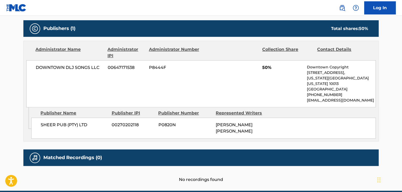
scroll to position [220, 0]
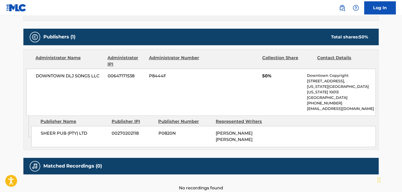
click at [69, 78] on span "DOWNTOWN DLJ SONGS LLC" at bounding box center [70, 76] width 68 height 6
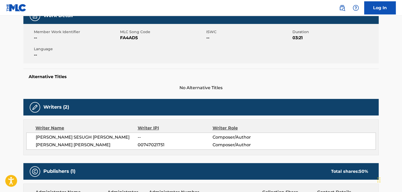
scroll to position [36, 0]
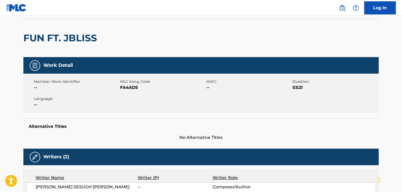
click at [132, 86] on span "FA4AD5" at bounding box center [162, 87] width 85 height 6
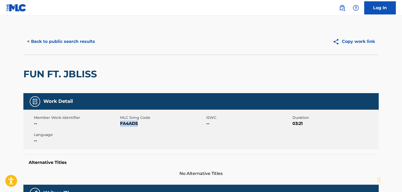
scroll to position [0, 0]
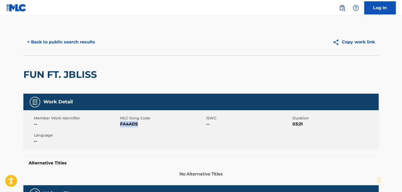
click at [62, 43] on button "< Back to public search results" at bounding box center [60, 41] width 75 height 13
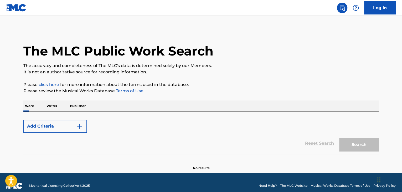
scroll to position [6, 0]
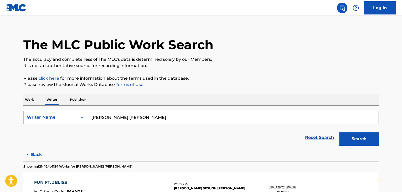
click at [110, 119] on input "John Callum Stewart" at bounding box center [232, 117] width 291 height 13
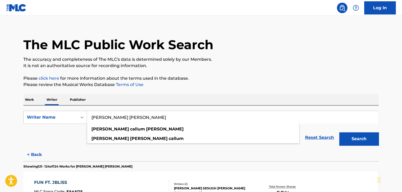
click at [110, 119] on input "John Callum Stewart" at bounding box center [232, 117] width 291 height 13
paste input "e Janiak"
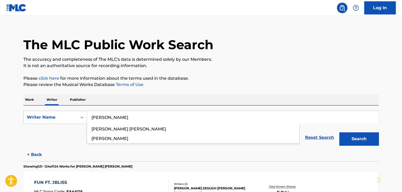
type input "Joe Janiak"
click at [288, 85] on p "Please review the Musical Works Database Terms of Use" at bounding box center [200, 84] width 355 height 6
click at [353, 142] on button "Search" at bounding box center [358, 138] width 39 height 13
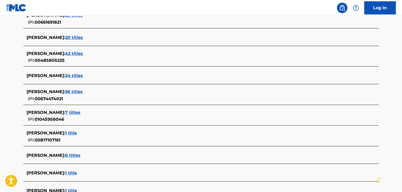
scroll to position [190, 0]
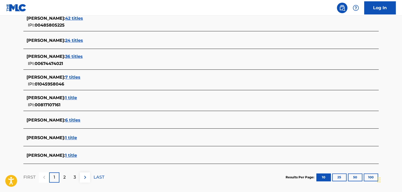
click at [65, 75] on span "7 titles" at bounding box center [72, 77] width 15 height 5
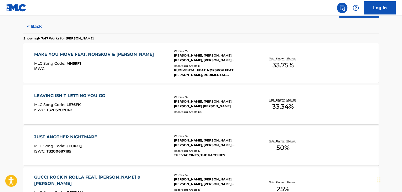
scroll to position [62, 0]
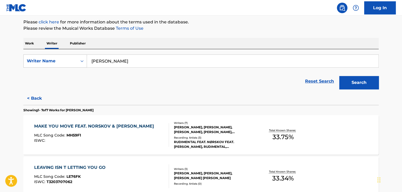
click at [35, 96] on button "< Back" at bounding box center [39, 98] width 32 height 13
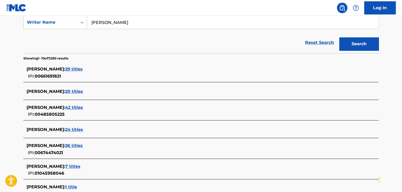
scroll to position [141, 0]
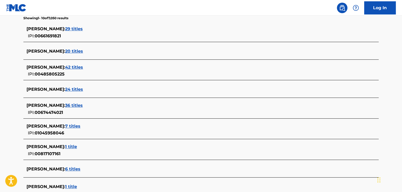
click at [65, 87] on span "24 titles" at bounding box center [74, 89] width 18 height 5
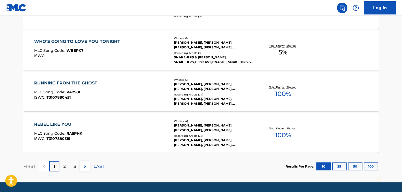
scroll to position [451, 0]
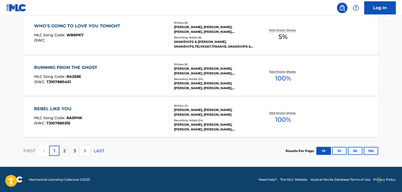
click at [152, 71] on div "RUNNING FROM THE GHOST MLC Song Code : RA2S8E ISWC : T3107880451" at bounding box center [101, 76] width 135 height 24
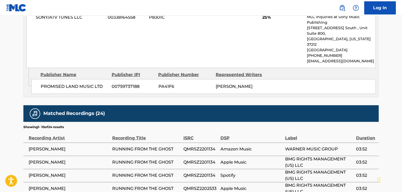
scroll to position [683, 0]
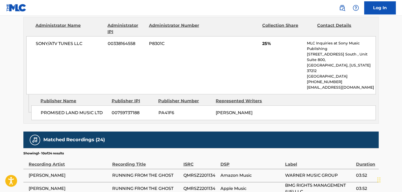
drag, startPoint x: 213, startPoint y: 87, endPoint x: 236, endPoint y: 98, distance: 25.1
click at [236, 105] on div "PROMISED LAND MUSIC LTD 00759737188 PA41F6 JOSEPH ROBERT JANIAK" at bounding box center [203, 112] width 344 height 15
drag, startPoint x: 223, startPoint y: 90, endPoint x: 81, endPoint y: 105, distance: 143.4
click at [322, 105] on div "PROMISED LAND MUSIC LTD 00759737188 PA41F6 JOSEPH ROBERT JANIAK" at bounding box center [203, 112] width 344 height 15
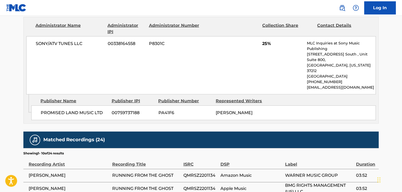
click at [338, 105] on div "PROMISED LAND MUSIC LTD 00759737188 PA41F6 JOSEPH ROBERT JANIAK" at bounding box center [203, 112] width 344 height 15
click at [68, 102] on div "Admin Original Publisher Connecting Line Publisher Name Publisher IPI Publisher…" at bounding box center [201, 108] width 354 height 29
click at [77, 109] on span "PROMISED LAND MUSIC LTD" at bounding box center [74, 112] width 67 height 6
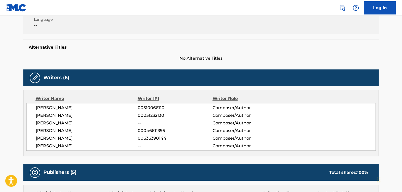
scroll to position [131, 0]
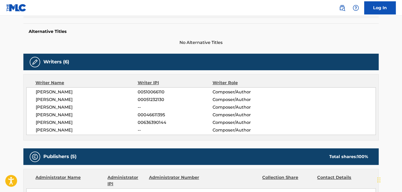
click at [69, 122] on span "JOSEPH ROBERT JANIAK" at bounding box center [87, 122] width 102 height 6
click at [152, 123] on span "00636390144" at bounding box center [175, 122] width 75 height 6
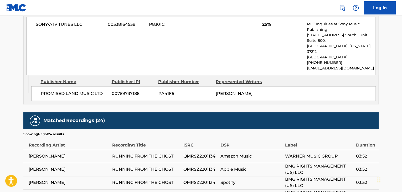
scroll to position [656, 0]
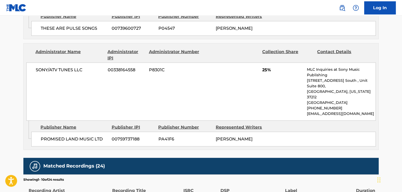
click at [56, 62] on div "SONY/ATV TUNES LLC 00338164558 P8301C 25% MLC Inquiries at Sony Music Publishin…" at bounding box center [200, 91] width 349 height 58
click at [114, 67] on span "00338164558" at bounding box center [126, 70] width 37 height 6
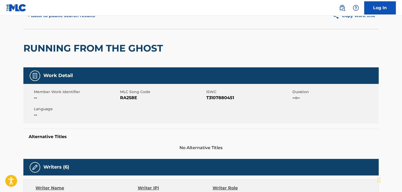
scroll to position [0, 0]
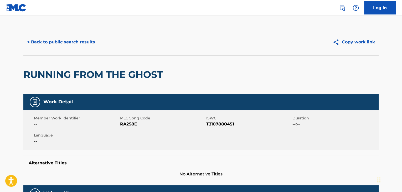
click at [127, 123] on span "RA2S8E" at bounding box center [162, 124] width 85 height 6
click at [73, 41] on button "< Back to public search results" at bounding box center [60, 41] width 75 height 13
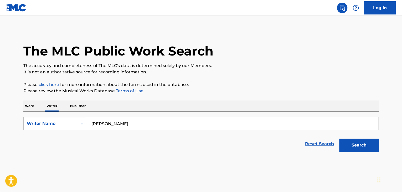
scroll to position [6, 0]
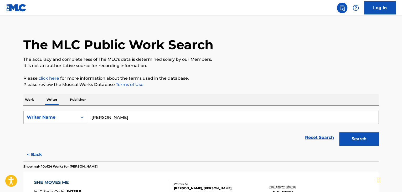
click at [108, 119] on input "Joe Janiak" at bounding box center [232, 117] width 291 height 13
paste input "ustin Jesso"
type input "Justin Jesso"
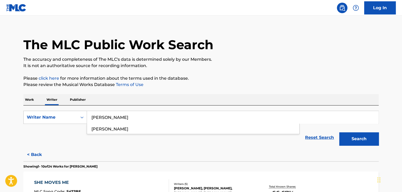
click at [312, 76] on p "Please click here for more information about the terms used in the database." at bounding box center [200, 78] width 355 height 6
click at [353, 137] on button "Search" at bounding box center [358, 138] width 39 height 13
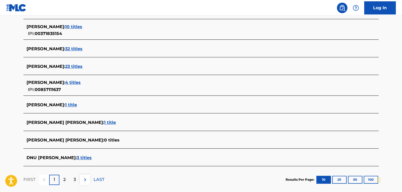
scroll to position [208, 0]
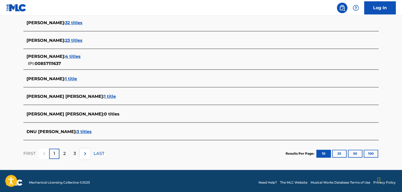
click at [65, 56] on span "4 titles" at bounding box center [72, 56] width 15 height 5
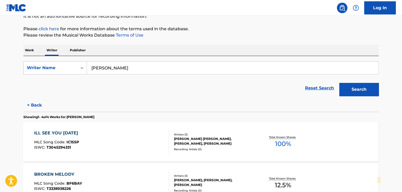
scroll to position [96, 0]
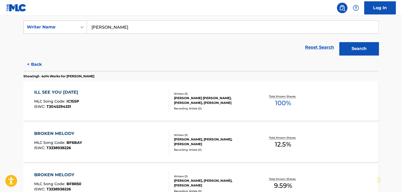
click at [141, 102] on div "ILL SEE YOU TOMORROW MLC Song Code : IC1SSP ISWC : T3045294331" at bounding box center [101, 101] width 135 height 24
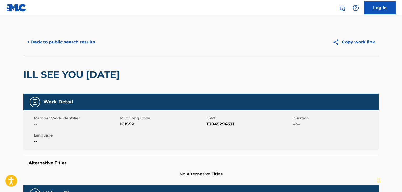
click at [61, 44] on button "< Back to public search results" at bounding box center [60, 41] width 75 height 13
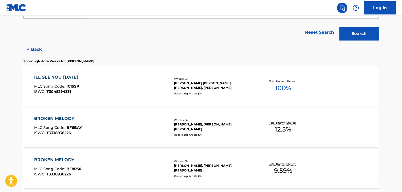
click at [36, 48] on button "< Back" at bounding box center [39, 49] width 32 height 13
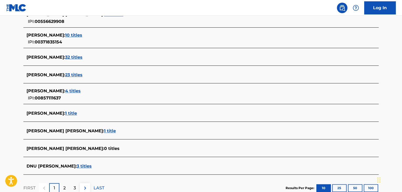
scroll to position [210, 0]
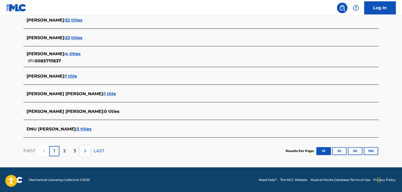
click at [65, 37] on span "23 titles" at bounding box center [73, 37] width 17 height 5
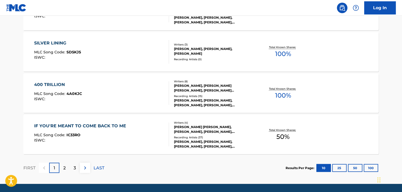
scroll to position [451, 0]
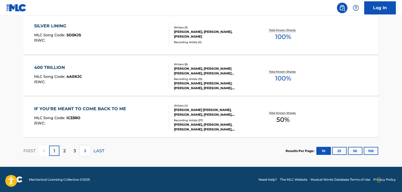
click at [140, 71] on div "400 TRILLION MLC Song Code : 4A0KJC ISWC :" at bounding box center [101, 76] width 135 height 24
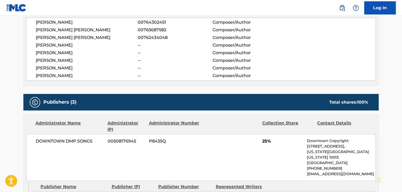
scroll to position [210, 0]
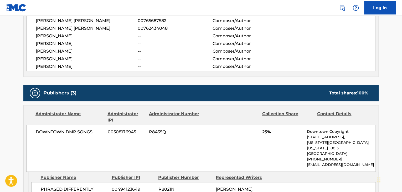
click at [47, 131] on span "DOWNTOWN DMP SONGS" at bounding box center [70, 132] width 68 height 6
click at [54, 50] on span "JUSTIN STEIN" at bounding box center [87, 51] width 102 height 6
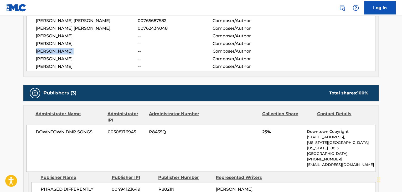
click at [54, 50] on span "JUSTIN STEIN" at bounding box center [87, 51] width 102 height 6
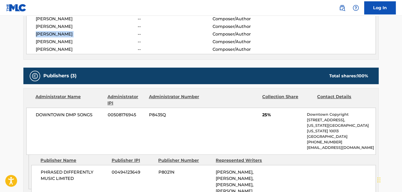
scroll to position [236, 0]
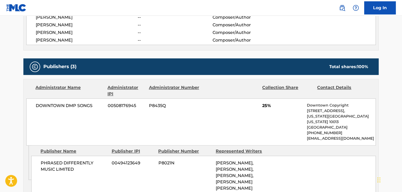
click at [66, 102] on span "DOWNTOWN DMP SONGS" at bounding box center [70, 105] width 68 height 6
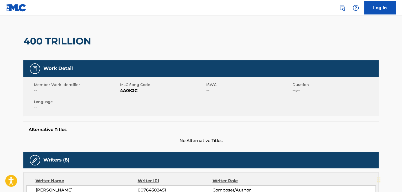
scroll to position [0, 0]
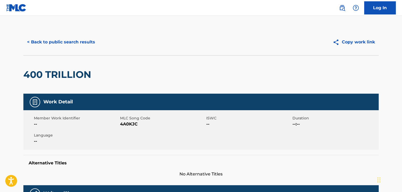
click at [128, 127] on span "4A0KJC" at bounding box center [162, 124] width 85 height 6
click at [74, 40] on button "< Back to public search results" at bounding box center [60, 41] width 75 height 13
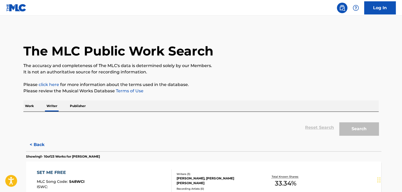
scroll to position [6, 0]
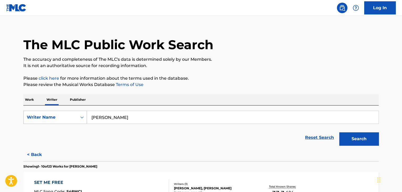
click at [47, 114] on div "Writer Name" at bounding box center [50, 117] width 47 height 6
click at [30, 97] on p "Work" at bounding box center [29, 99] width 12 height 11
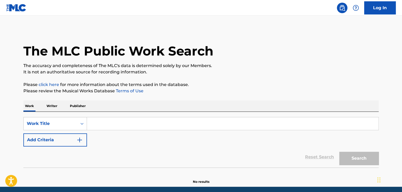
click at [105, 123] on input "Search Form" at bounding box center [232, 123] width 291 height 13
paste input "patience"
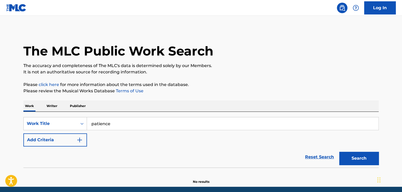
type input "patience"
click at [135, 100] on div "The MLC Public Work Search The accuracy and completeness of The MLC's data is d…" at bounding box center [201, 106] width 368 height 155
click at [70, 140] on button "Add Criteria" at bounding box center [55, 139] width 64 height 13
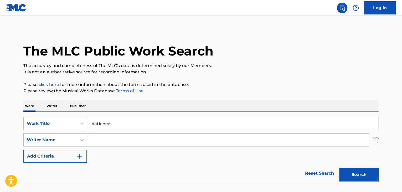
click at [108, 141] on input "Search Form" at bounding box center [227, 139] width 281 height 13
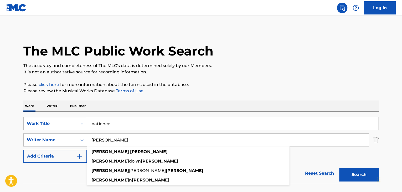
type input "Gwen Bunn"
click at [354, 173] on button "Search" at bounding box center [358, 174] width 39 height 13
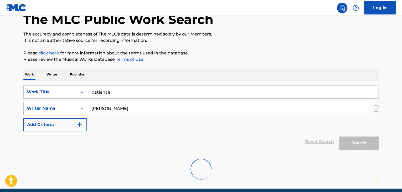
scroll to position [36, 0]
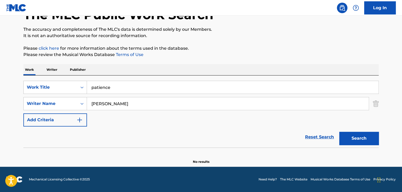
click at [122, 109] on input "Gwen Bunn" at bounding box center [227, 103] width 281 height 13
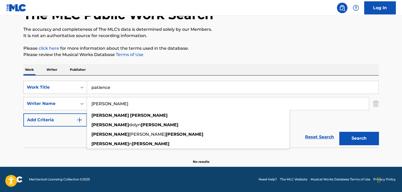
click at [122, 109] on input "Gwen Bunn" at bounding box center [227, 103] width 281 height 13
click at [116, 104] on input "Gwen Bunn" at bounding box center [227, 103] width 281 height 13
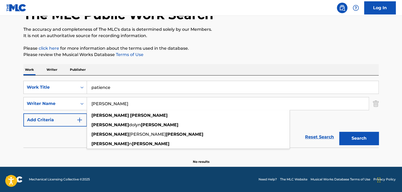
click at [55, 65] on p "Writer" at bounding box center [52, 69] width 14 height 11
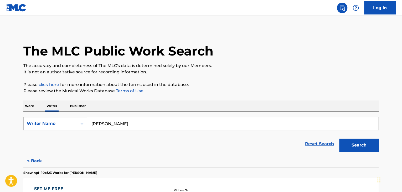
click at [135, 127] on input "Justin Jesso" at bounding box center [232, 123] width 291 height 13
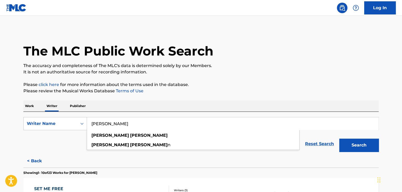
click at [135, 127] on input "Justin Jesso" at bounding box center [232, 123] width 291 height 13
paste input "Gwen Bunn"
type input "Gwen Bunn"
click at [196, 103] on div "Work Writer Publisher" at bounding box center [200, 105] width 355 height 11
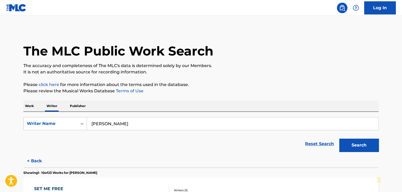
click at [359, 149] on button "Search" at bounding box center [358, 144] width 39 height 13
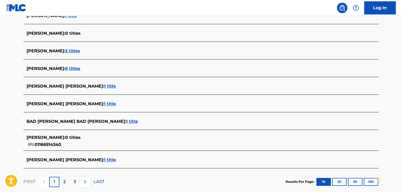
scroll to position [181, 0]
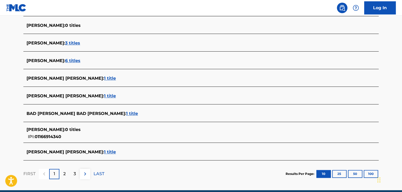
click at [65, 62] on span "6 titles" at bounding box center [72, 60] width 15 height 5
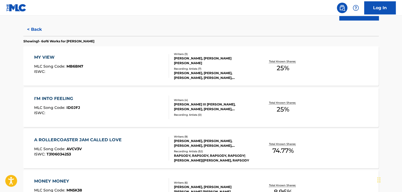
scroll to position [103, 0]
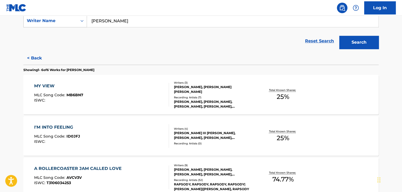
click at [150, 99] on div "MY VIEW MLC Song Code : MB6BN7 ISWC :" at bounding box center [101, 95] width 135 height 24
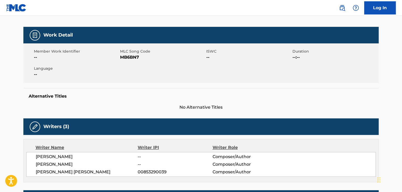
scroll to position [26, 0]
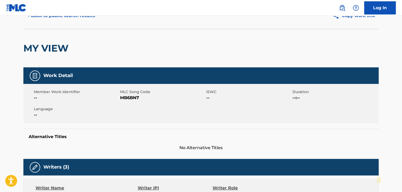
click at [67, 22] on div "< Back to public search results Copy work link" at bounding box center [200, 16] width 355 height 26
click at [76, 16] on button "< Back to public search results" at bounding box center [60, 15] width 75 height 13
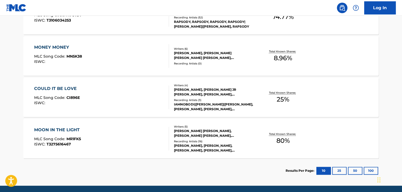
scroll to position [284, 0]
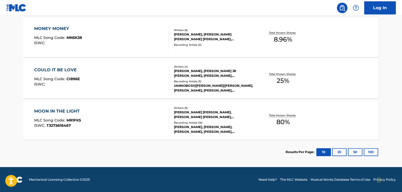
click at [142, 116] on div "MOON IN THE LIGHT MLC Song Code : MR1FK5 ISWC : T3275616467" at bounding box center [101, 120] width 135 height 24
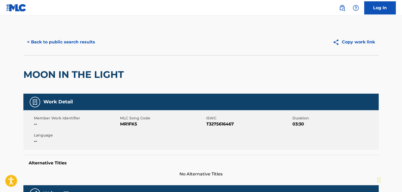
click at [60, 36] on button "< Back to public search results" at bounding box center [60, 41] width 75 height 13
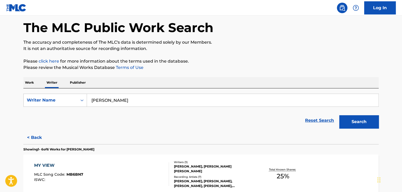
scroll to position [33, 0]
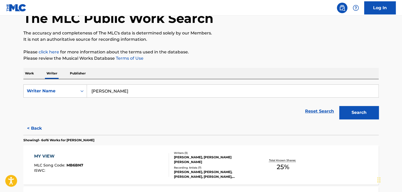
click at [120, 90] on input "Gwen Bunn" at bounding box center [232, 91] width 291 height 13
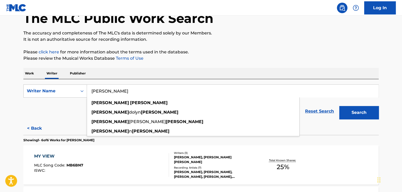
paste input "Jairus Mozee"
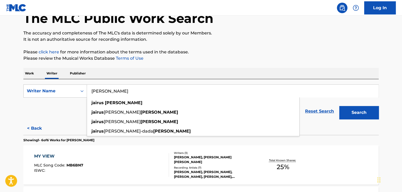
type input "Jairus Mozee"
click at [66, 112] on div "Reset Search Search" at bounding box center [200, 111] width 355 height 21
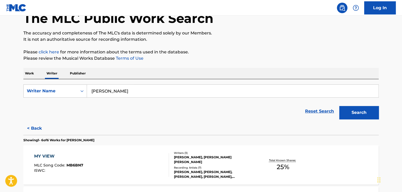
click at [354, 113] on button "Search" at bounding box center [358, 112] width 39 height 13
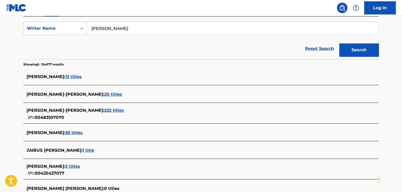
scroll to position [76, 0]
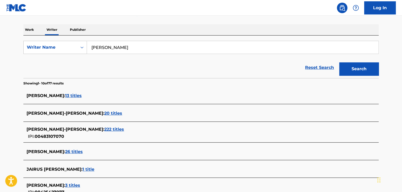
click at [74, 94] on span "13 titles" at bounding box center [73, 95] width 17 height 5
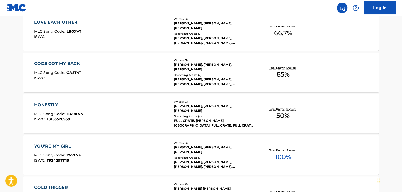
scroll to position [260, 0]
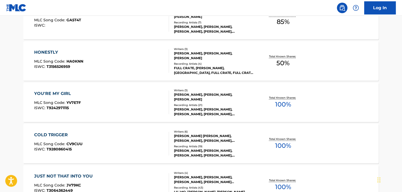
click at [150, 100] on div "YOU'RE MY GIRL MLC Song Code : YV7E7F ISWC : T9242971115" at bounding box center [101, 102] width 135 height 24
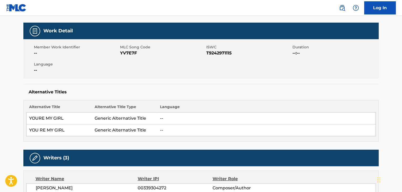
scroll to position [26, 0]
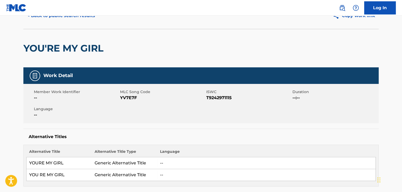
click at [64, 14] on nav "Log In" at bounding box center [201, 8] width 402 height 16
click at [66, 16] on button "< Back to public search results" at bounding box center [60, 15] width 75 height 13
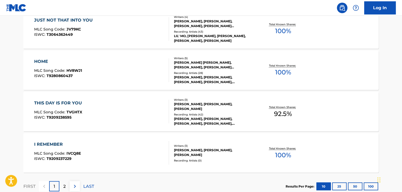
scroll to position [446, 0]
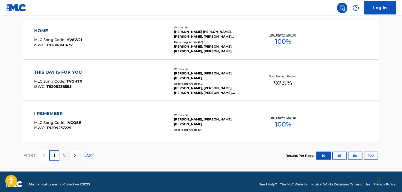
click at [154, 116] on div "I REMEMBER MLC Song Code : IVCQ8E ISWC : T9209237229" at bounding box center [101, 122] width 135 height 24
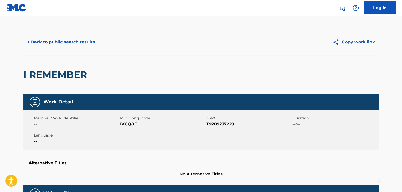
click at [73, 41] on button "< Back to public search results" at bounding box center [60, 41] width 75 height 13
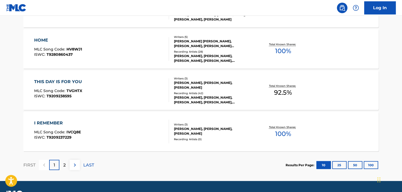
scroll to position [451, 0]
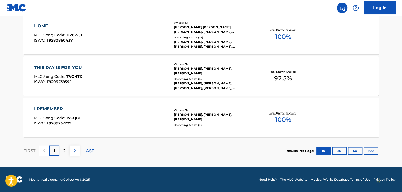
click at [148, 38] on div "HOME MLC Song Code : HV8WJ1 ISWC : T9280860437" at bounding box center [101, 35] width 135 height 24
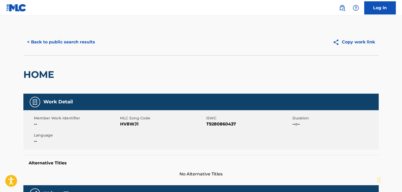
click at [80, 38] on button "< Back to public search results" at bounding box center [60, 41] width 75 height 13
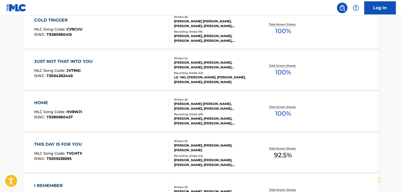
scroll to position [346, 0]
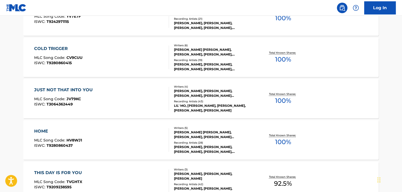
click at [156, 92] on div "JUST NOT THAT INTO YOU MLC Song Code : JV79KC ISWC : T3064362449" at bounding box center [101, 99] width 135 height 24
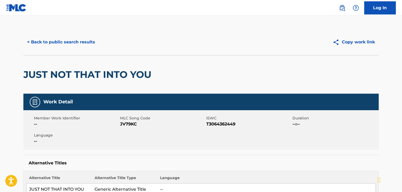
click at [63, 45] on button "< Back to public search results" at bounding box center [60, 41] width 75 height 13
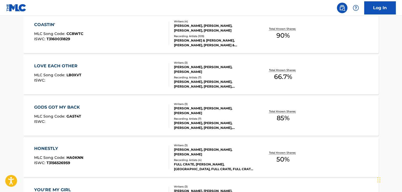
scroll to position [111, 0]
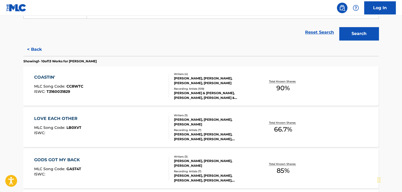
click at [154, 114] on div "LOVE EACH OTHER MLC Song Code : LB0XVT ISWC : Writers ( 3 ) NATHAN OOTEN, CHARL…" at bounding box center [200, 126] width 355 height 39
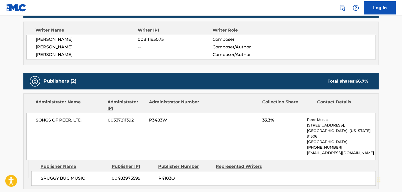
scroll to position [105, 0]
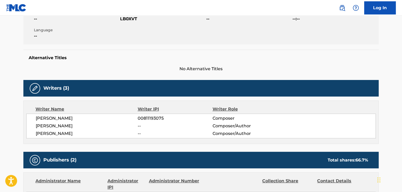
click at [55, 132] on span "JARIUS MOZEE" at bounding box center [87, 133] width 102 height 6
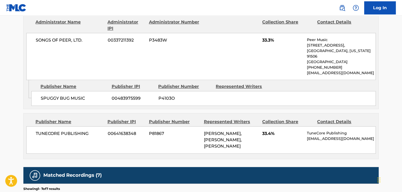
scroll to position [289, 0]
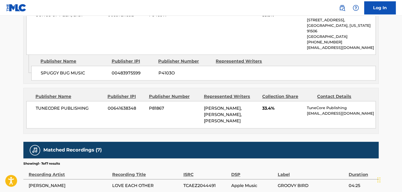
click at [62, 106] on span "TUNECORE PUBLISHING" at bounding box center [70, 108] width 68 height 6
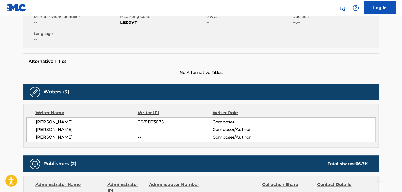
scroll to position [79, 0]
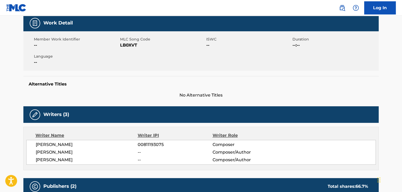
click at [131, 48] on span "LB0XVT" at bounding box center [162, 45] width 85 height 6
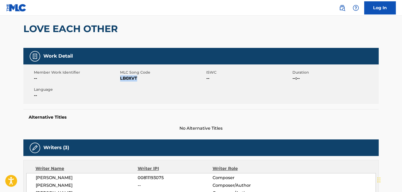
scroll to position [0, 0]
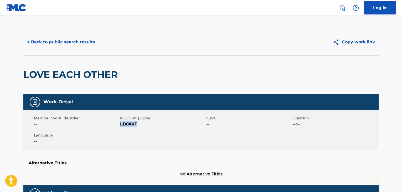
click at [58, 40] on button "< Back to public search results" at bounding box center [60, 41] width 75 height 13
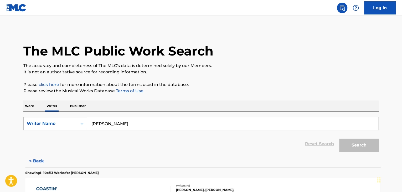
scroll to position [6, 0]
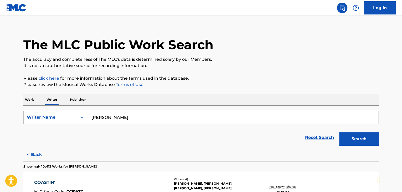
click at [122, 114] on input "Jairus Mozee" at bounding box center [232, 117] width 291 height 13
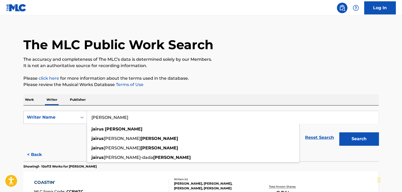
paste input "Kevin Roosevelt"
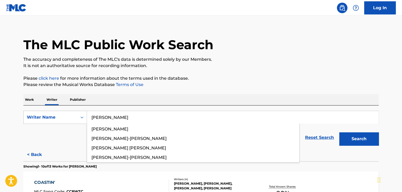
type input "Kevin Roosevelt"
click at [289, 69] on p "It is not an authoritative source for recording information." at bounding box center [200, 65] width 355 height 6
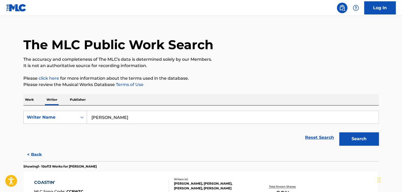
click at [346, 137] on button "Search" at bounding box center [358, 138] width 39 height 13
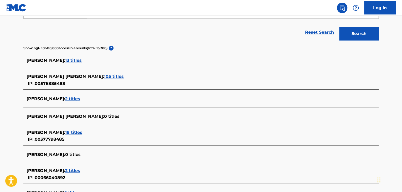
scroll to position [85, 0]
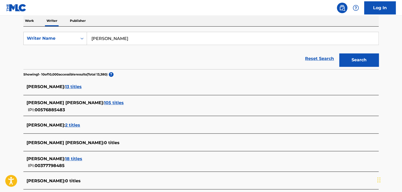
click at [81, 86] on span "13 titles" at bounding box center [73, 86] width 17 height 5
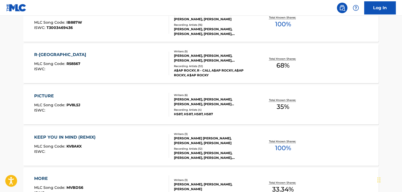
scroll to position [295, 0]
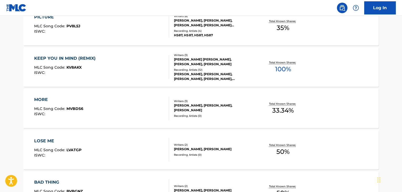
click at [154, 64] on div "KEEP YOU IN MIND (REMIX) MLC Song Code : KV8AKX ISWC :" at bounding box center [101, 67] width 135 height 24
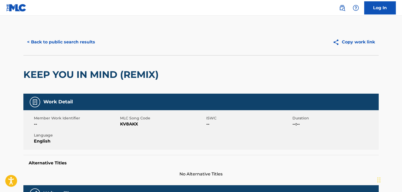
click at [60, 39] on button "< Back to public search results" at bounding box center [60, 41] width 75 height 13
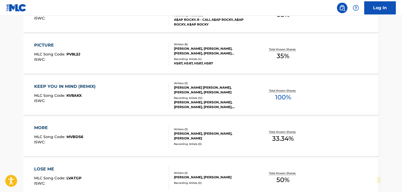
scroll to position [295, 0]
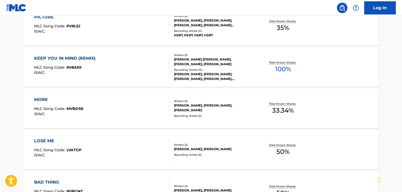
click at [153, 62] on div "KEEP YOU IN MIND (REMIX) MLC Song Code : KV8AKX ISWC :" at bounding box center [101, 67] width 135 height 24
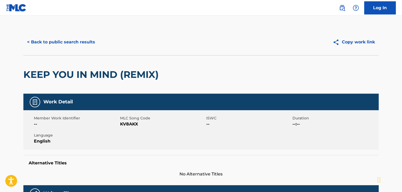
click at [67, 34] on div "< Back to public search results Copy work link" at bounding box center [200, 42] width 355 height 26
click at [69, 40] on button "< Back to public search results" at bounding box center [60, 41] width 75 height 13
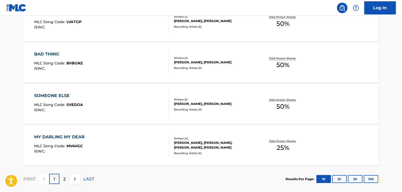
scroll to position [451, 0]
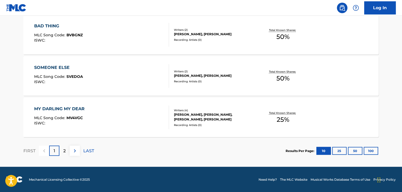
click at [141, 83] on div "SOMEONE ELSE MLC Song Code : SVEDOA ISWC :" at bounding box center [101, 76] width 135 height 24
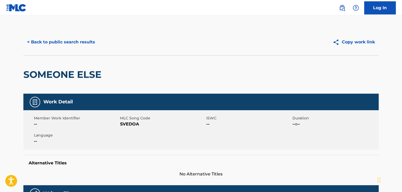
click at [64, 50] on div "< Back to public search results Copy work link" at bounding box center [200, 42] width 355 height 26
click at [67, 45] on button "< Back to public search results" at bounding box center [60, 41] width 75 height 13
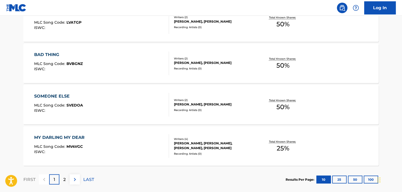
scroll to position [451, 0]
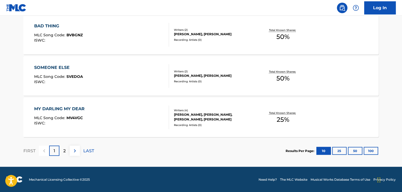
click at [90, 149] on p "LAST" at bounding box center [88, 150] width 11 height 6
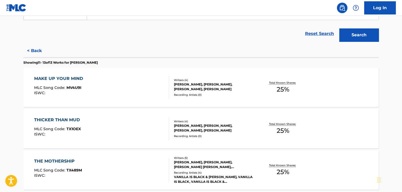
scroll to position [162, 0]
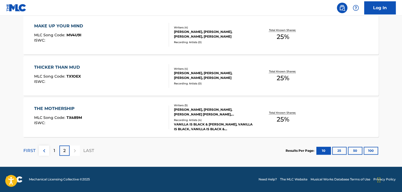
click at [144, 114] on div "THE MOTHERSHIP MLC Song Code : TX489M ISWC :" at bounding box center [101, 117] width 135 height 24
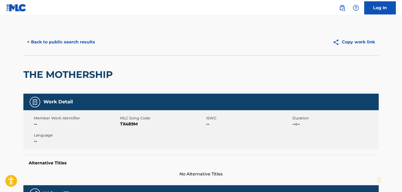
click at [56, 46] on button "< Back to public search results" at bounding box center [60, 41] width 75 height 13
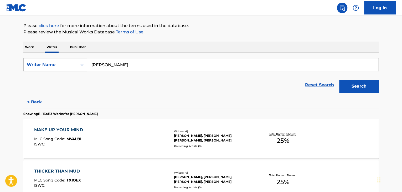
click at [36, 101] on button "< Back" at bounding box center [39, 101] width 32 height 13
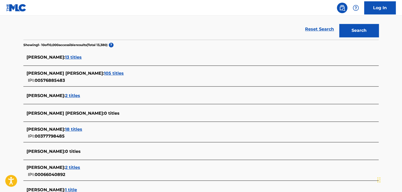
scroll to position [105, 0]
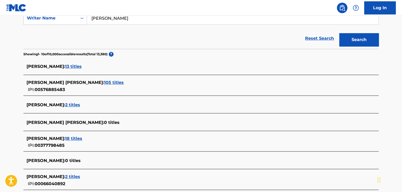
click at [104, 82] on span "105 titles" at bounding box center [114, 82] width 20 height 5
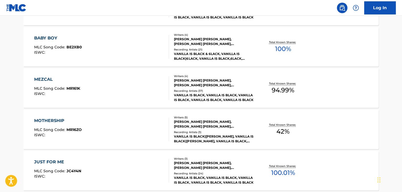
scroll to position [420, 0]
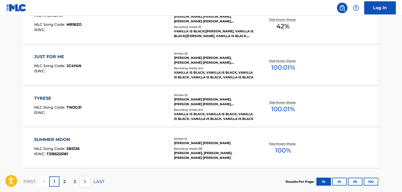
click at [141, 139] on div "SUMMER MOON MLC Song Code : SB5126 ISWC : T3185225161" at bounding box center [101, 148] width 135 height 24
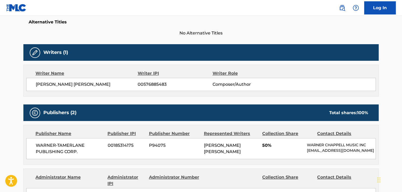
scroll to position [131, 0]
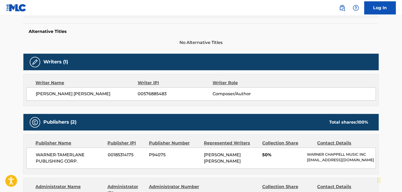
click at [72, 97] on div "KEVIN ROOSEVELT II MOORE 00576885483 Composer/Author" at bounding box center [200, 93] width 349 height 13
drag, startPoint x: 72, startPoint y: 97, endPoint x: 69, endPoint y: 94, distance: 4.5
click at [69, 94] on span "KEVIN ROOSEVELT II MOORE" at bounding box center [87, 94] width 102 height 6
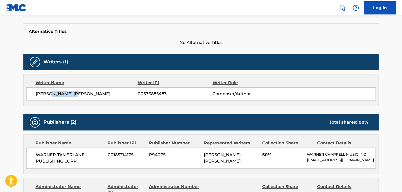
click at [69, 94] on span "KEVIN ROOSEVELT II MOORE" at bounding box center [87, 94] width 102 height 6
click at [155, 93] on span "00576885483" at bounding box center [175, 94] width 75 height 6
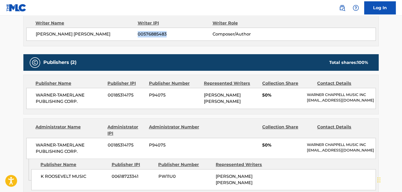
scroll to position [210, 0]
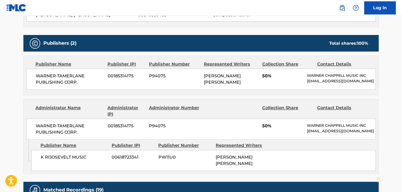
click at [56, 126] on span "WARNER-TAMERLANE PUBLISHING CORP." at bounding box center [70, 129] width 68 height 13
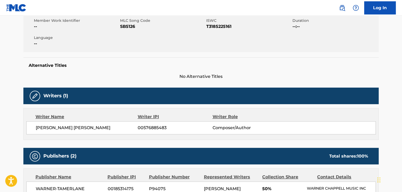
scroll to position [79, 0]
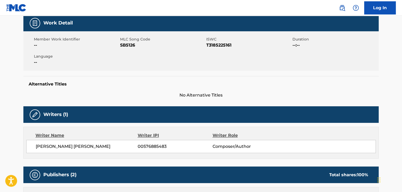
click at [125, 48] on span "SB5126" at bounding box center [162, 45] width 85 height 6
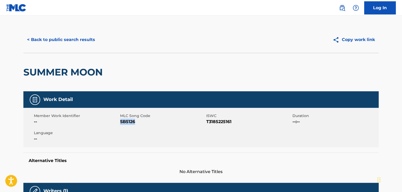
scroll to position [0, 0]
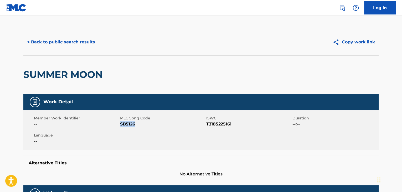
click at [72, 45] on button "< Back to public search results" at bounding box center [60, 41] width 75 height 13
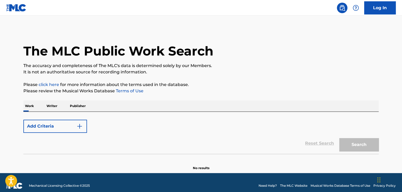
scroll to position [6, 0]
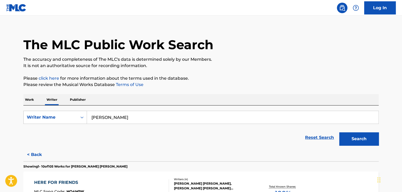
click at [26, 98] on p "Work" at bounding box center [29, 99] width 12 height 11
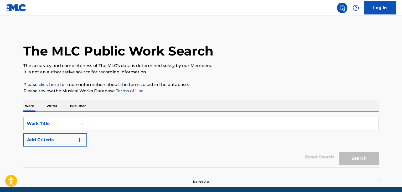
click at [105, 119] on input "Search Form" at bounding box center [232, 123] width 291 height 13
click at [102, 124] on input "Search Form" at bounding box center [232, 123] width 291 height 13
paste input "Snowball"
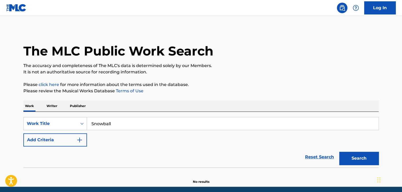
type input "Snowball"
click at [69, 143] on button "Add Criteria" at bounding box center [55, 139] width 64 height 13
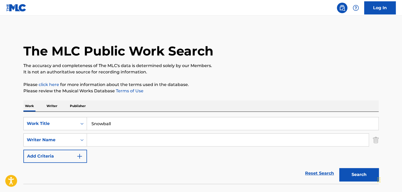
click at [103, 141] on input "Search Form" at bounding box center [227, 139] width 281 height 13
paste input "Patricia Lee Smith"
type input "Patricia Lee Smith"
click at [358, 177] on button "Search" at bounding box center [358, 174] width 39 height 13
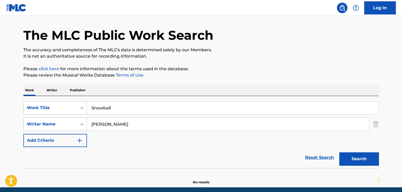
scroll to position [36, 0]
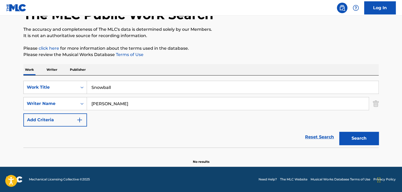
click at [53, 67] on p "Writer" at bounding box center [52, 69] width 14 height 11
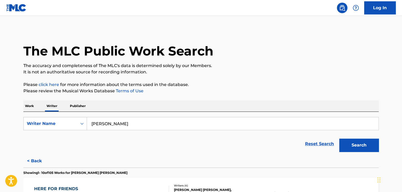
click at [132, 125] on input "Kevin Roosevelt" at bounding box center [232, 123] width 291 height 13
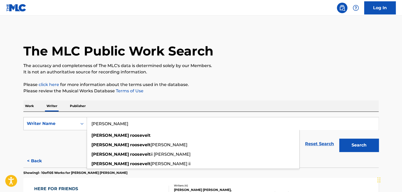
click at [132, 125] on input "Kevin Roosevelt" at bounding box center [232, 123] width 291 height 13
paste input "Patricia Lee Smith"
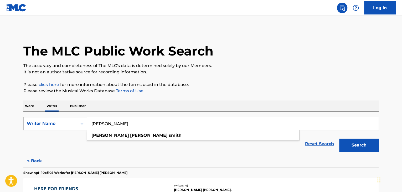
type input "Patricia Lee Smith"
click at [230, 93] on p "Please review the Musical Works Database Terms of Use" at bounding box center [200, 91] width 355 height 6
click at [351, 138] on div "Search" at bounding box center [357, 143] width 42 height 21
click at [354, 145] on button "Search" at bounding box center [358, 144] width 39 height 13
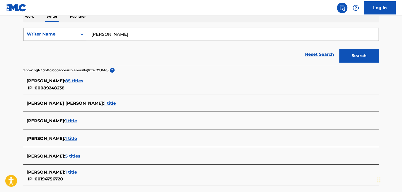
scroll to position [105, 0]
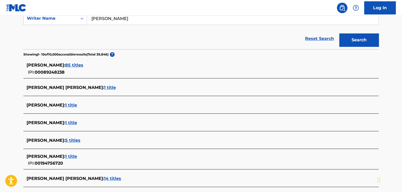
click at [76, 65] on span "85 titles" at bounding box center [74, 64] width 18 height 5
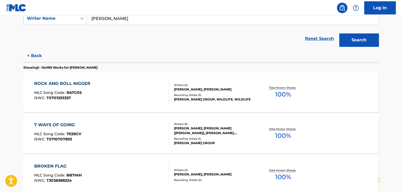
click at [143, 89] on div "ROCK AND ROLL NIGGER MLC Song Code : RA7C0S ISWC : T0701293357" at bounding box center [101, 92] width 135 height 24
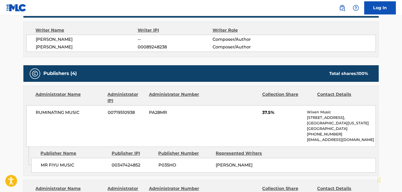
scroll to position [131, 0]
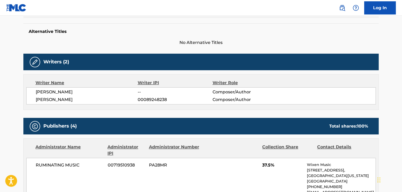
click at [56, 92] on span "LEONARD J KAYE" at bounding box center [87, 92] width 102 height 6
click at [53, 99] on span "PATRICIA LEE SMITH" at bounding box center [87, 99] width 102 height 6
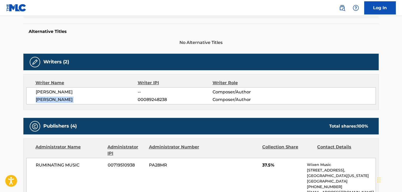
click at [53, 99] on span "PATRICIA LEE SMITH" at bounding box center [87, 99] width 102 height 6
click at [149, 100] on span "00089248238" at bounding box center [175, 99] width 75 height 6
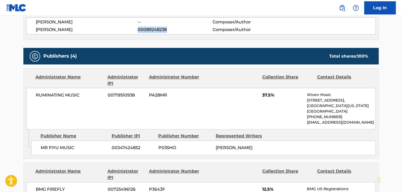
scroll to position [210, 0]
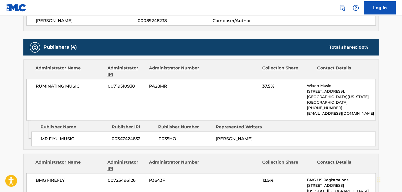
click at [56, 86] on span "RUMINATING MUSIC" at bounding box center [70, 86] width 68 height 6
click at [122, 83] on span "00719510938" at bounding box center [126, 86] width 37 height 6
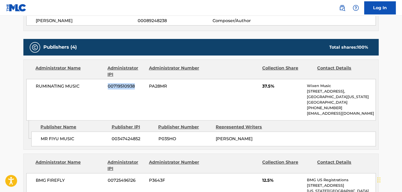
click at [122, 83] on span "00719510938" at bounding box center [126, 86] width 37 height 6
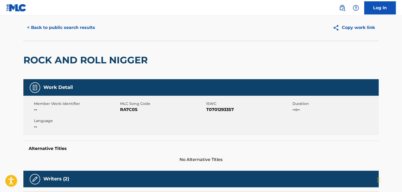
scroll to position [0, 0]
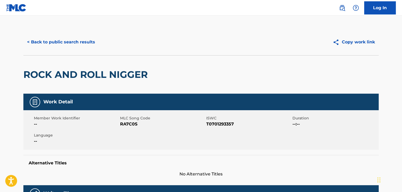
click at [127, 123] on span "RA7C0S" at bounding box center [162, 124] width 85 height 6
click at [69, 45] on button "< Back to public search results" at bounding box center [60, 41] width 75 height 13
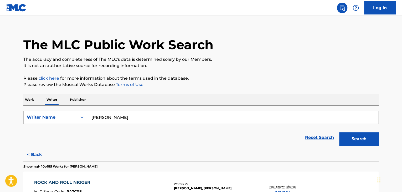
click at [32, 99] on p "Work" at bounding box center [29, 99] width 12 height 11
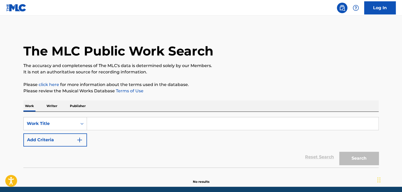
click at [101, 121] on input "Search Form" at bounding box center [232, 123] width 291 height 13
paste input "Mr. Lonely"
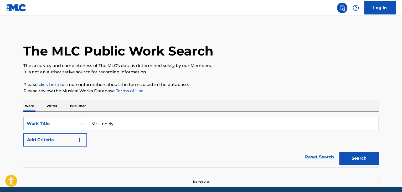
type input "Mr. Lonely"
click at [339, 151] on button "Search" at bounding box center [358, 157] width 39 height 13
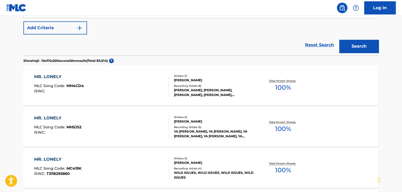
scroll to position [79, 0]
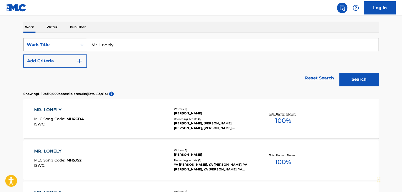
click at [70, 55] on button "Add Criteria" at bounding box center [55, 60] width 64 height 13
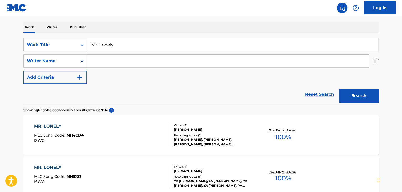
click at [93, 64] on input "Search Form" at bounding box center [227, 61] width 281 height 13
paste input "Noah Kurtis"
type input "Noah Kurtis"
click at [345, 95] on button "Search" at bounding box center [358, 95] width 39 height 13
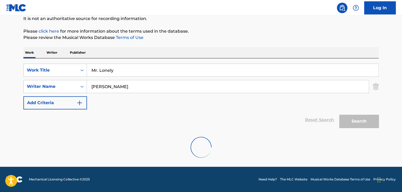
scroll to position [36, 0]
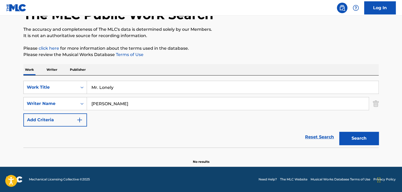
drag, startPoint x: 56, startPoint y: 69, endPoint x: 87, endPoint y: 87, distance: 35.9
click at [56, 69] on p "Writer" at bounding box center [52, 69] width 14 height 11
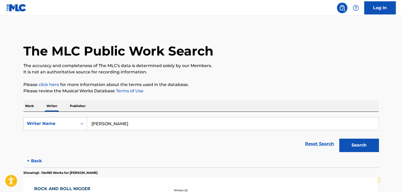
click at [123, 124] on input "Patricia Lee Smith" at bounding box center [232, 123] width 291 height 13
paste input "Noah Kurtis"
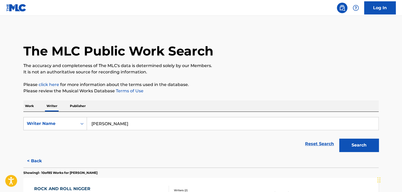
click at [352, 140] on button "Search" at bounding box center [358, 144] width 39 height 13
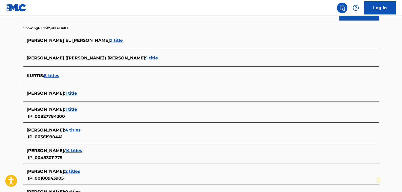
scroll to position [105, 0]
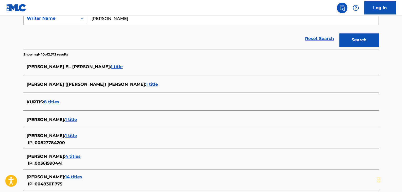
click at [113, 21] on input "Noah Kurtis" at bounding box center [232, 18] width 291 height 13
paste input "Paul Perez"
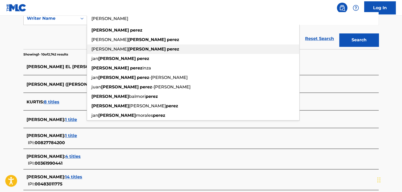
click at [248, 42] on div "jean paul perez" at bounding box center [193, 39] width 212 height 9
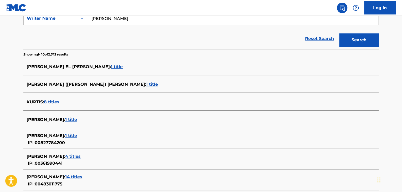
click at [138, 19] on input "jean paul perez" at bounding box center [232, 18] width 291 height 13
paste input "Ryan Rami"
drag, startPoint x: 65, startPoint y: 40, endPoint x: 78, endPoint y: 41, distance: 12.4
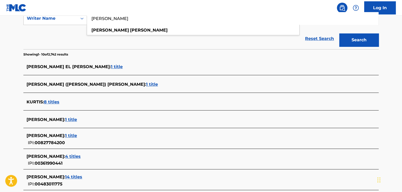
click at [66, 40] on div "Reset Search Search" at bounding box center [200, 38] width 355 height 21
click at [365, 45] on button "Search" at bounding box center [358, 39] width 39 height 13
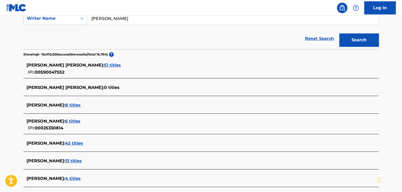
click at [116, 22] on input "Ryan Ramirez" at bounding box center [232, 18] width 291 height 13
paste input "Dustin de la Garza"
type input "Dustin de la Garza"
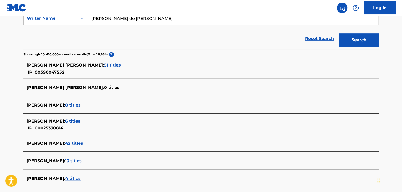
click at [58, 29] on div "Reset Search Search" at bounding box center [200, 38] width 355 height 21
click at [353, 40] on button "Search" at bounding box center [358, 39] width 39 height 13
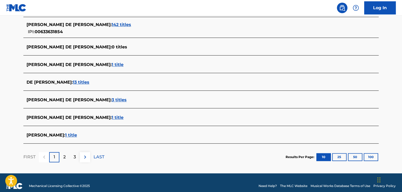
scroll to position [205, 0]
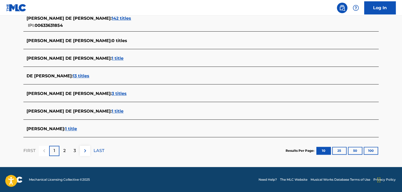
click at [112, 111] on span "1 title" at bounding box center [118, 110] width 12 height 5
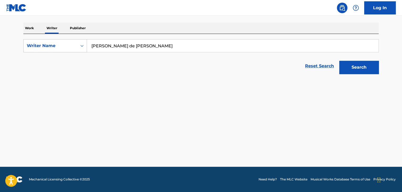
scroll to position [78, 0]
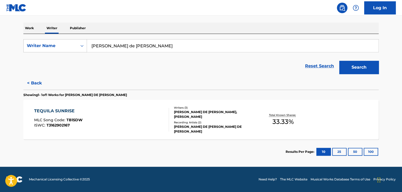
click at [120, 112] on div "TEQUILA SUNRISE MLC Song Code : TB15DW ISWC : T3162902167" at bounding box center [101, 120] width 135 height 24
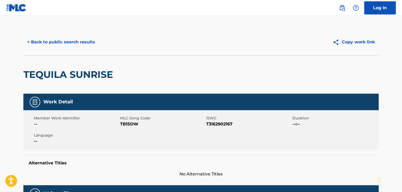
click at [66, 32] on div "< Back to public search results Copy work link" at bounding box center [200, 42] width 355 height 26
click at [64, 41] on button "< Back to public search results" at bounding box center [60, 41] width 75 height 13
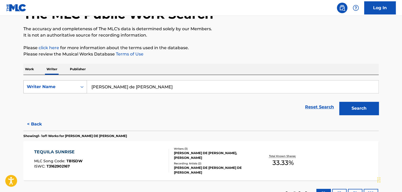
scroll to position [78, 0]
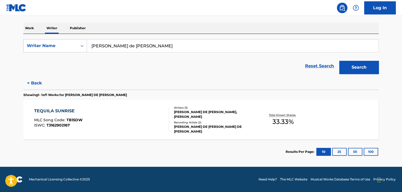
click at [38, 84] on button "< Back" at bounding box center [39, 82] width 32 height 13
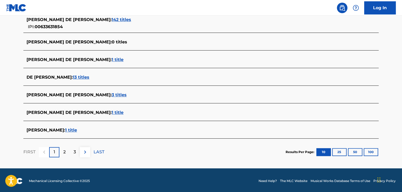
scroll to position [205, 0]
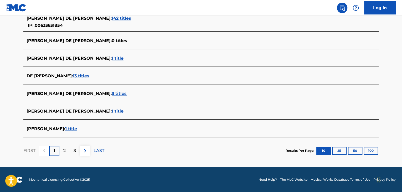
click at [77, 127] on span "1 title" at bounding box center [71, 128] width 12 height 5
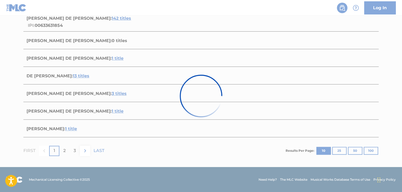
scroll to position [78, 0]
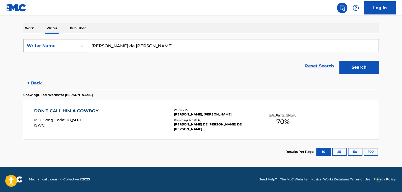
click at [154, 117] on div "DON'T CALL HIM A COWBOY MLC Song Code : DQ5LF1 ISWC :" at bounding box center [101, 120] width 135 height 24
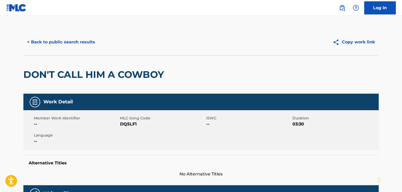
click at [53, 45] on button "< Back to public search results" at bounding box center [60, 41] width 75 height 13
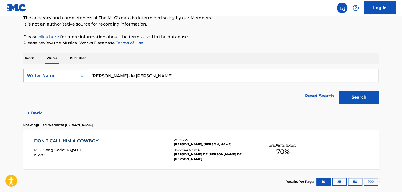
scroll to position [78, 0]
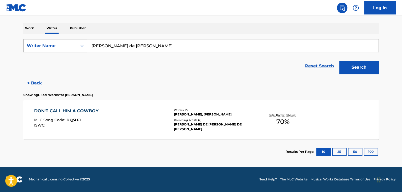
click at [34, 83] on button "< Back" at bounding box center [39, 82] width 32 height 13
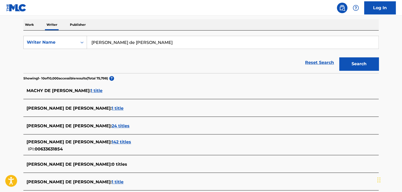
scroll to position [51, 0]
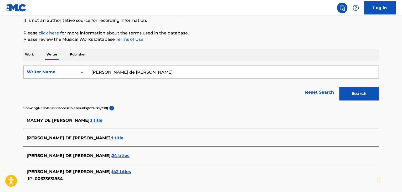
click at [132, 69] on input "Dustin de la Garza" at bounding box center [232, 72] width 291 height 13
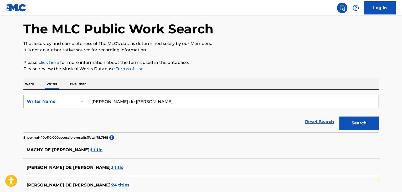
scroll to position [0, 0]
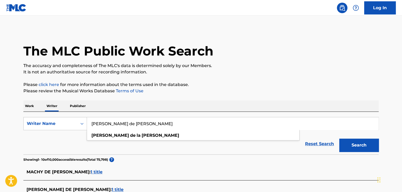
click at [31, 106] on p "Work" at bounding box center [29, 105] width 12 height 11
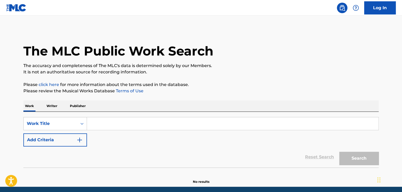
click at [107, 124] on input "Search Form" at bounding box center [232, 123] width 291 height 13
paste input "Fake Drugs"
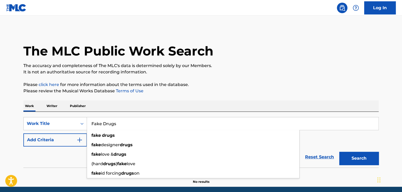
type input "Fake Drugs"
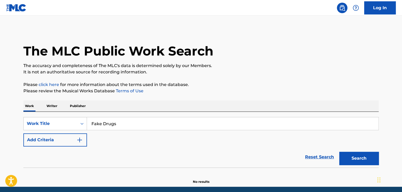
click at [77, 135] on button "Add Criteria" at bounding box center [55, 139] width 64 height 13
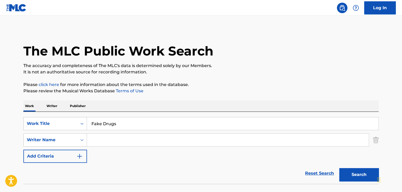
click at [119, 137] on input "Search Form" at bounding box center [227, 139] width 281 height 13
paste input "Cole Barnhill"
type input "Cole Barnhill"
click at [350, 175] on button "Search" at bounding box center [358, 174] width 39 height 13
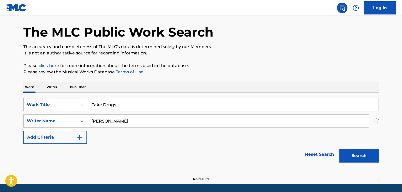
scroll to position [36, 0]
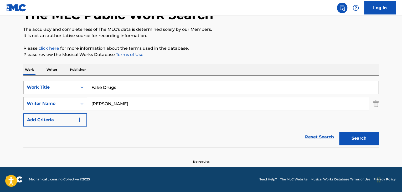
click at [51, 71] on p "Writer" at bounding box center [52, 69] width 14 height 11
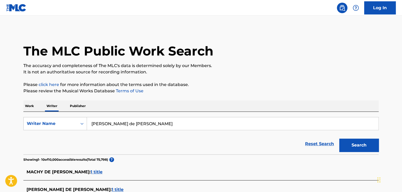
click at [117, 129] on input "Dustin de la Garza" at bounding box center [232, 123] width 291 height 13
paste input "Cole Barnhill"
type input "Cole Barnhill"
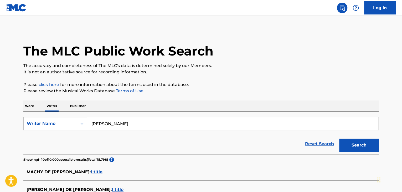
click at [353, 144] on button "Search" at bounding box center [358, 144] width 39 height 13
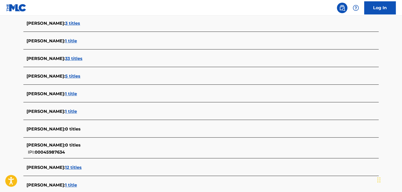
scroll to position [158, 0]
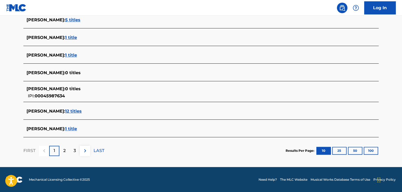
click at [74, 130] on span "1 title" at bounding box center [71, 128] width 12 height 5
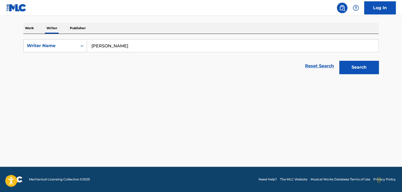
scroll to position [78, 0]
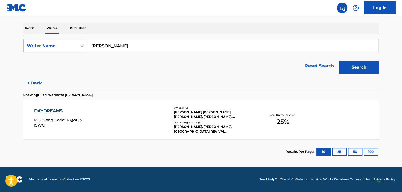
click at [150, 117] on div "DAYDREAMS MLC Song Code : DQ2XJ3 ISWC :" at bounding box center [101, 120] width 135 height 24
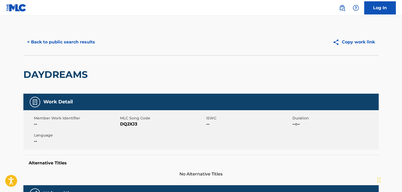
click at [68, 46] on button "< Back to public search results" at bounding box center [60, 41] width 75 height 13
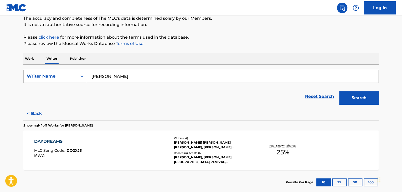
scroll to position [78, 0]
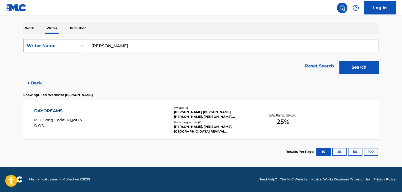
click at [37, 79] on button "< Back" at bounding box center [39, 82] width 32 height 13
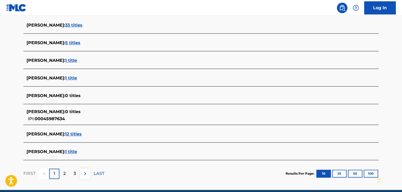
scroll to position [205, 0]
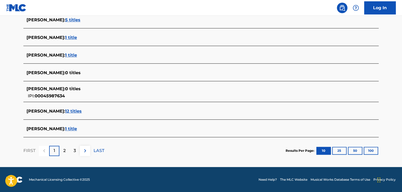
click at [65, 55] on span "1 title" at bounding box center [71, 55] width 12 height 5
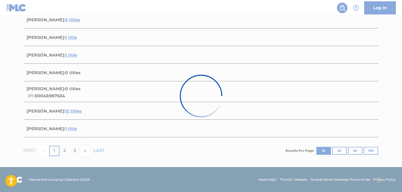
scroll to position [78, 0]
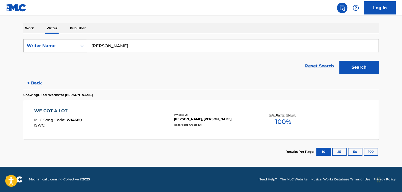
click at [139, 115] on div "WE GOT A LOT MLC Song Code : W14680 ISWC :" at bounding box center [101, 120] width 135 height 24
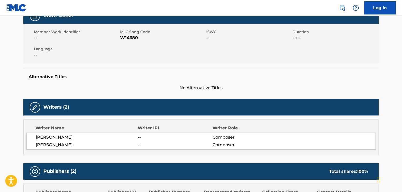
scroll to position [7, 0]
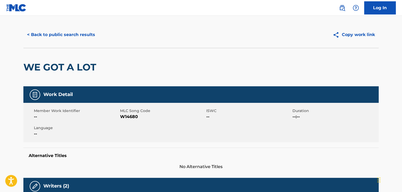
click at [61, 35] on button "< Back to public search results" at bounding box center [60, 34] width 75 height 13
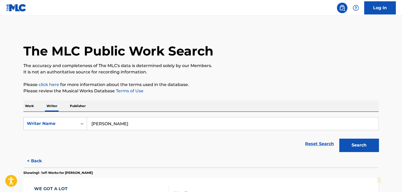
click at [109, 126] on input "Cole Barnhill" at bounding box center [232, 123] width 291 height 13
paste input "BARNHILL MATTHEW COLE"
type input "BARNHILL MATTHEW COLE"
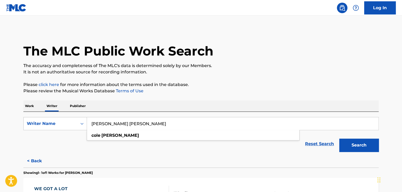
click at [242, 99] on div "The MLC Public Work Search The accuracy and completeness of The MLC's data is d…" at bounding box center [201, 135] width 368 height 213
click at [365, 147] on button "Search" at bounding box center [358, 144] width 39 height 13
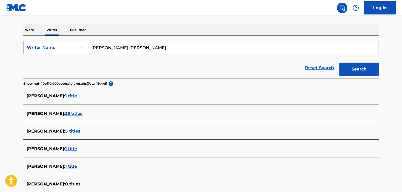
scroll to position [73, 0]
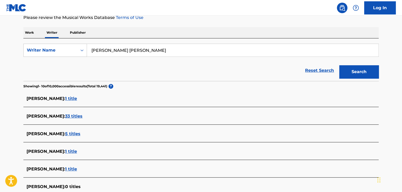
click at [128, 87] on section "Showing 1 - 10 of 10,000 accessible results (Total 19,441 ) ?" at bounding box center [200, 85] width 355 height 8
click at [131, 101] on div "BARNHILL GREG : 1 title" at bounding box center [194, 98] width 335 height 6
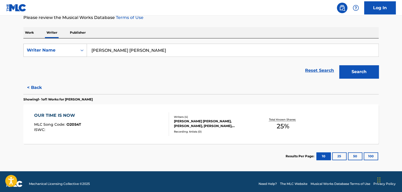
click at [39, 85] on button "< Back" at bounding box center [39, 87] width 32 height 13
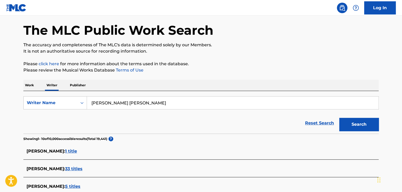
scroll to position [0, 0]
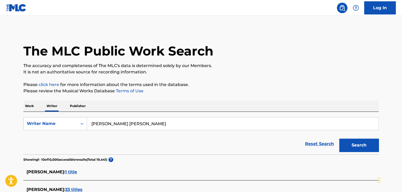
click at [26, 107] on p "Work" at bounding box center [29, 105] width 12 height 11
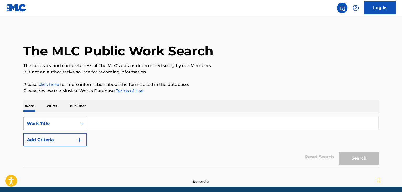
click at [105, 126] on input "Search Form" at bounding box center [232, 123] width 291 height 13
paste input "Pennies and Diamonds"
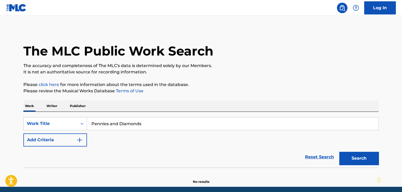
type input "Pennies and Diamonds"
click at [77, 143] on button "Add Criteria" at bounding box center [55, 139] width 64 height 13
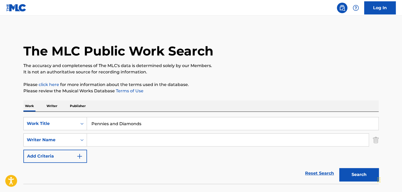
click at [102, 143] on input "Search Form" at bounding box center [227, 139] width 281 height 13
paste input "Ruby Walker"
type input "Ruby Walker"
click at [354, 175] on button "Search" at bounding box center [358, 174] width 39 height 13
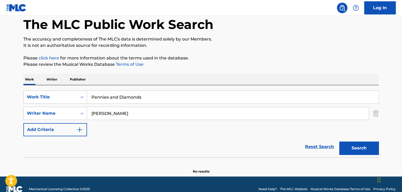
scroll to position [36, 0]
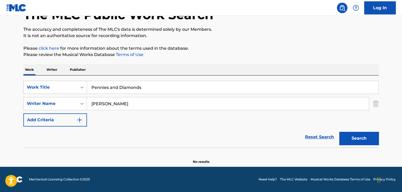
click at [53, 71] on p "Writer" at bounding box center [52, 69] width 14 height 11
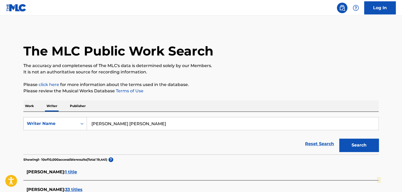
click at [129, 125] on input "BARNHILL MATTHEW COLE" at bounding box center [232, 123] width 291 height 13
paste input "Ruby Walker"
click at [225, 89] on p "Please review the Musical Works Database Terms of Use" at bounding box center [200, 91] width 355 height 6
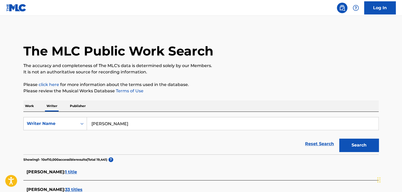
click at [359, 148] on button "Search" at bounding box center [358, 144] width 39 height 13
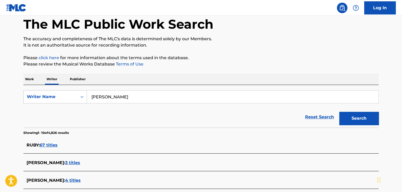
scroll to position [24, 0]
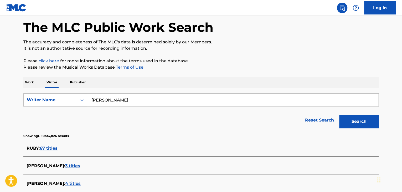
click at [120, 104] on input "Ruby Walker" at bounding box center [232, 99] width 291 height 13
paste input "UBY RED WALKER"
type input "RUBY RED WALKER"
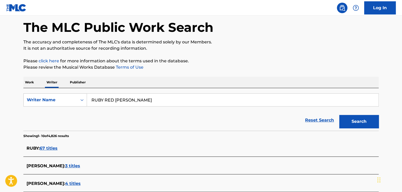
click at [203, 71] on div "The MLC Public Work Search The accuracy and completeness of The MLC's data is d…" at bounding box center [201, 176] width 368 height 343
click at [354, 126] on button "Search" at bounding box center [358, 121] width 39 height 13
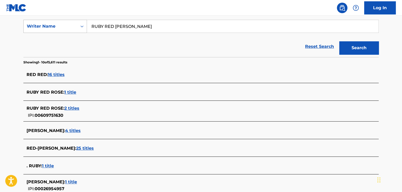
scroll to position [50, 0]
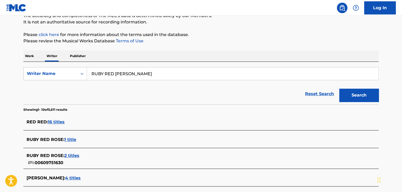
click at [30, 56] on p "Work" at bounding box center [29, 55] width 12 height 11
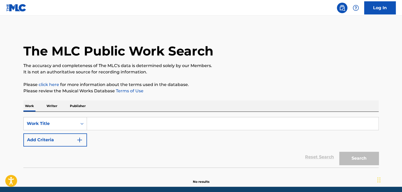
click at [102, 119] on input "Search Form" at bounding box center [232, 123] width 291 height 13
paste input "You"
type input "You"
click at [78, 140] on img "Search Form" at bounding box center [79, 140] width 6 height 6
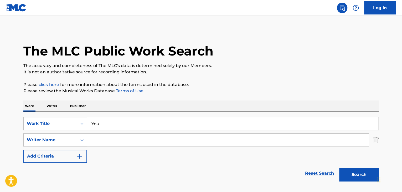
click at [104, 143] on input "Search Form" at bounding box center [227, 139] width 281 height 13
paste input "Mac Hankins"
type input "Mac Hankins"
click at [349, 168] on button "Search" at bounding box center [358, 174] width 39 height 13
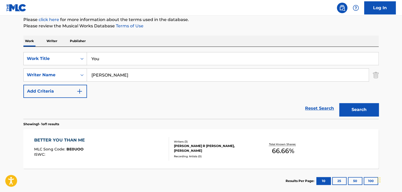
scroll to position [80, 0]
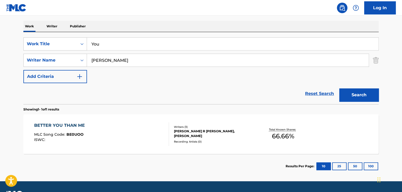
click at [141, 132] on div "BETTER YOU THAN ME MLC Song Code : BE0UOO ISWC :" at bounding box center [101, 134] width 135 height 24
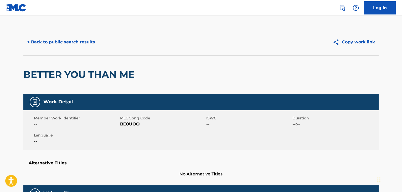
click at [61, 44] on button "< Back to public search results" at bounding box center [60, 41] width 75 height 13
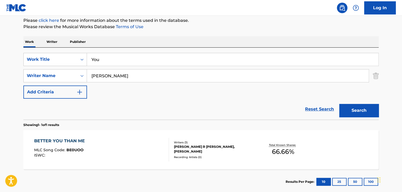
click at [51, 43] on p "Writer" at bounding box center [52, 41] width 14 height 11
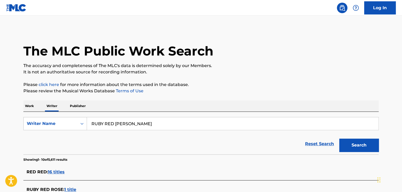
click at [128, 120] on input "RUBY RED WALKER" at bounding box center [232, 123] width 291 height 13
paste input "Mac Hankins"
type input "Mac Hankins"
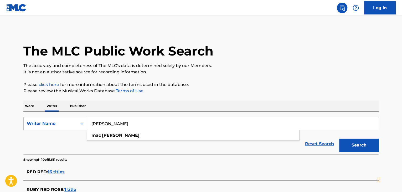
click at [210, 100] on div "Work Writer Publisher" at bounding box center [200, 105] width 355 height 11
click at [357, 148] on button "Search" at bounding box center [358, 144] width 39 height 13
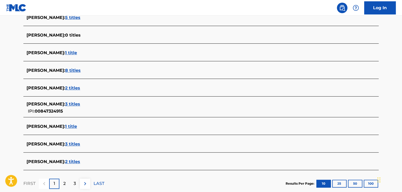
scroll to position [184, 0]
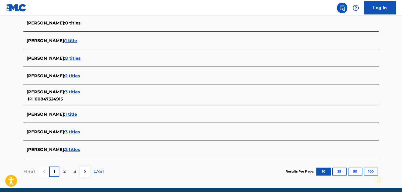
click at [65, 150] on span "2 titles" at bounding box center [72, 149] width 15 height 5
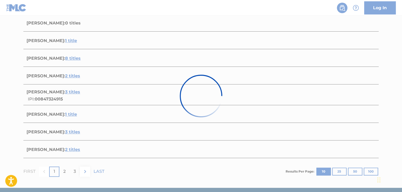
scroll to position [119, 0]
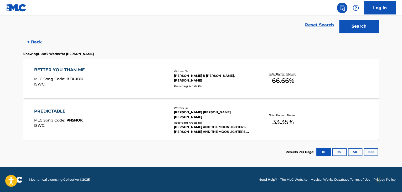
click at [143, 79] on div "BETTER YOU THAN ME MLC Song Code : BE0UOO ISWC :" at bounding box center [101, 79] width 135 height 24
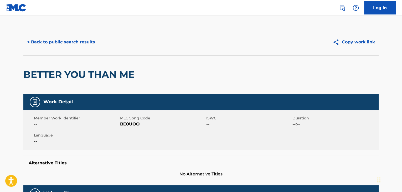
click at [70, 35] on button "< Back to public search results" at bounding box center [60, 41] width 75 height 13
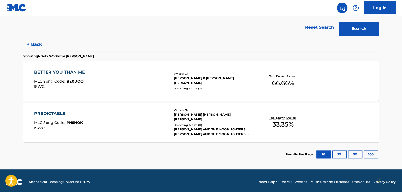
scroll to position [119, 0]
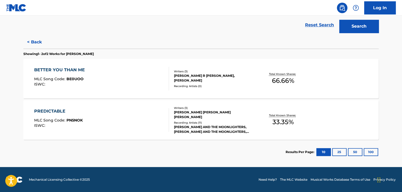
click at [137, 110] on div "PREDICTABLE MLC Song Code : PN5NOK ISWC :" at bounding box center [101, 120] width 135 height 24
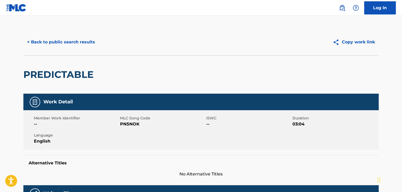
click at [57, 42] on button "< Back to public search results" at bounding box center [60, 41] width 75 height 13
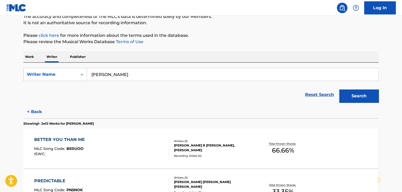
scroll to position [6, 0]
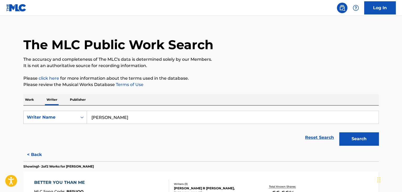
click at [33, 99] on p "Work" at bounding box center [29, 99] width 12 height 11
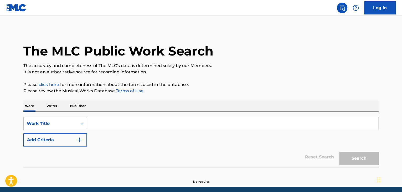
click at [104, 119] on input "Search Form" at bounding box center [232, 123] width 291 height 13
click at [57, 107] on p "Writer" at bounding box center [52, 105] width 14 height 11
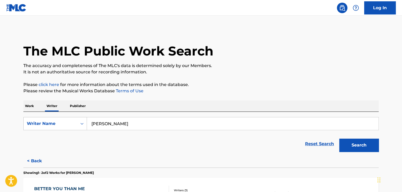
click at [119, 122] on input "Mac Hankins" at bounding box center [232, 123] width 291 height 13
paste input "HANKINS MCKENNON"
click at [351, 144] on button "Search" at bounding box center [358, 144] width 39 height 13
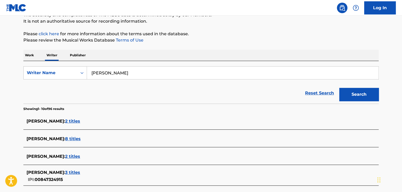
scroll to position [50, 0]
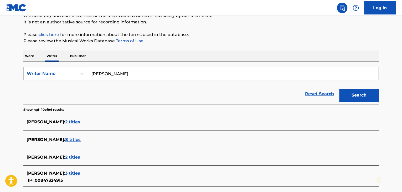
click at [112, 73] on input "HANKINS MCKENNON" at bounding box center [232, 73] width 291 height 13
paste input "Backroom"
click at [172, 50] on div "Work Writer Publisher" at bounding box center [200, 55] width 355 height 11
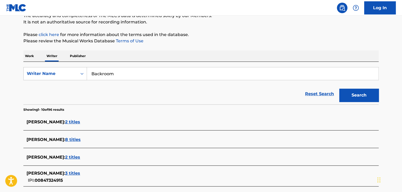
click at [128, 70] on input "Backroom" at bounding box center [232, 73] width 291 height 13
paste input "GBodyGSix"
type input "GBodyGSix"
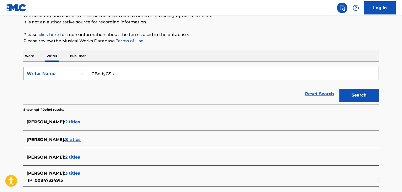
click at [364, 96] on button "Search" at bounding box center [358, 94] width 39 height 13
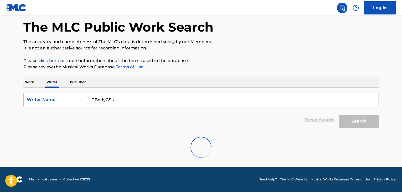
scroll to position [0, 0]
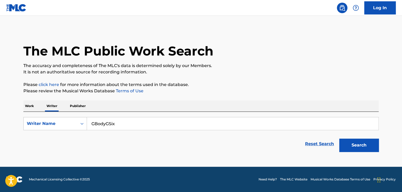
click at [28, 106] on p "Work" at bounding box center [29, 105] width 12 height 11
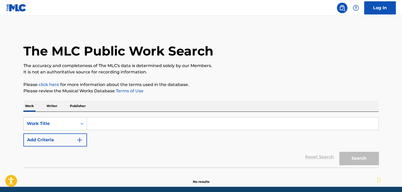
click at [112, 125] on input "Search Form" at bounding box center [232, 123] width 291 height 13
paste input "Quasimodo Melonheart"
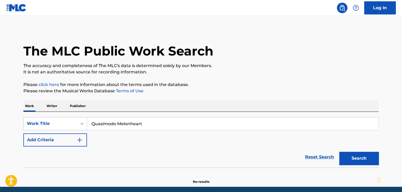
type input "Quasimodo Melonheart"
click at [173, 91] on p "Please review the Musical Works Database Terms of Use" at bounding box center [200, 91] width 355 height 6
click at [349, 157] on button "Search" at bounding box center [358, 157] width 39 height 13
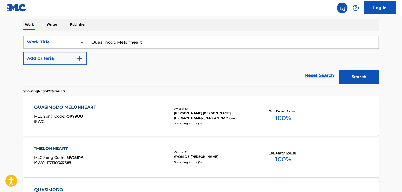
scroll to position [90, 0]
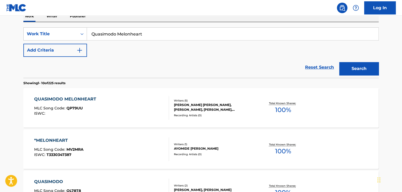
click at [101, 107] on div "QUASIMODO MELONHEART MLC Song Code : QP79UU ISWC :" at bounding box center [101, 108] width 135 height 24
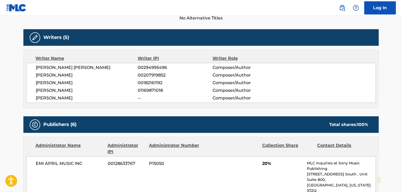
scroll to position [158, 0]
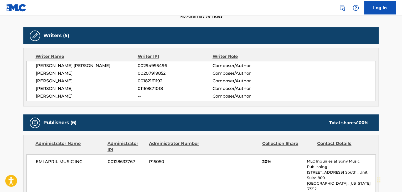
click at [82, 65] on span "SCOTT CHRISTOPHER STEVENS" at bounding box center [87, 65] width 102 height 6
click at [159, 66] on span "00294995496" at bounding box center [175, 65] width 75 height 6
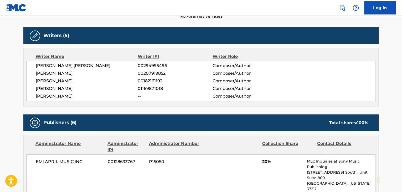
click at [71, 74] on span "MARTIN H FREDERIKSEN" at bounding box center [87, 73] width 102 height 6
click at [140, 73] on span "00207919852" at bounding box center [175, 73] width 75 height 6
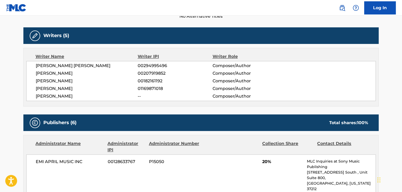
click at [61, 82] on span "ERIC BLAIR DALY" at bounding box center [87, 81] width 102 height 6
click at [138, 80] on span "00182161192" at bounding box center [175, 81] width 75 height 6
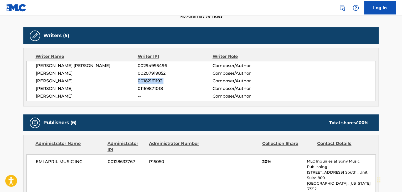
click at [138, 80] on span "00182161192" at bounding box center [175, 81] width 75 height 6
drag, startPoint x: 138, startPoint y: 80, endPoint x: 141, endPoint y: 83, distance: 4.6
click at [140, 82] on span "00182161192" at bounding box center [175, 81] width 75 height 6
click at [48, 87] on span "ZAC MALOY" at bounding box center [87, 88] width 102 height 6
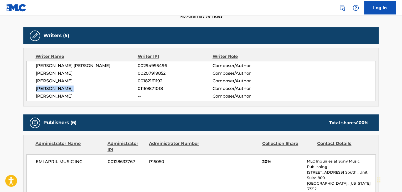
click at [48, 87] on span "ZAC MALOY" at bounding box center [87, 88] width 102 height 6
click at [142, 90] on span "01169871018" at bounding box center [175, 88] width 75 height 6
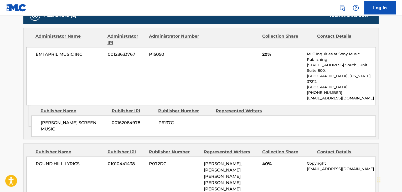
scroll to position [236, 0]
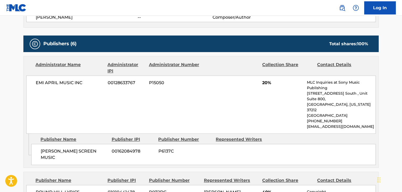
click at [62, 82] on span "EMI APRIL MUSIC INC" at bounding box center [70, 83] width 68 height 6
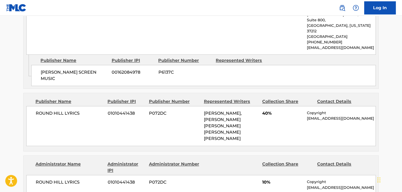
click at [54, 110] on span "ROUND HILL LYRICS" at bounding box center [70, 113] width 68 height 6
click at [118, 110] on span "01010441438" at bounding box center [126, 113] width 37 height 6
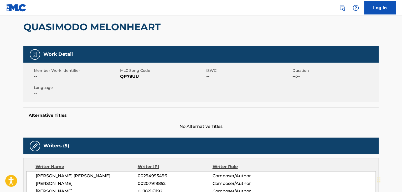
scroll to position [0, 0]
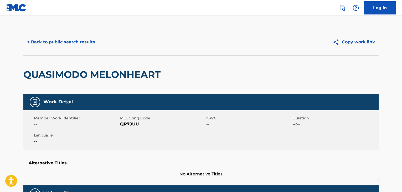
click at [125, 124] on span "QP79UU" at bounding box center [162, 124] width 85 height 6
click at [52, 43] on button "< Back to public search results" at bounding box center [60, 41] width 75 height 13
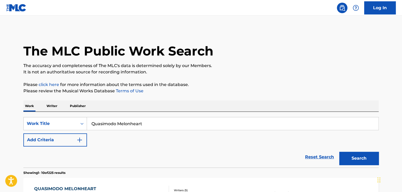
scroll to position [90, 0]
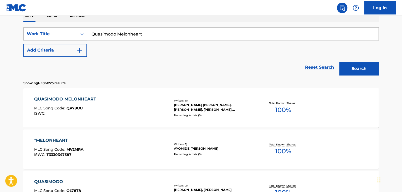
click at [117, 31] on input "Quasimodo Melonheart" at bounding box center [232, 34] width 291 height 13
paste input "SexOnTheBea"
click at [206, 58] on div "Reset Search Search" at bounding box center [200, 67] width 355 height 21
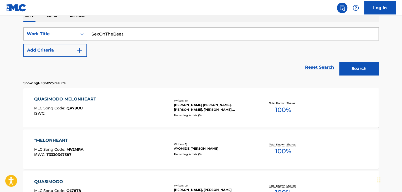
click at [342, 66] on button "Search" at bounding box center [358, 68] width 39 height 13
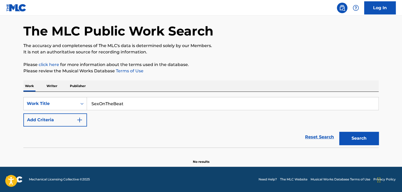
scroll to position [20, 0]
click at [101, 105] on input "SexOnTheBeat" at bounding box center [232, 103] width 291 height 13
click at [97, 103] on input "SexOnTheBeat" at bounding box center [232, 103] width 291 height 13
click at [100, 104] on input "SexOnTheBeat" at bounding box center [232, 103] width 291 height 13
click at [107, 103] on input "Sex OnTheBeat" at bounding box center [232, 103] width 291 height 13
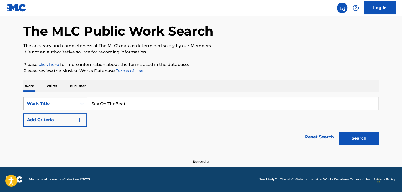
click at [116, 105] on input "Sex On TheBeat" at bounding box center [232, 103] width 291 height 13
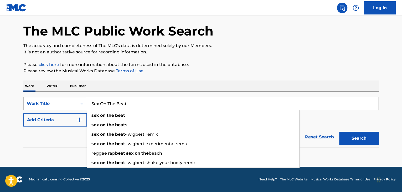
type input "Sex On The Beat"
click at [353, 135] on button "Search" at bounding box center [358, 138] width 39 height 13
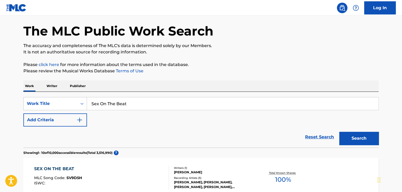
click at [75, 120] on button "Add Criteria" at bounding box center [55, 119] width 64 height 13
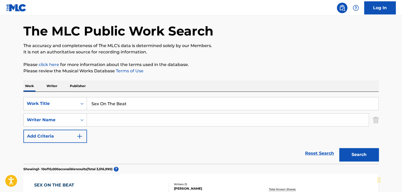
click at [100, 120] on input "Search Form" at bounding box center [227, 119] width 281 height 13
paste input "Liam Benayon"
type input "Liam Benayon"
click at [344, 151] on button "Search" at bounding box center [358, 154] width 39 height 13
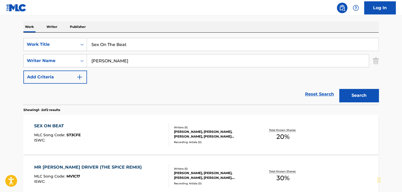
scroll to position [99, 0]
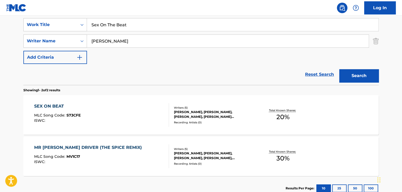
click at [112, 107] on div "SEX ON BEAT MLC Song Code : S73CFE ISWC :" at bounding box center [101, 115] width 135 height 24
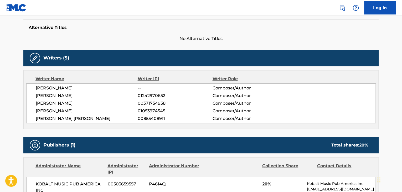
scroll to position [158, 0]
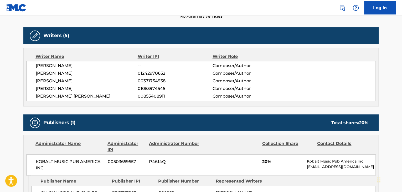
click at [48, 67] on span "LELAND" at bounding box center [87, 65] width 102 height 6
click at [50, 73] on span "ADELA JERGOVA" at bounding box center [87, 73] width 102 height 6
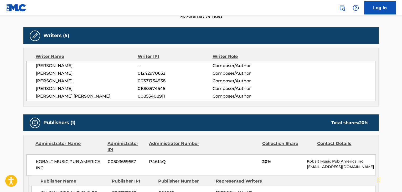
click at [148, 69] on div "LELAND -- Composer/Author ADELA JERGOVA 01242970652 Composer/Author KEVIN HICKE…" at bounding box center [200, 81] width 349 height 40
drag, startPoint x: 148, startPoint y: 69, endPoint x: 130, endPoint y: 74, distance: 18.3
click at [130, 74] on span "ADELA JERGOVA" at bounding box center [87, 73] width 102 height 6
click at [145, 73] on span "01242970652" at bounding box center [175, 73] width 75 height 6
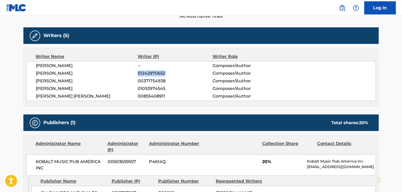
click at [145, 73] on span "01242970652" at bounding box center [175, 73] width 75 height 6
click at [57, 81] on span "KEVIN HICKEY" at bounding box center [87, 81] width 102 height 6
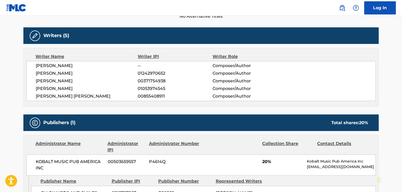
click at [150, 81] on span "00371754938" at bounding box center [175, 81] width 75 height 6
click at [58, 88] on span "LIAM BENAYON" at bounding box center [87, 88] width 102 height 6
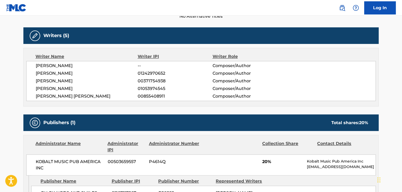
click at [146, 88] on span "01053974545" at bounding box center [175, 88] width 75 height 6
click at [74, 97] on span "ALEX KEITH CHAPMAN" at bounding box center [87, 96] width 102 height 6
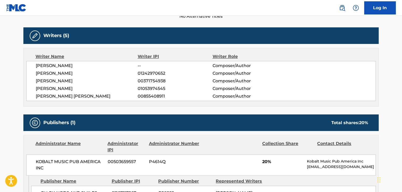
click at [150, 96] on span "00855408911" at bounding box center [175, 96] width 75 height 6
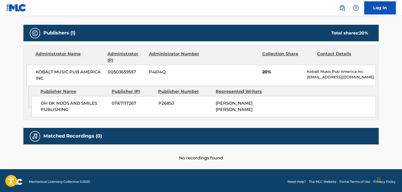
scroll to position [249, 0]
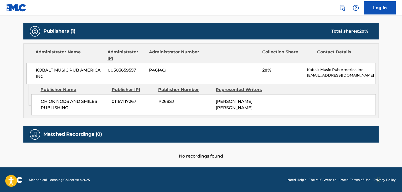
click at [40, 71] on span "KOBALT MUSIC PUB AMERICA INC" at bounding box center [70, 73] width 68 height 13
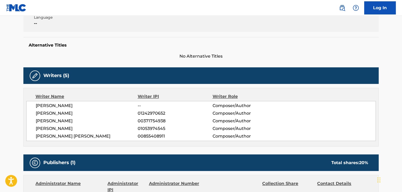
scroll to position [39, 0]
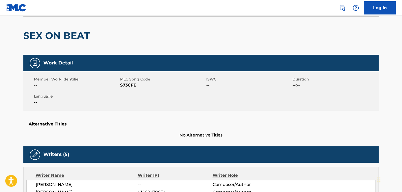
click at [127, 85] on span "S73CFE" at bounding box center [162, 85] width 85 height 6
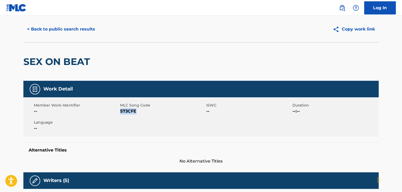
scroll to position [0, 0]
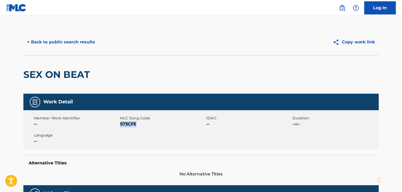
click at [75, 40] on button "< Back to public search results" at bounding box center [60, 41] width 75 height 13
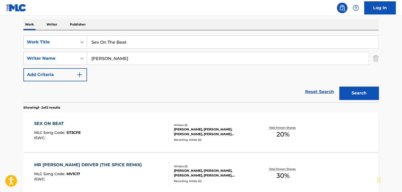
scroll to position [72, 0]
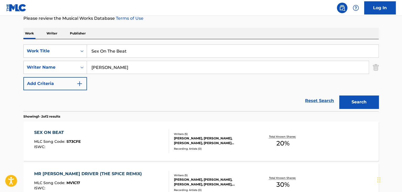
click at [112, 52] on input "Sex On The Beat" at bounding box center [232, 51] width 291 height 13
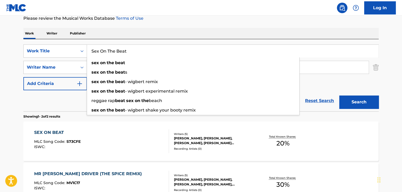
paste input "Favorite Girl"
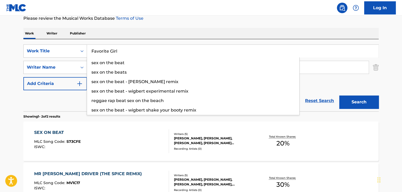
type input "Favorite Girl"
drag, startPoint x: 112, startPoint y: 52, endPoint x: 64, endPoint y: 96, distance: 65.8
click at [60, 97] on div "Reset Search Search" at bounding box center [200, 100] width 355 height 21
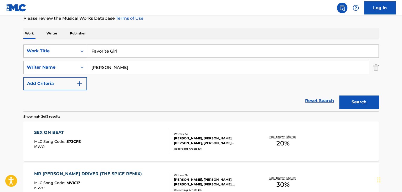
click at [114, 66] on input "Liam Benayon" at bounding box center [227, 67] width 281 height 13
paste input "[PERSON_NAME] [PERSON_NAME]"
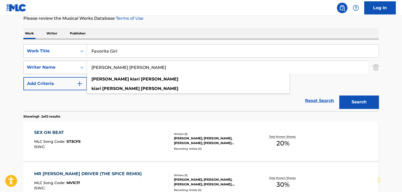
type input "[PERSON_NAME] [PERSON_NAME]"
click at [351, 101] on button "Search" at bounding box center [358, 101] width 39 height 13
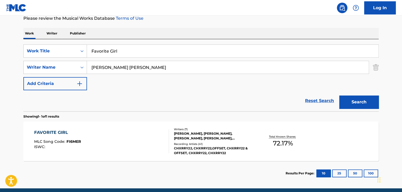
click at [111, 133] on div "FAVORITE GIRL MLC Song Code : FI6MER ISWC :" at bounding box center [101, 141] width 135 height 24
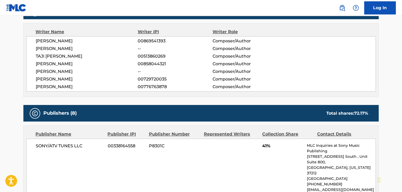
scroll to position [131, 0]
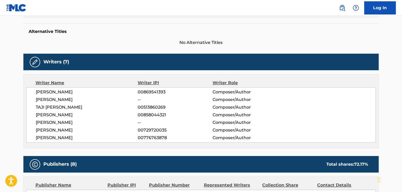
click at [74, 91] on span "TIMOTHY JOSEPH MANSON" at bounding box center [87, 92] width 102 height 6
click at [146, 92] on span "00869541393" at bounding box center [175, 92] width 75 height 6
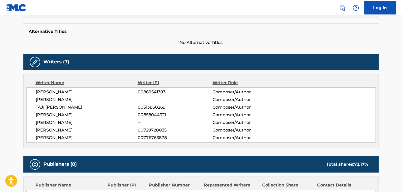
click at [74, 102] on span "LYDIA HABTEMARIAM" at bounding box center [87, 99] width 102 height 6
click at [69, 107] on span "TAJI KEMAR JONES" at bounding box center [87, 107] width 102 height 6
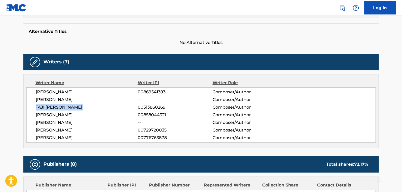
click at [69, 107] on span "TAJI KEMAR JONES" at bounding box center [87, 107] width 102 height 6
click at [156, 104] on span "00513860269" at bounding box center [175, 107] width 75 height 6
drag, startPoint x: 160, startPoint y: 107, endPoint x: 157, endPoint y: 107, distance: 3.4
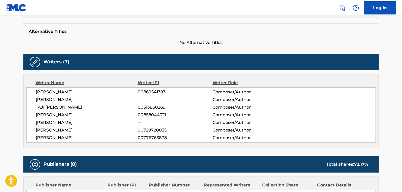
click at [157, 107] on span "00513860269" at bounding box center [175, 107] width 75 height 6
click at [153, 107] on span "00513860269" at bounding box center [175, 107] width 75 height 6
click at [74, 113] on span "DAIJAH ANASA ROSS" at bounding box center [87, 115] width 102 height 6
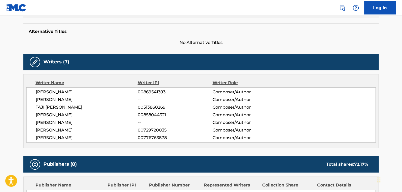
click at [74, 113] on span "DAIJAH ANASA ROSS" at bounding box center [87, 115] width 102 height 6
click at [148, 119] on div "TIMOTHY JOSEPH MANSON 00869541393 Composer/Author LYDIA HABTEMARIAM -- Composer…" at bounding box center [200, 114] width 349 height 55
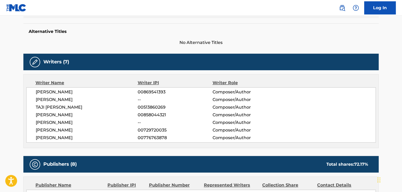
click at [149, 115] on span "00858044321" at bounding box center [175, 115] width 75 height 6
click at [86, 123] on span "MARCUS ALANDRUS RANDLE" at bounding box center [87, 122] width 102 height 6
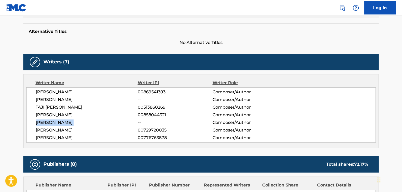
click at [86, 123] on span "MARCUS ALANDRUS RANDLE" at bounding box center [87, 122] width 102 height 6
click at [80, 132] on span "[PERSON_NAME]" at bounding box center [87, 130] width 102 height 6
click at [146, 130] on span "00729720035" at bounding box center [175, 130] width 75 height 6
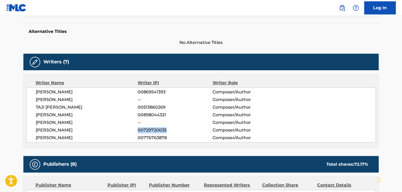
click at [146, 130] on span "00729720035" at bounding box center [175, 130] width 75 height 6
click at [67, 137] on span "JARRETT GOODLY" at bounding box center [87, 137] width 102 height 6
click at [150, 140] on span "00776763878" at bounding box center [175, 137] width 75 height 6
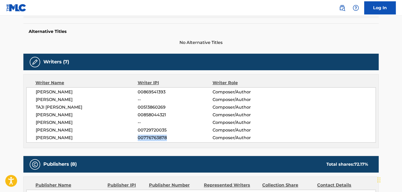
click at [150, 140] on span "00776763878" at bounding box center [175, 137] width 75 height 6
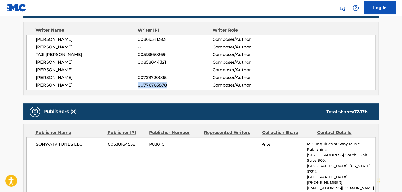
scroll to position [236, 0]
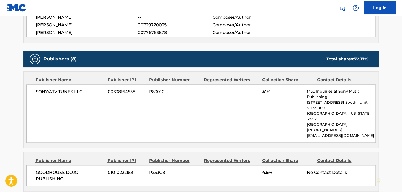
click at [68, 90] on span "SONY/ATV TUNES LLC" at bounding box center [70, 91] width 68 height 6
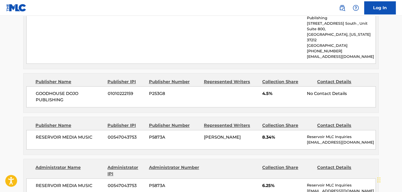
click at [54, 90] on span "GOODHOUSE DOJO PUBLISHING" at bounding box center [70, 96] width 68 height 13
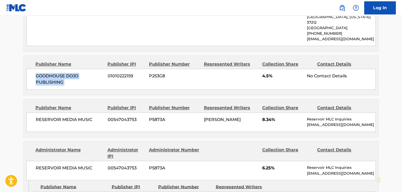
scroll to position [341, 0]
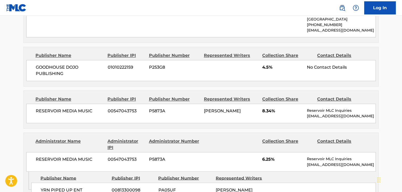
click at [65, 108] on span "RESERVOIR MEDIA MUSIC" at bounding box center [70, 111] width 68 height 6
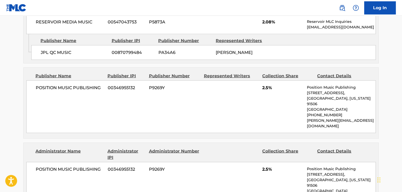
scroll to position [551, 0]
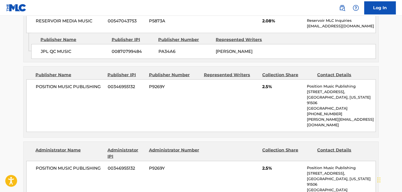
click at [68, 88] on span "POSITION MUSIC PUBLISHING" at bounding box center [70, 86] width 68 height 6
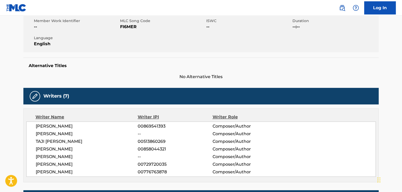
scroll to position [53, 0]
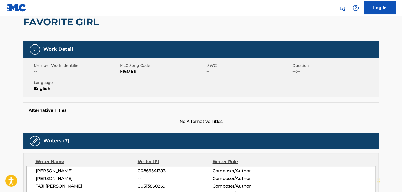
click at [132, 72] on span "FI6MER" at bounding box center [162, 71] width 85 height 6
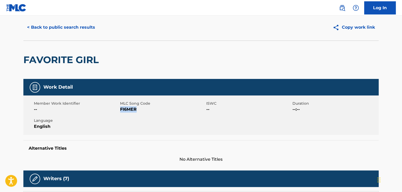
scroll to position [0, 0]
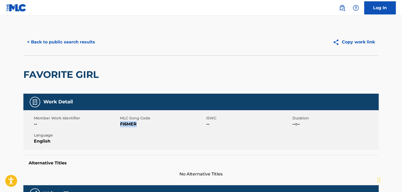
click at [53, 39] on button "< Back to public search results" at bounding box center [60, 41] width 75 height 13
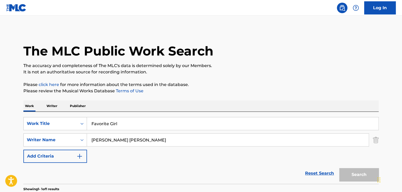
scroll to position [64, 0]
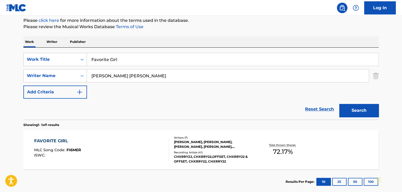
click at [107, 60] on input "Favorite Girl" at bounding box center [232, 59] width 291 height 13
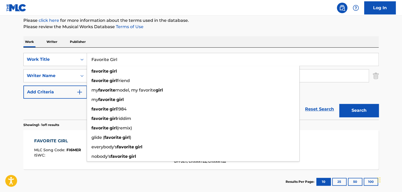
paste input "Never Let Go"
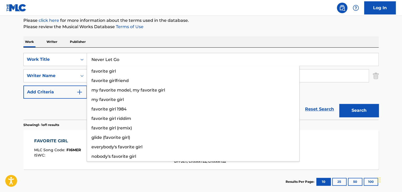
click at [339, 104] on button "Search" at bounding box center [358, 110] width 39 height 13
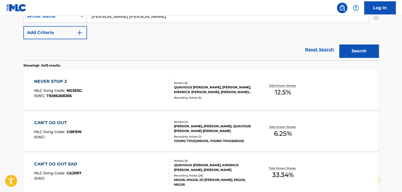
scroll to position [101, 0]
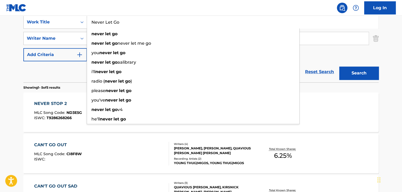
click at [72, 81] on div "Reset Search Search" at bounding box center [200, 71] width 355 height 21
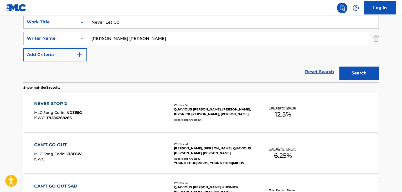
click at [121, 36] on input "[PERSON_NAME] [PERSON_NAME]" at bounding box center [227, 38] width 281 height 13
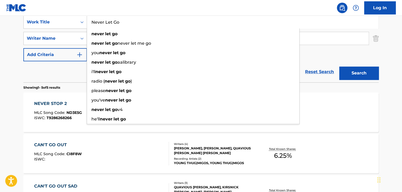
click at [115, 27] on input "Never Let Go" at bounding box center [232, 22] width 291 height 13
paste input "Backends Fash"
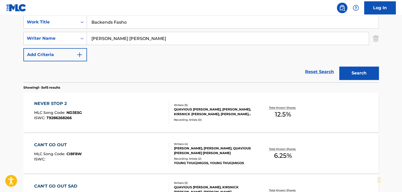
click at [339, 66] on button "Search" at bounding box center [358, 72] width 39 height 13
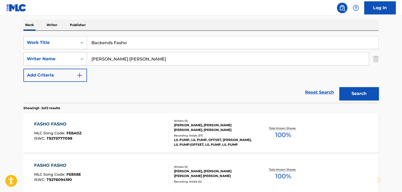
scroll to position [49, 0]
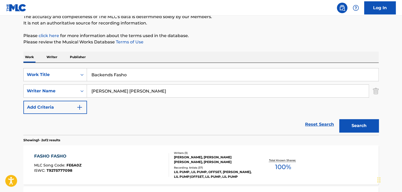
click at [117, 76] on input "Backends Fasho" at bounding box center [232, 74] width 291 height 13
paste input "Favorite Girl"
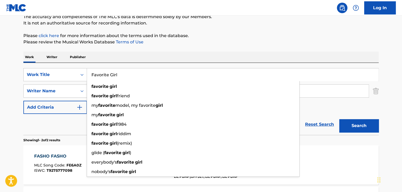
type input "Favorite Girl"
click at [366, 124] on button "Search" at bounding box center [358, 125] width 39 height 13
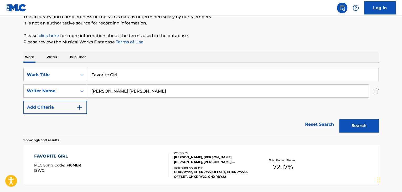
scroll to position [94, 0]
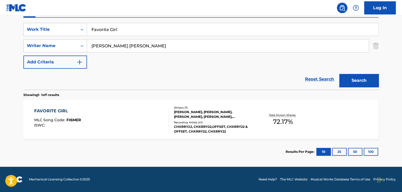
click at [140, 114] on div "FAVORITE GIRL MLC Song Code : FI6MER ISWC :" at bounding box center [101, 120] width 135 height 24
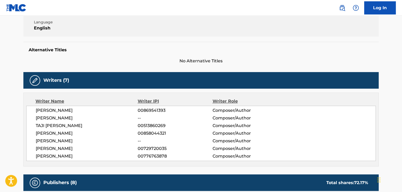
scroll to position [158, 0]
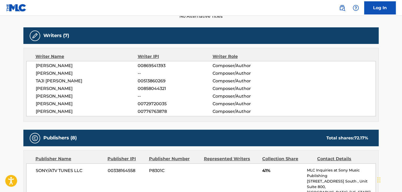
click at [286, 5] on nav "Log In" at bounding box center [201, 8] width 402 height 16
click at [118, 5] on nav "Log In" at bounding box center [201, 8] width 402 height 16
click at [153, 103] on span "00729720035" at bounding box center [175, 104] width 75 height 6
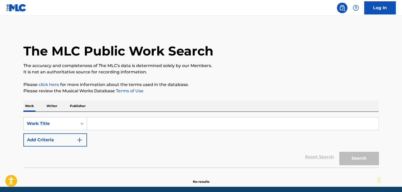
click at [95, 123] on input "Search Form" at bounding box center [232, 123] width 291 height 13
click at [53, 106] on p "Writer" at bounding box center [52, 105] width 14 height 11
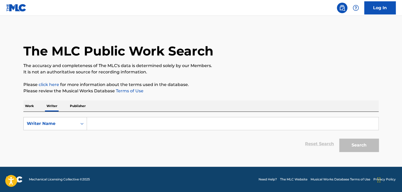
click at [99, 127] on input "Search Form" at bounding box center [232, 123] width 291 height 13
paste input "What You Want"
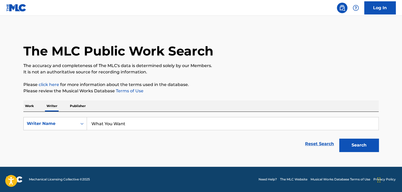
type input "What You Want"
click at [35, 107] on p "Work" at bounding box center [29, 105] width 12 height 11
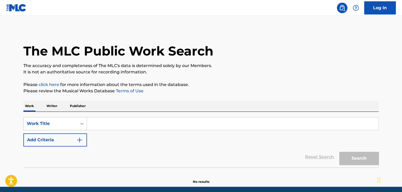
click at [105, 126] on input "Search Form" at bounding box center [232, 123] width 291 height 13
paste input "What You Want"
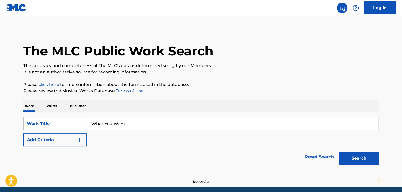
type input "What You Want"
click at [74, 143] on button "Add Criteria" at bounding box center [55, 139] width 64 height 13
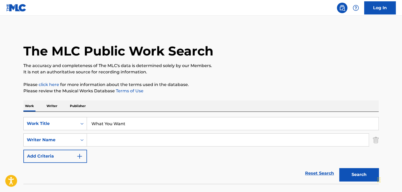
click at [103, 140] on input "Search Form" at bounding box center [227, 139] width 281 height 13
paste input "[PERSON_NAME] [PERSON_NAME]"
type input "[PERSON_NAME] [PERSON_NAME]"
click at [250, 84] on p "Please click here for more information about the terms used in the database." at bounding box center [200, 84] width 355 height 6
click at [350, 175] on button "Search" at bounding box center [358, 174] width 39 height 13
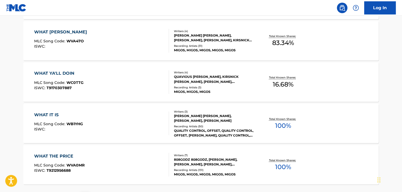
scroll to position [447, 0]
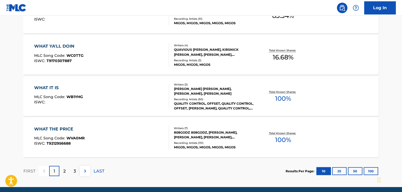
click at [65, 170] on p "2" at bounding box center [64, 170] width 2 height 6
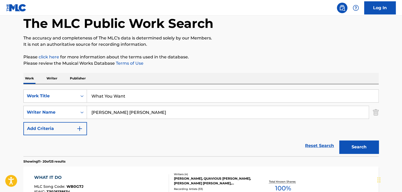
scroll to position [0, 0]
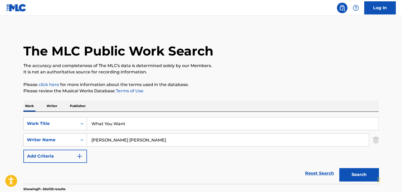
click at [126, 124] on input "What You Want" at bounding box center [232, 123] width 291 height 13
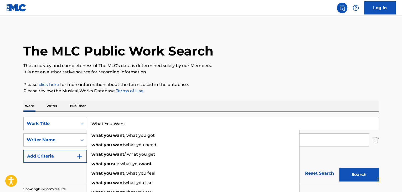
paste input "Never Let Go"
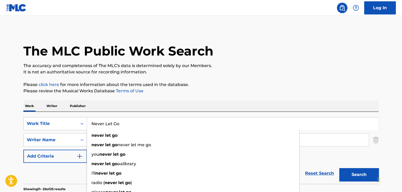
type input "Never Let Go"
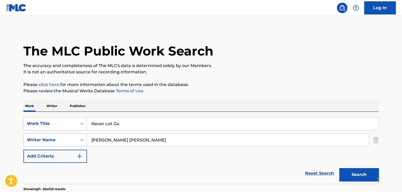
click at [148, 104] on div "Work Writer Publisher" at bounding box center [200, 105] width 355 height 11
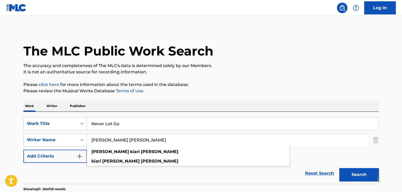
click at [120, 137] on input "[PERSON_NAME] [PERSON_NAME]" at bounding box center [227, 139] width 281 height 13
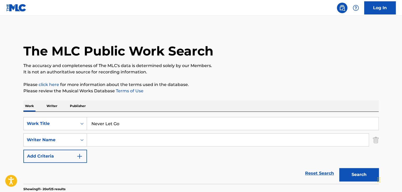
click at [339, 168] on button "Search" at bounding box center [358, 174] width 39 height 13
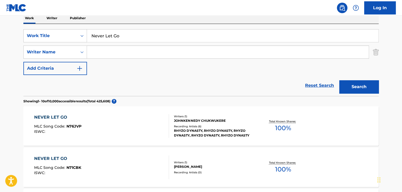
scroll to position [53, 0]
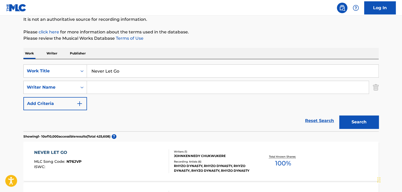
click at [75, 53] on p "Publisher" at bounding box center [77, 53] width 19 height 11
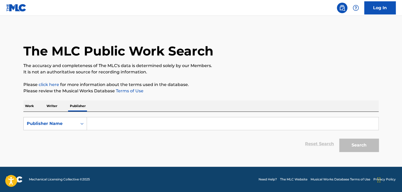
click at [27, 109] on p "Work" at bounding box center [29, 105] width 12 height 11
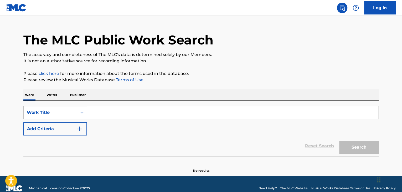
scroll to position [20, 0]
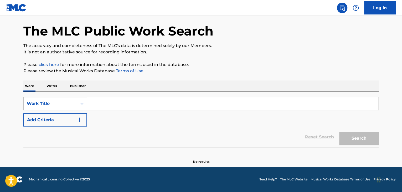
click at [49, 90] on p "Writer" at bounding box center [52, 85] width 14 height 11
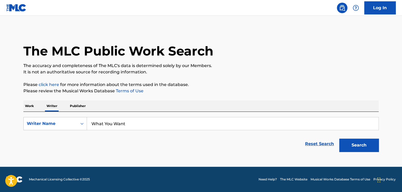
click at [29, 108] on p "Work" at bounding box center [29, 105] width 12 height 11
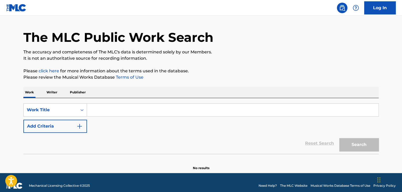
scroll to position [20, 0]
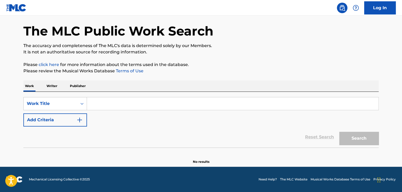
click at [59, 83] on div "Work Writer Publisher" at bounding box center [200, 85] width 355 height 11
drag, startPoint x: 57, startPoint y: 87, endPoint x: 65, endPoint y: 93, distance: 10.8
click at [57, 86] on p "Writer" at bounding box center [52, 85] width 14 height 11
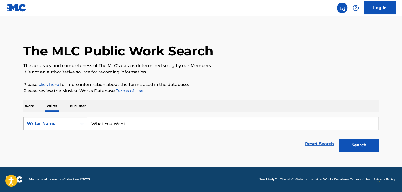
click at [119, 120] on input "What You Want" at bounding box center [232, 123] width 291 height 13
click at [103, 114] on div "SearchWithCriteria7c4479f4-af15-4348-ae9d-7e3b37294dae Writer Name What You Wan…" at bounding box center [200, 133] width 355 height 43
click at [108, 119] on input "What You Want" at bounding box center [232, 123] width 291 height 13
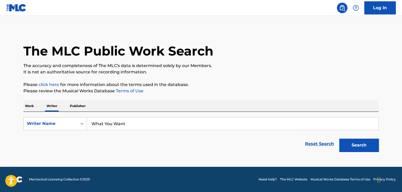
click at [108, 119] on input "What You Want" at bounding box center [232, 123] width 291 height 13
click at [135, 127] on input "What You Want" at bounding box center [232, 123] width 291 height 13
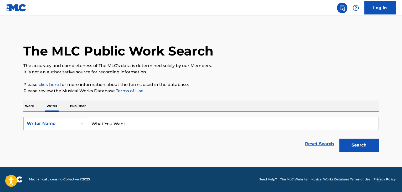
paste input "00729720035"
type input "00729720035"
click at [69, 125] on div "Writer Name" at bounding box center [50, 123] width 47 height 6
click at [49, 137] on div "Writer IPI" at bounding box center [55, 136] width 63 height 13
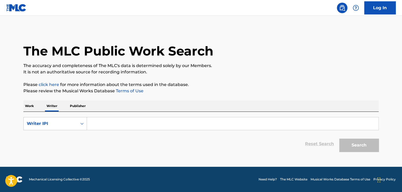
click at [117, 124] on input "Search Form" at bounding box center [232, 123] width 291 height 13
paste input "00729720035"
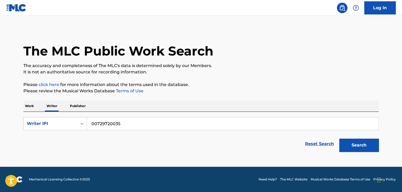
type input "00729720035"
click at [171, 104] on div "Work Writer Publisher" at bounding box center [200, 105] width 355 height 11
click at [357, 141] on button "Search" at bounding box center [358, 144] width 39 height 13
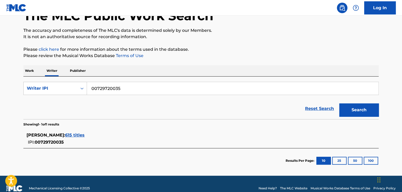
scroll to position [44, 0]
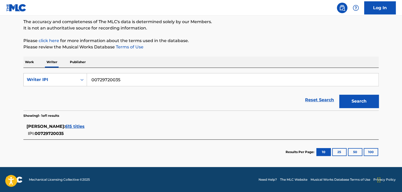
click at [85, 127] on span "615 titles" at bounding box center [74, 126] width 19 height 5
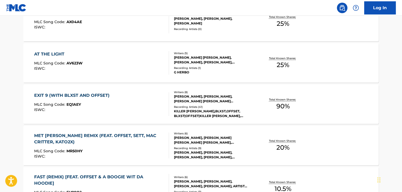
scroll to position [333, 0]
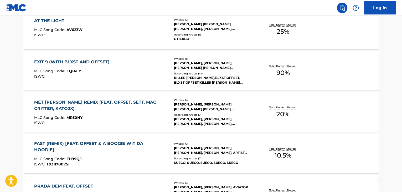
click at [149, 69] on div "EXIT 9 (WITH BLXST AND OFFSET) MLC Song Code : EQ1AEY ISWC :" at bounding box center [101, 71] width 135 height 24
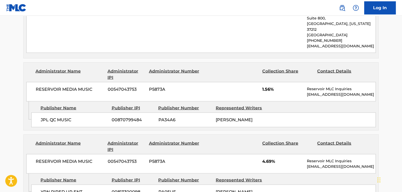
scroll to position [473, 0]
click at [68, 86] on span "RESERVOIR MEDIA MUSIC" at bounding box center [70, 89] width 68 height 6
copy div "RESERVOIR MEDIA MUSIC"
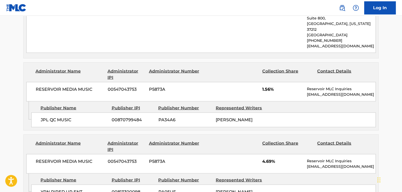
click at [122, 86] on span "00547043753" at bounding box center [126, 89] width 37 height 6
copy div "00547043753"
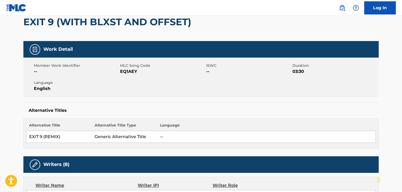
scroll to position [0, 0]
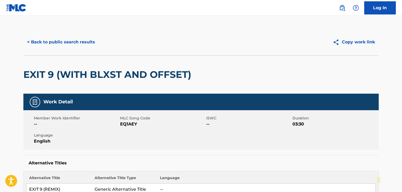
click at [132, 126] on span "EQ1AEY" at bounding box center [162, 124] width 85 height 6
copy span "EQ1AEY"
click at [83, 41] on button "< Back to public search results" at bounding box center [60, 41] width 75 height 13
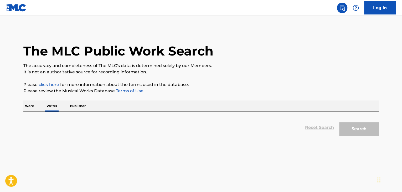
scroll to position [6, 0]
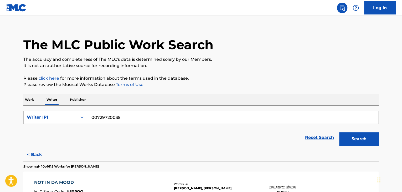
click at [113, 114] on input "00729720035" at bounding box center [232, 117] width 291 height 13
click at [59, 117] on div "Writer IPI" at bounding box center [50, 117] width 47 height 6
click at [45, 129] on div "Writer Name" at bounding box center [55, 130] width 63 height 13
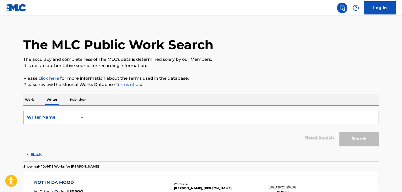
click at [124, 119] on input "Search Form" at bounding box center [232, 117] width 291 height 13
click at [101, 119] on input "Search Form" at bounding box center [232, 117] width 291 height 13
paste input "Never Let Go"
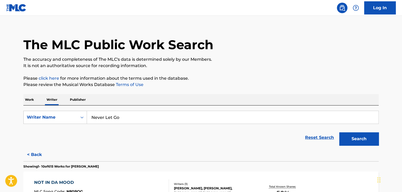
click at [114, 119] on input "Never Let Go" at bounding box center [232, 117] width 291 height 13
paste input "[PERSON_NAME]"
type input "[PERSON_NAME]"
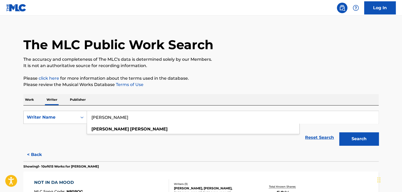
click at [258, 80] on p "Please click here for more information about the terms used in the database." at bounding box center [200, 78] width 355 height 6
click at [356, 139] on button "Search" at bounding box center [358, 138] width 39 height 13
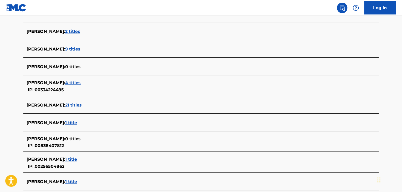
scroll to position [132, 0]
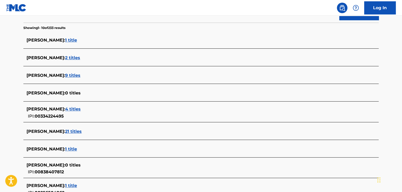
click at [65, 74] on span "9 titles" at bounding box center [72, 75] width 15 height 5
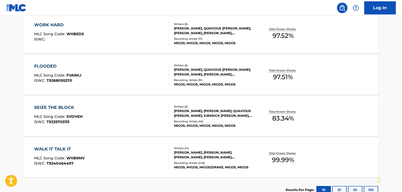
scroll to position [407, 0]
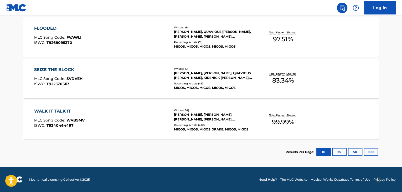
click at [143, 124] on div "WALK IT TALK IT MLC Song Code : WVB9MV ISWC : T9240464497" at bounding box center [101, 120] width 135 height 24
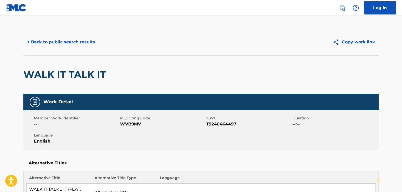
click at [84, 35] on div "< Back to public search results Copy work link" at bounding box center [200, 42] width 355 height 26
click at [81, 42] on button "< Back to public search results" at bounding box center [60, 41] width 75 height 13
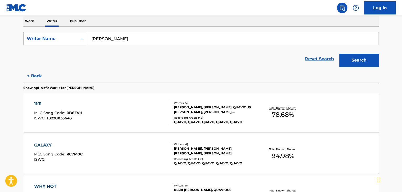
scroll to position [111, 0]
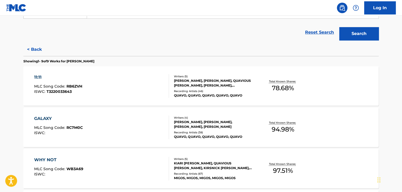
click at [193, 84] on div "[PERSON_NAME], [PERSON_NAME], QUAVIOUS [PERSON_NAME], [PERSON_NAME], [PERSON_NA…" at bounding box center [213, 82] width 79 height 9
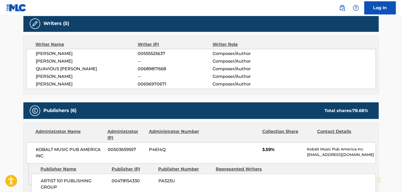
scroll to position [131, 0]
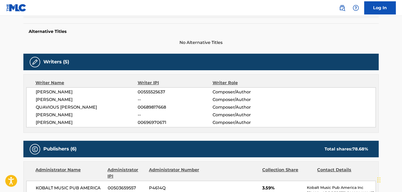
click at [60, 91] on span "[PERSON_NAME]" at bounding box center [87, 92] width 102 height 6
copy div "[PERSON_NAME]"
click at [144, 90] on span "00555525637" at bounding box center [175, 92] width 75 height 6
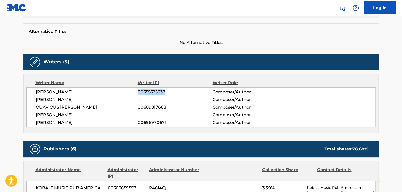
click at [144, 90] on span "00555525637" at bounding box center [175, 92] width 75 height 6
copy span "00555525637"
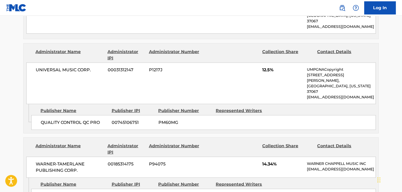
scroll to position [604, 0]
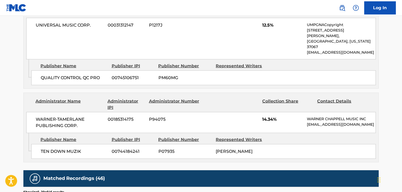
click at [49, 116] on span "WARNER-TAMERLANE PUBLISHING CORP." at bounding box center [70, 122] width 68 height 13
copy div "WARNER-TAMERLANE PUBLISHING CORP."
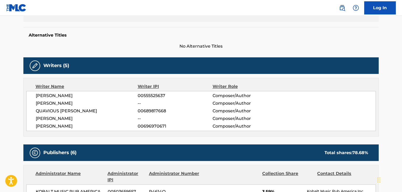
scroll to position [105, 0]
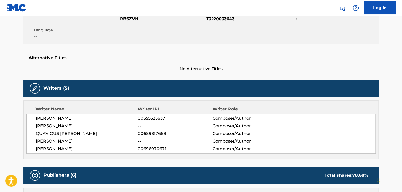
click at [127, 18] on span "RB6ZVH" at bounding box center [162, 19] width 85 height 6
copy span "RB6ZVH"
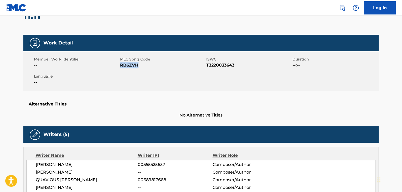
scroll to position [26, 0]
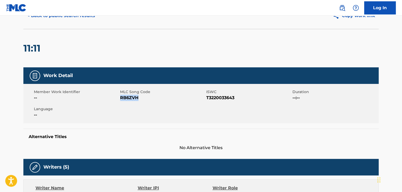
click at [64, 18] on button "< Back to public search results" at bounding box center [60, 15] width 75 height 13
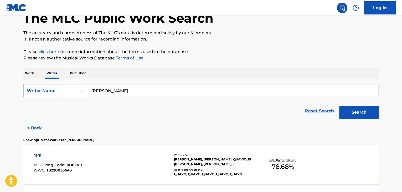
scroll to position [131, 0]
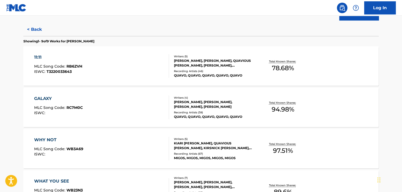
click at [145, 101] on div "GALAXY MLC Song Code : RC7M0C ISWC :" at bounding box center [101, 107] width 135 height 24
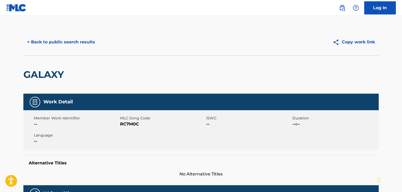
click at [76, 44] on button "< Back to public search results" at bounding box center [60, 41] width 75 height 13
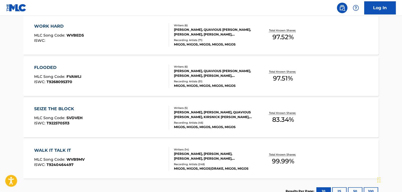
scroll to position [400, 0]
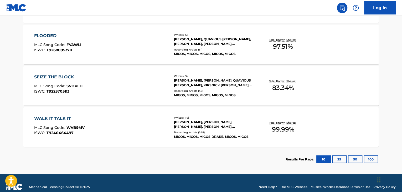
click at [199, 50] on div "Recording Artists ( 51 )" at bounding box center [213, 50] width 79 height 4
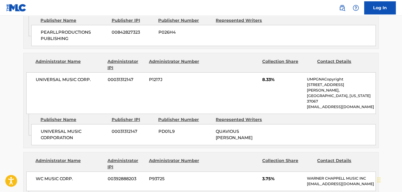
scroll to position [1076, 0]
